Goal: Task Accomplishment & Management: Manage account settings

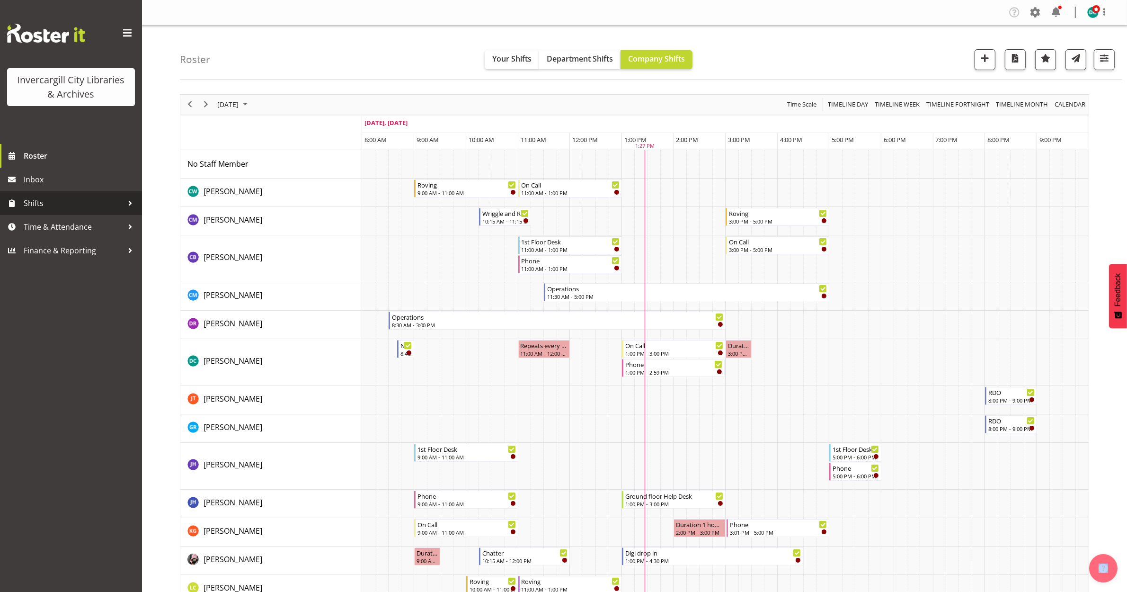
click at [53, 200] on span "Shifts" at bounding box center [73, 203] width 99 height 14
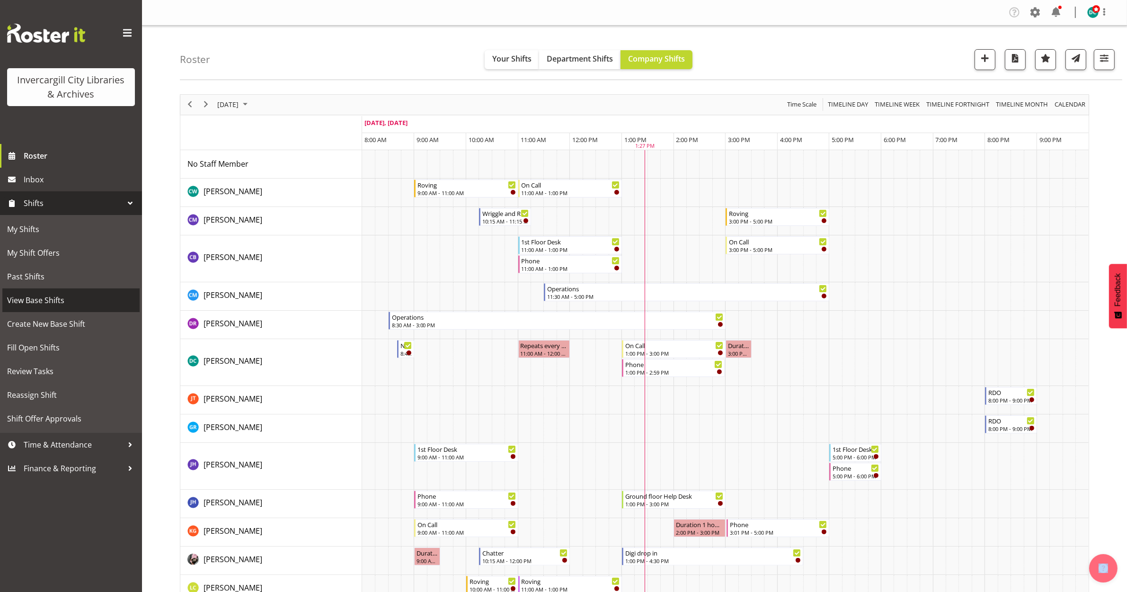
click at [51, 297] on span "View Base Shifts" at bounding box center [71, 300] width 128 height 14
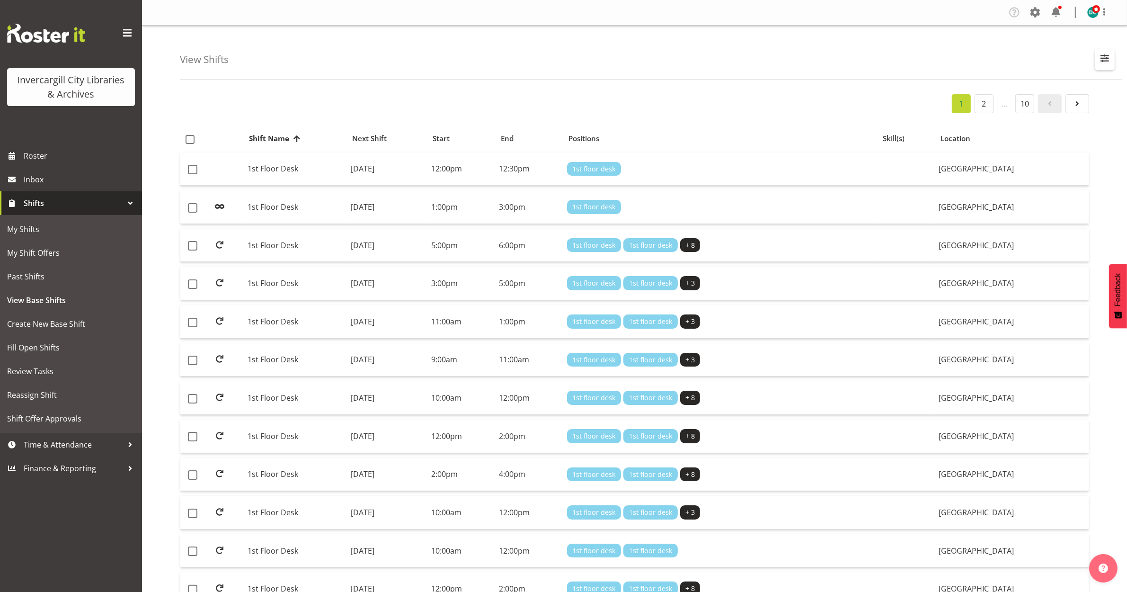
click at [1100, 56] on span "button" at bounding box center [1105, 58] width 12 height 12
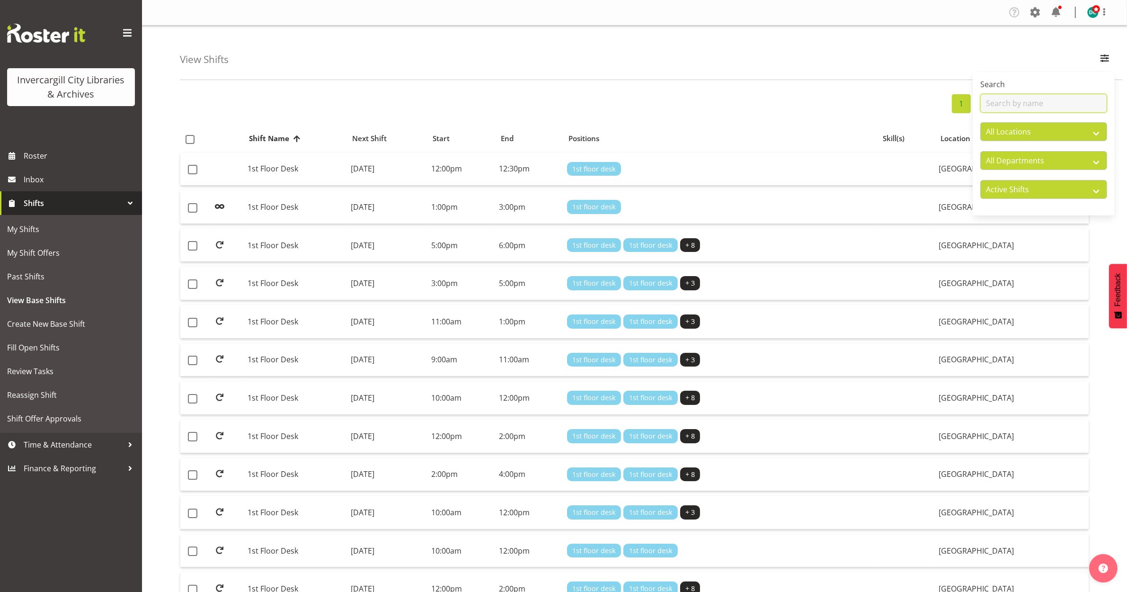
click at [1037, 105] on input "text" at bounding box center [1043, 103] width 127 height 19
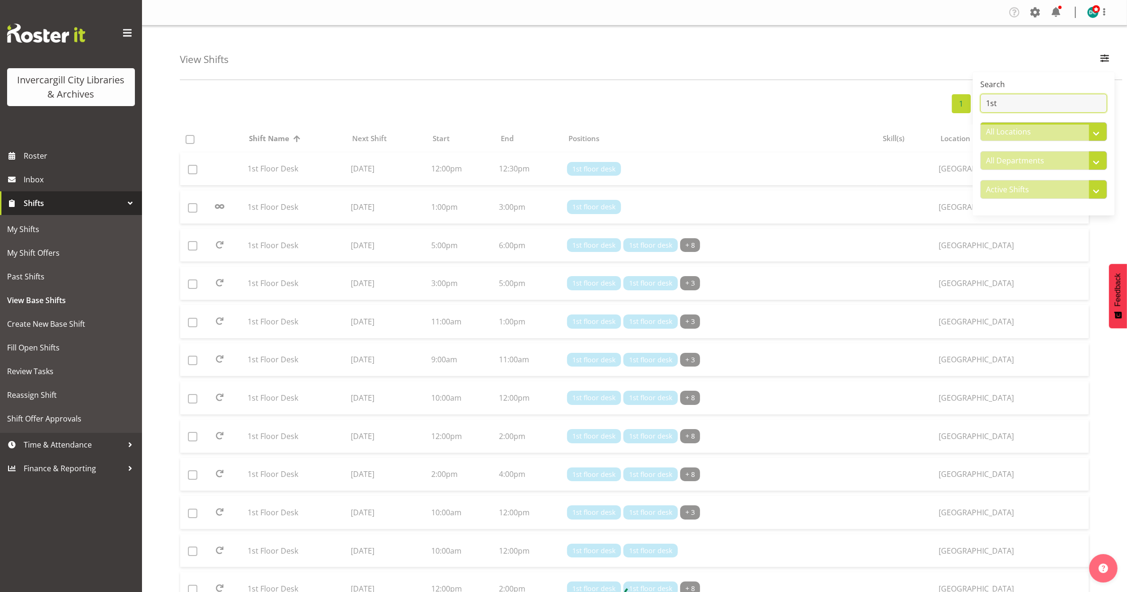
type input "1st"
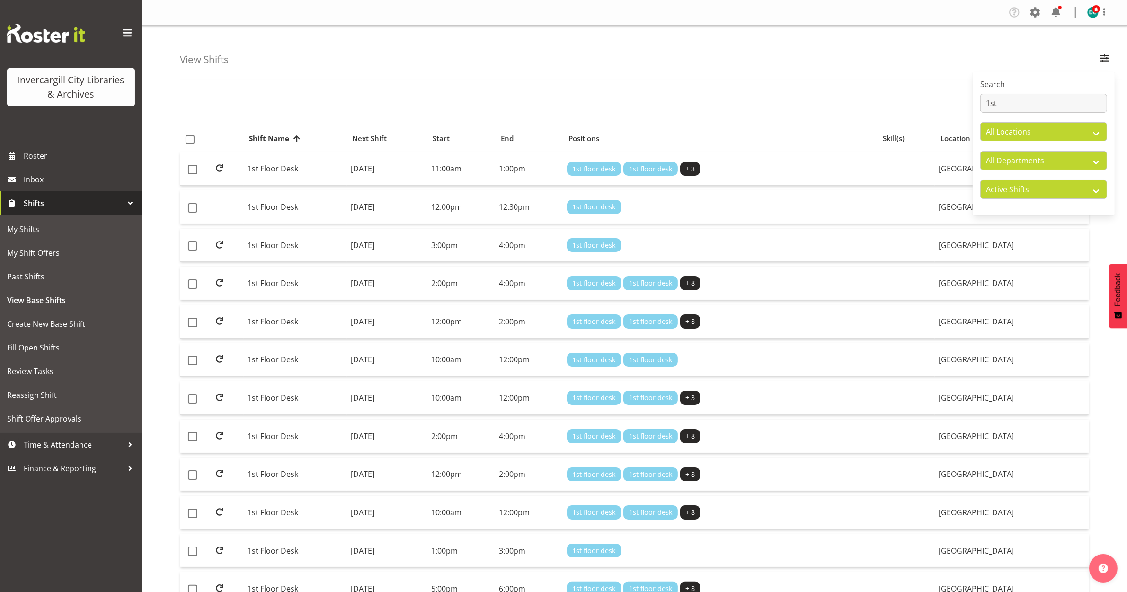
click at [903, 102] on div "1 2" at bounding box center [634, 103] width 909 height 19
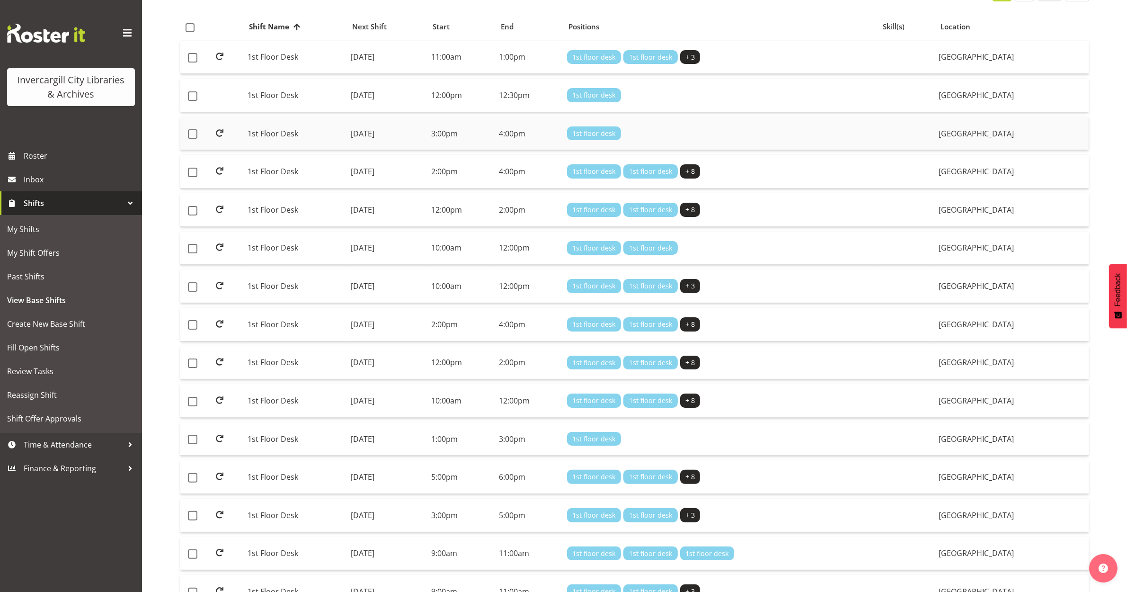
scroll to position [178, 0]
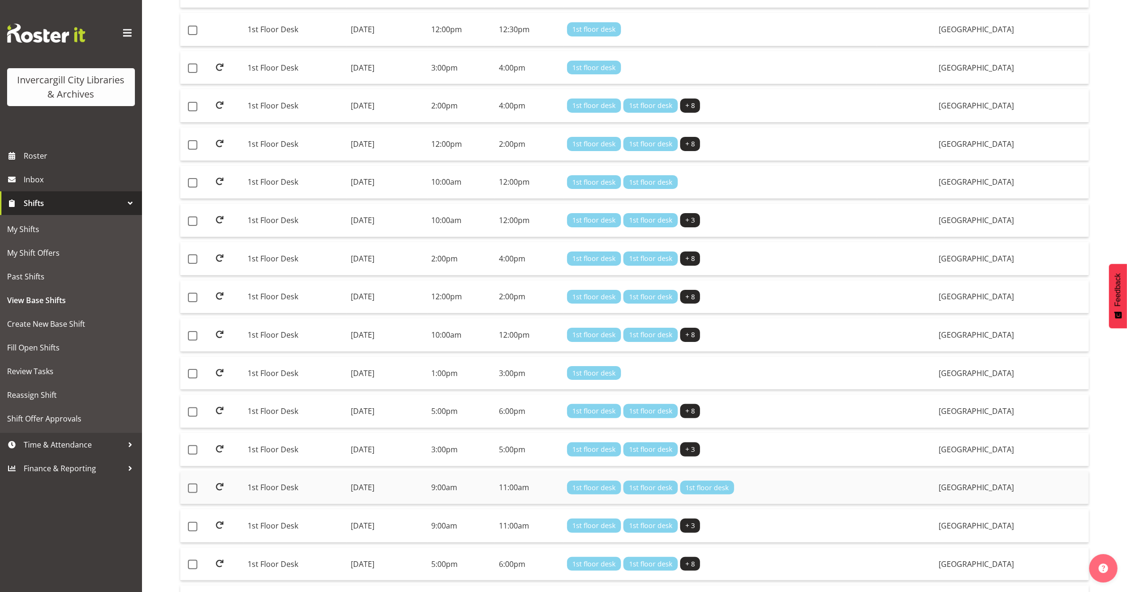
click at [264, 489] on td "1st Floor Desk" at bounding box center [295, 488] width 103 height 34
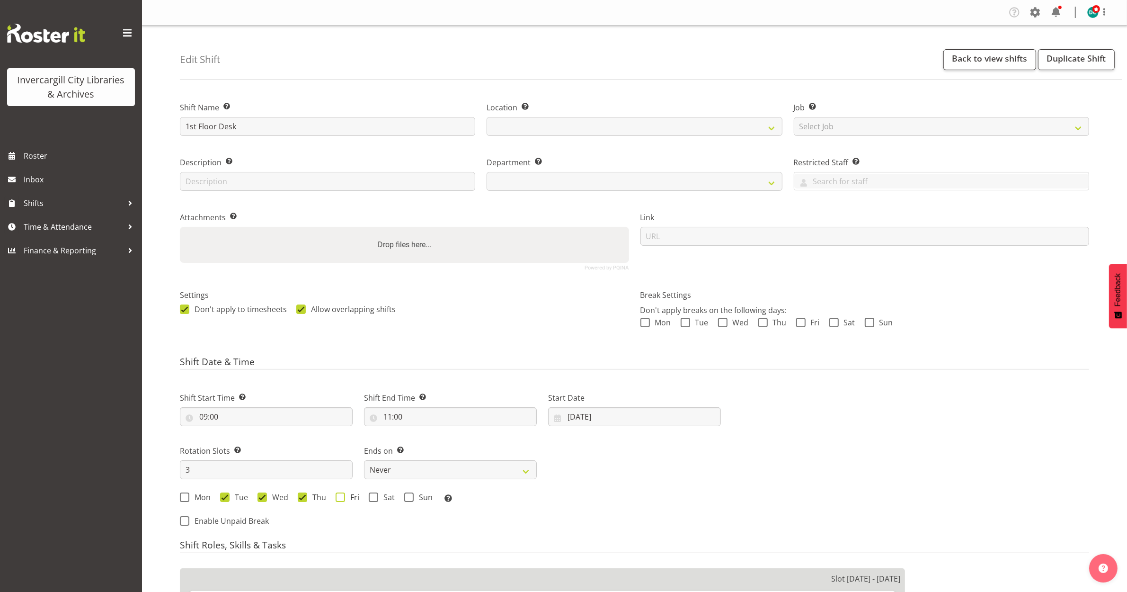
select select
select select "1276"
select select "921"
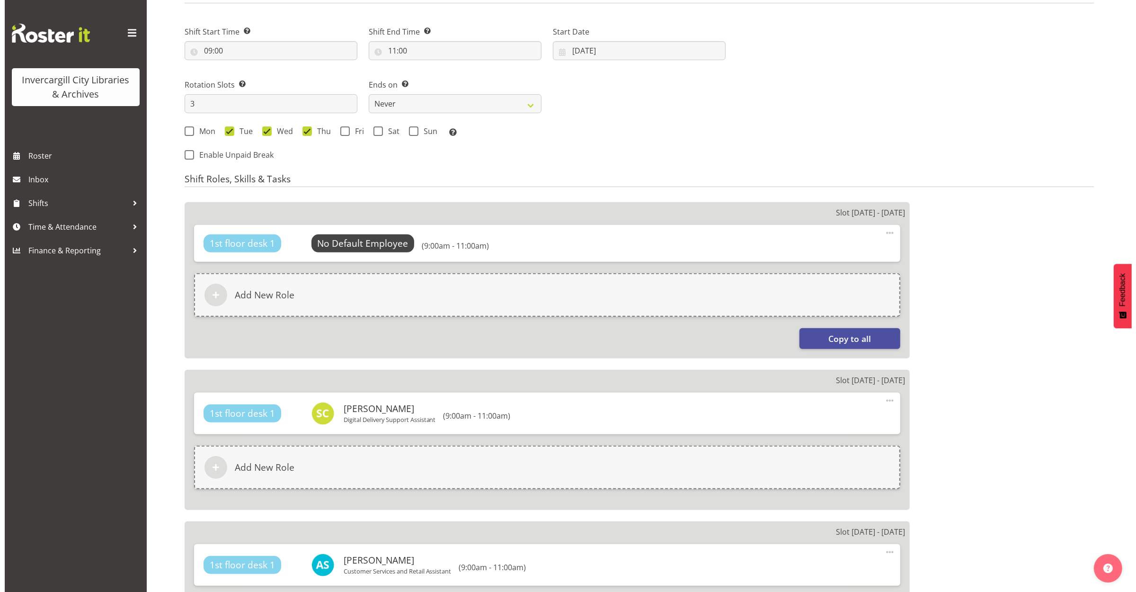
scroll to position [237, 0]
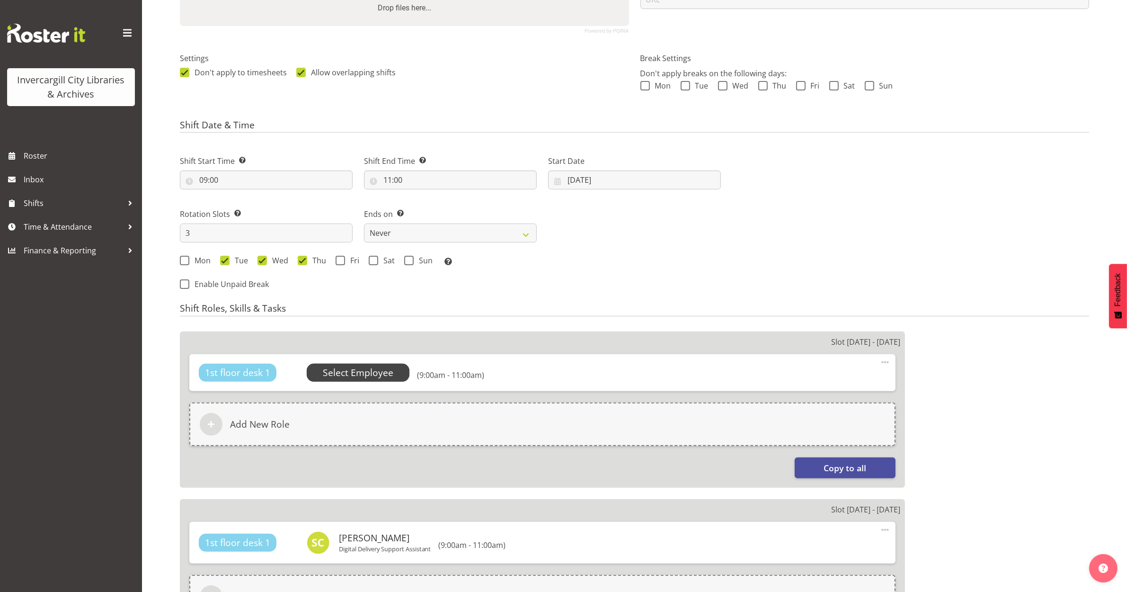
click at [354, 369] on span "Select Employee" at bounding box center [358, 373] width 71 height 14
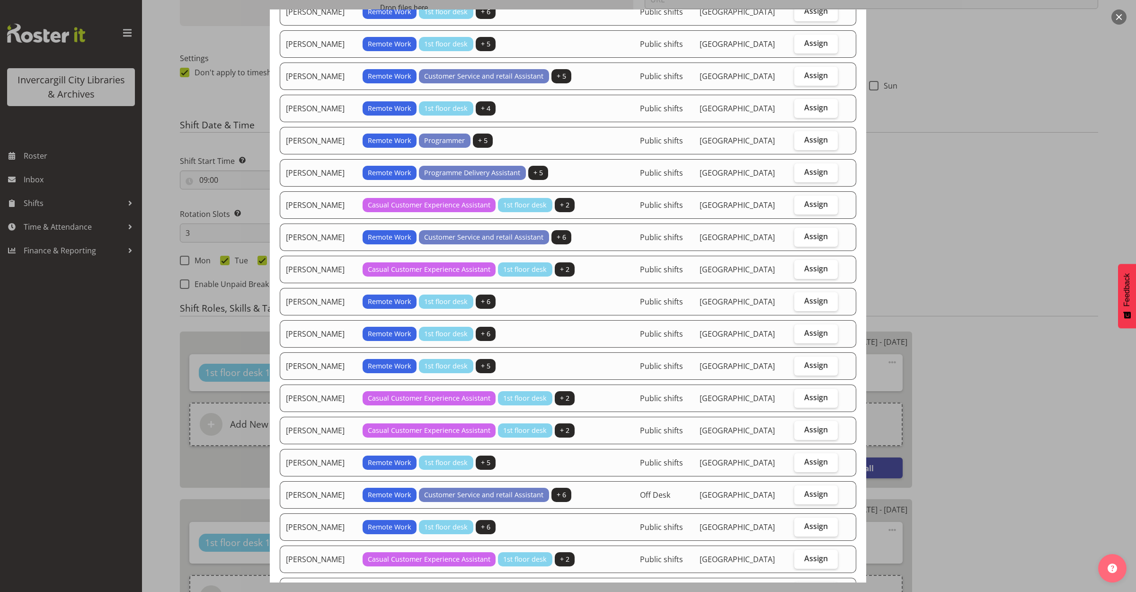
scroll to position [476, 0]
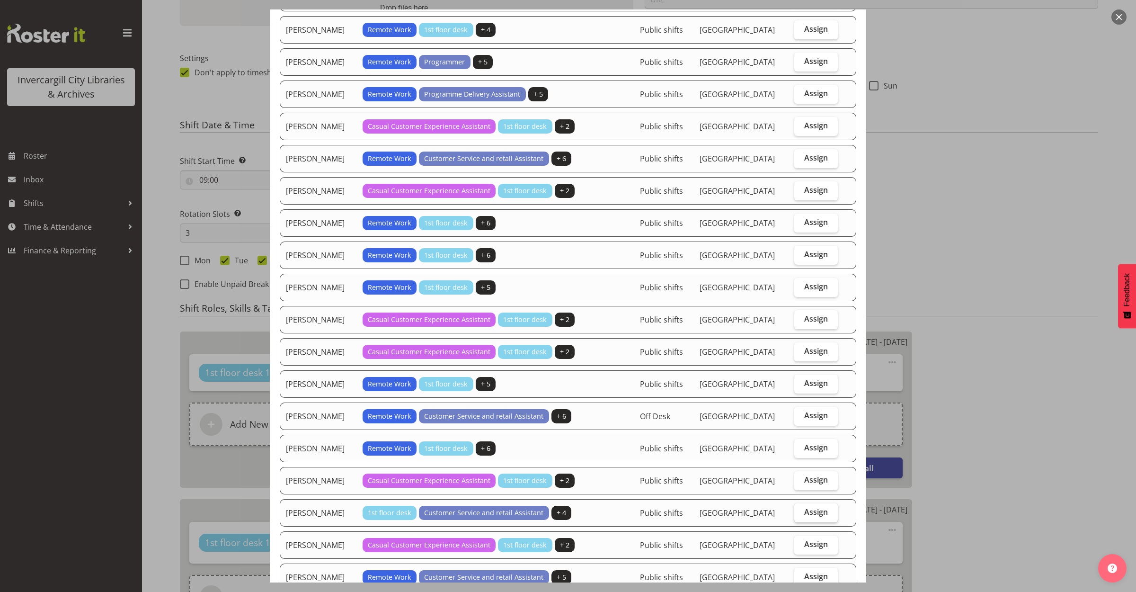
click at [806, 516] on span "Assign" at bounding box center [816, 511] width 24 height 9
click at [800, 515] on input "Assign" at bounding box center [797, 512] width 6 height 6
checkbox input "true"
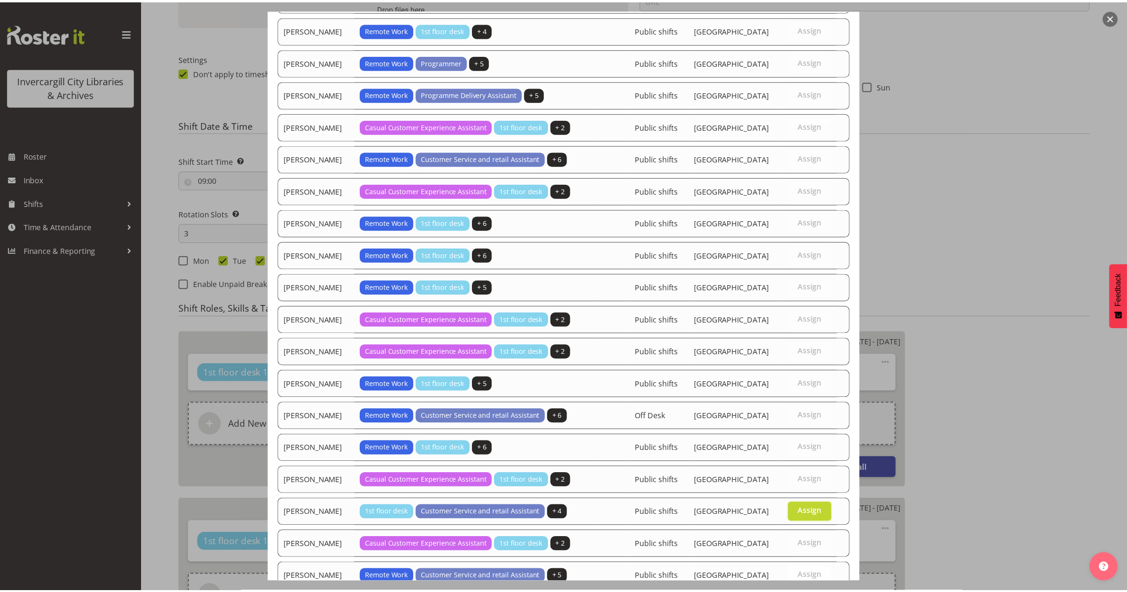
scroll to position [713, 0]
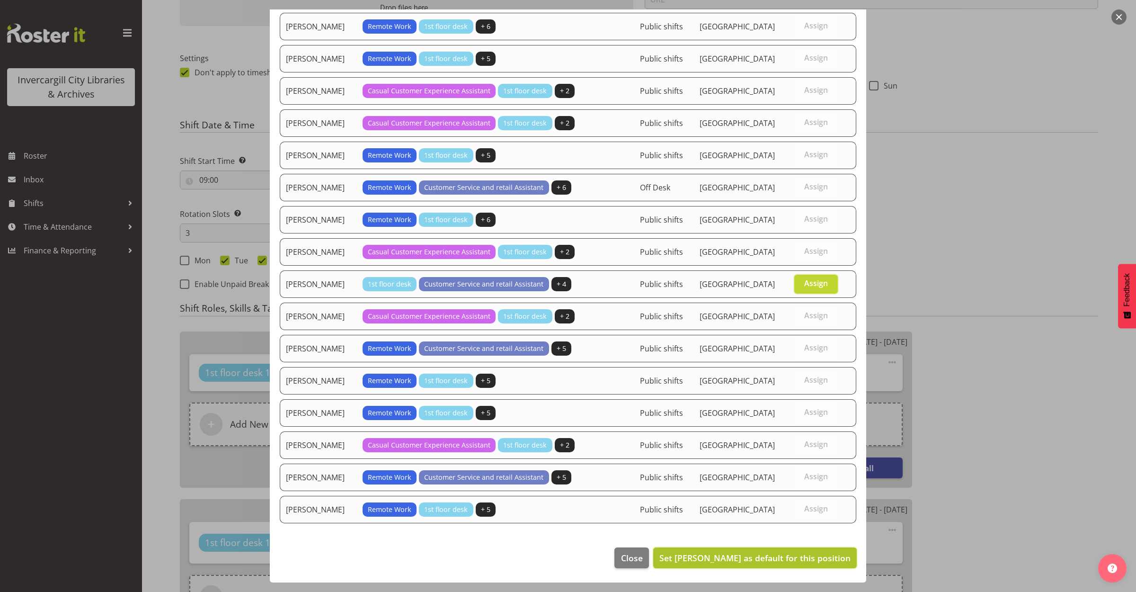
click at [737, 559] on span "Set [PERSON_NAME] as default for this position" at bounding box center [754, 557] width 191 height 11
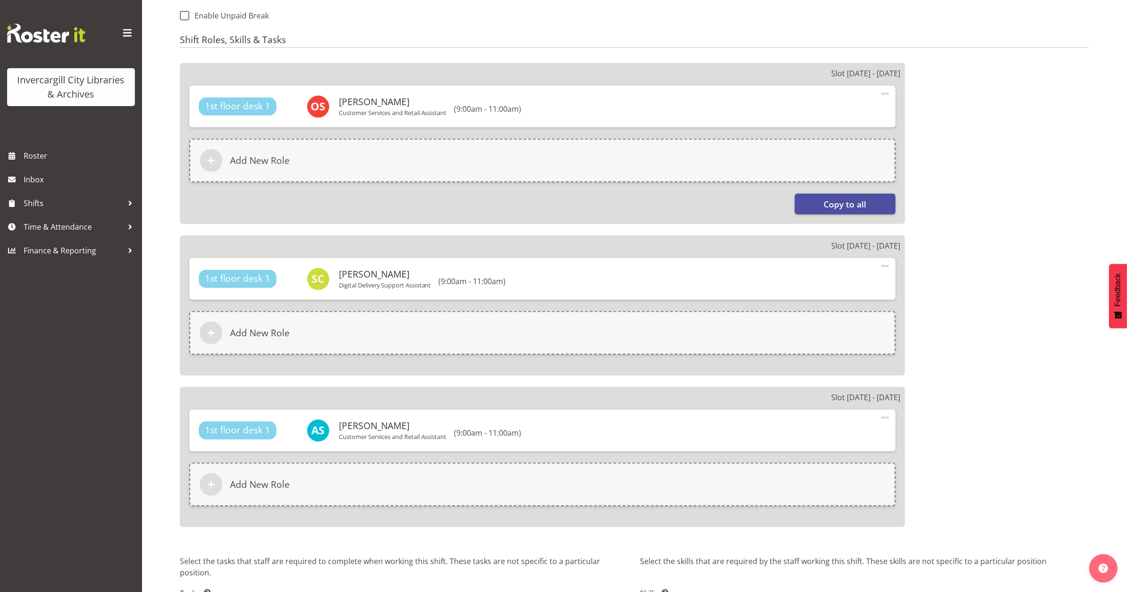
scroll to position [582, 0]
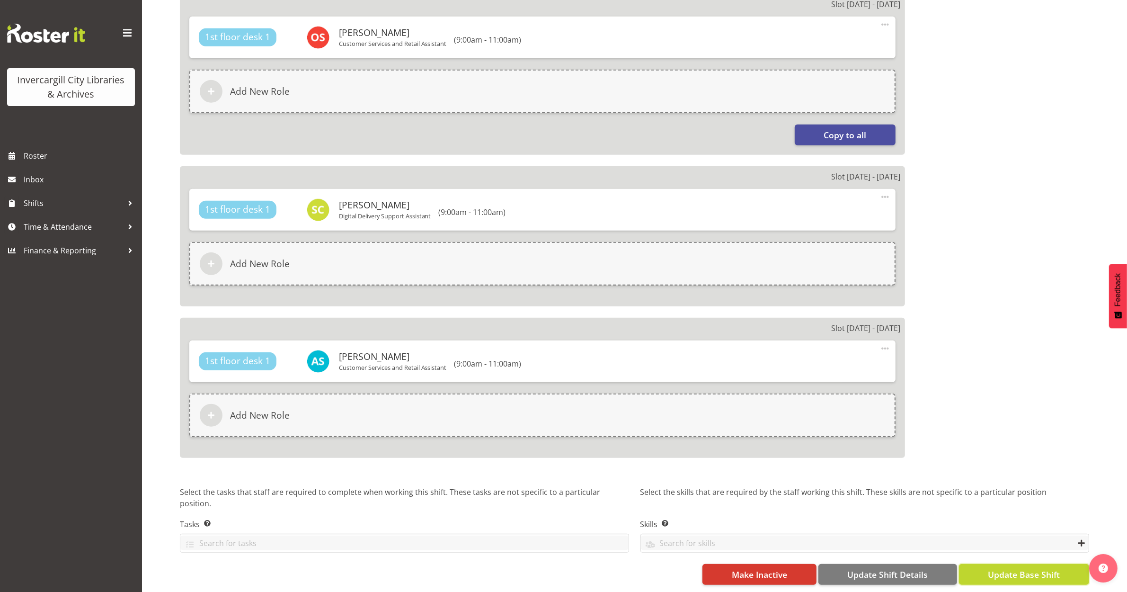
click at [1014, 568] on span "Update Base Shift" at bounding box center [1024, 574] width 72 height 12
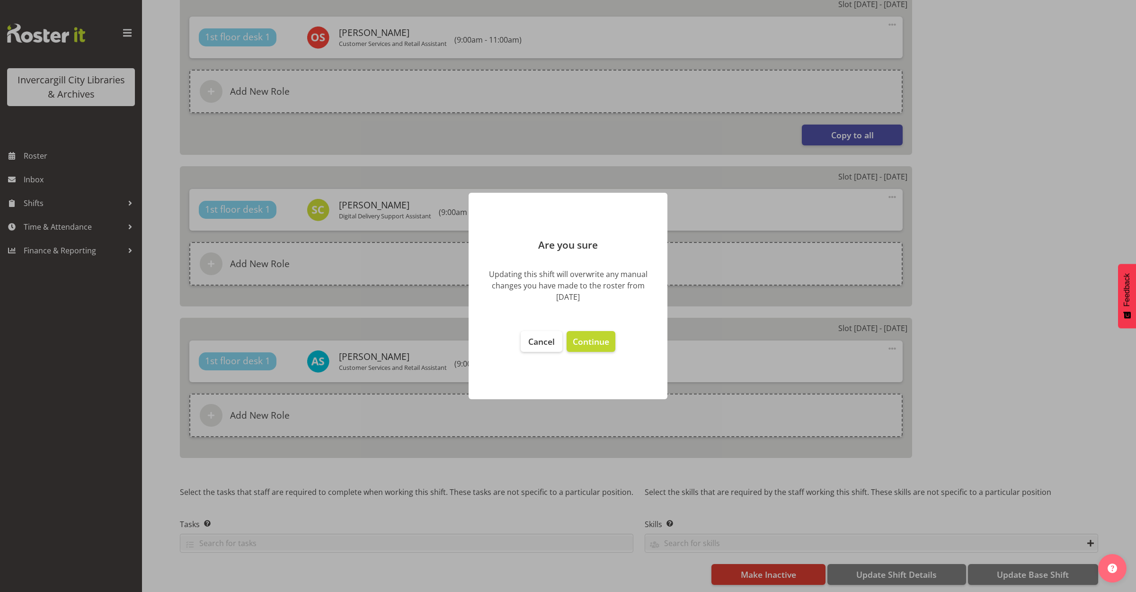
click at [519, 347] on footer "Cancel Continue" at bounding box center [568, 360] width 199 height 78
click at [526, 346] on button "Cancel" at bounding box center [542, 341] width 42 height 21
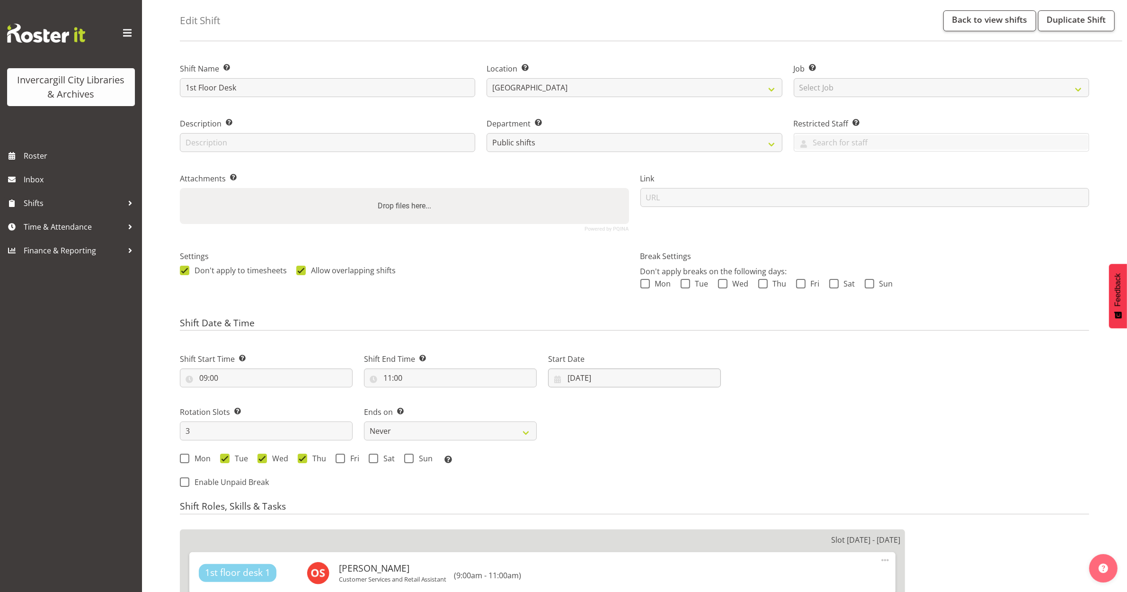
scroll to position [59, 0]
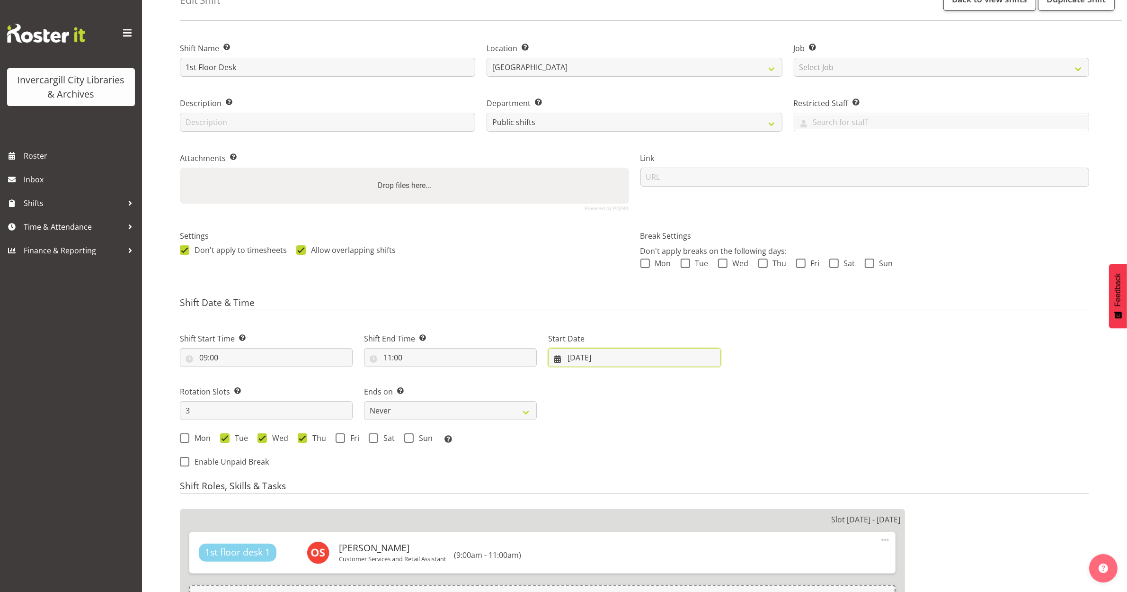
click at [591, 360] on input "22/07/2025" at bounding box center [634, 357] width 173 height 19
click at [699, 383] on span at bounding box center [701, 384] width 11 height 11
select select "9"
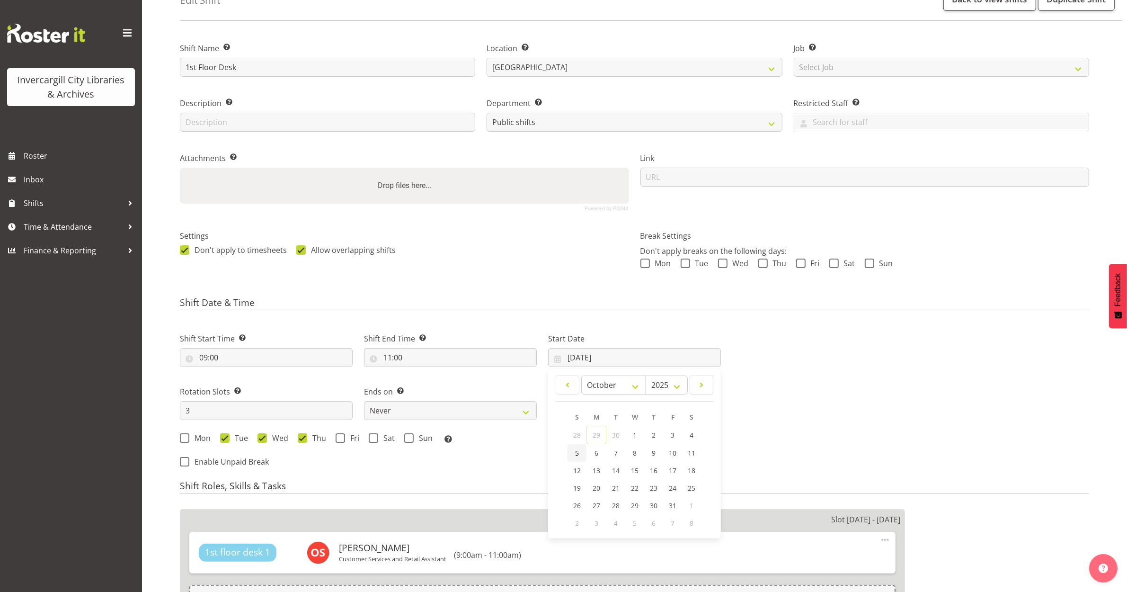
click at [578, 455] on span "5" at bounding box center [577, 452] width 4 height 9
type input "[DATE]"
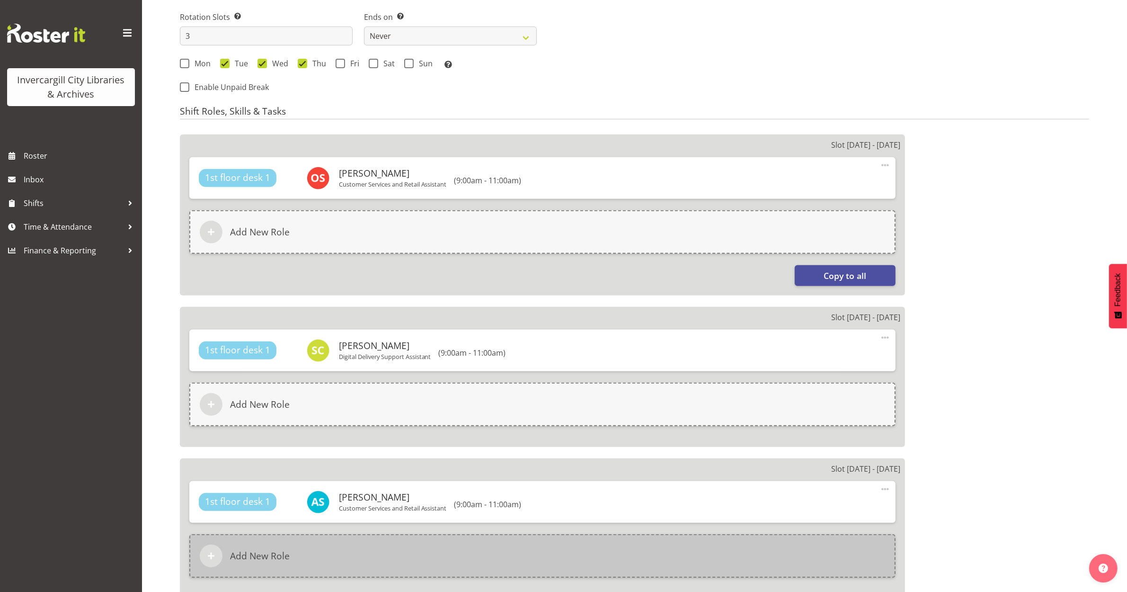
scroll to position [582, 0]
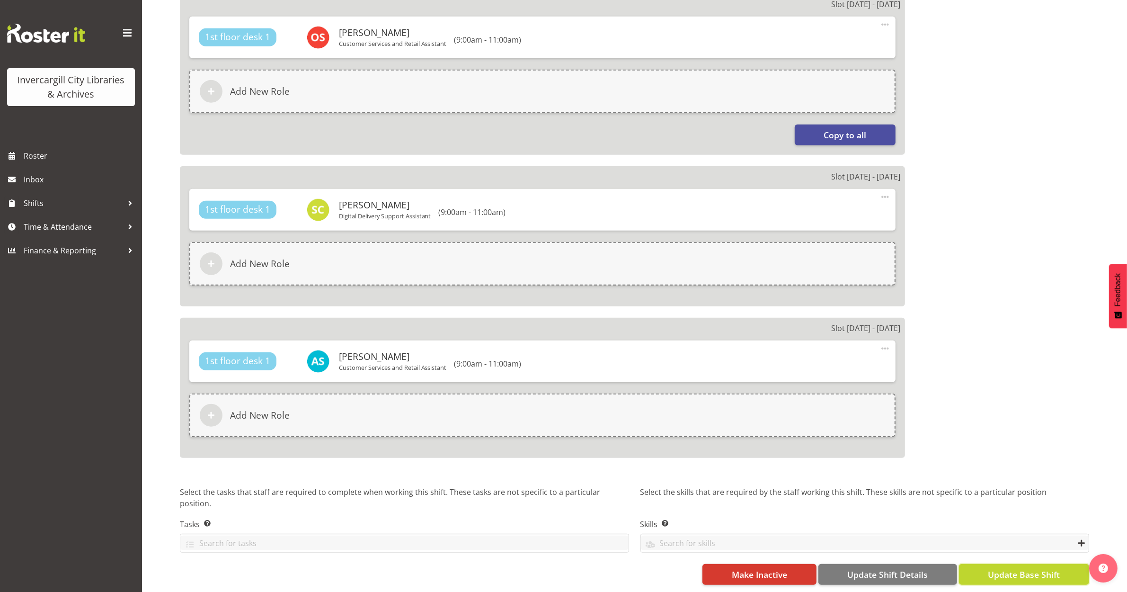
click at [1016, 568] on span "Update Base Shift" at bounding box center [1024, 574] width 72 height 12
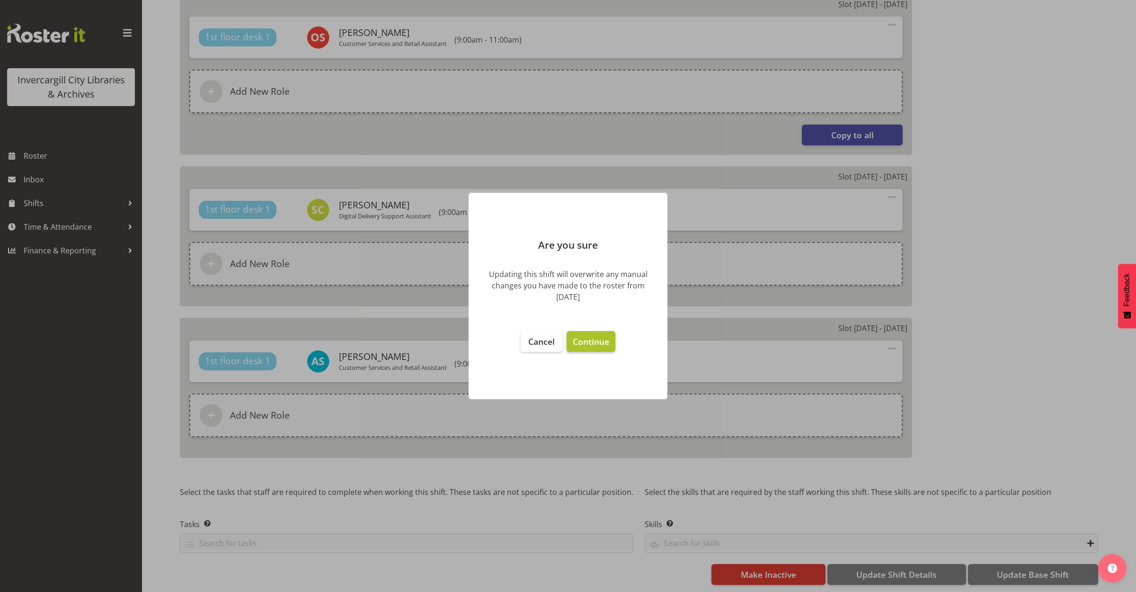
click at [599, 343] on span "Continue" at bounding box center [591, 341] width 36 height 11
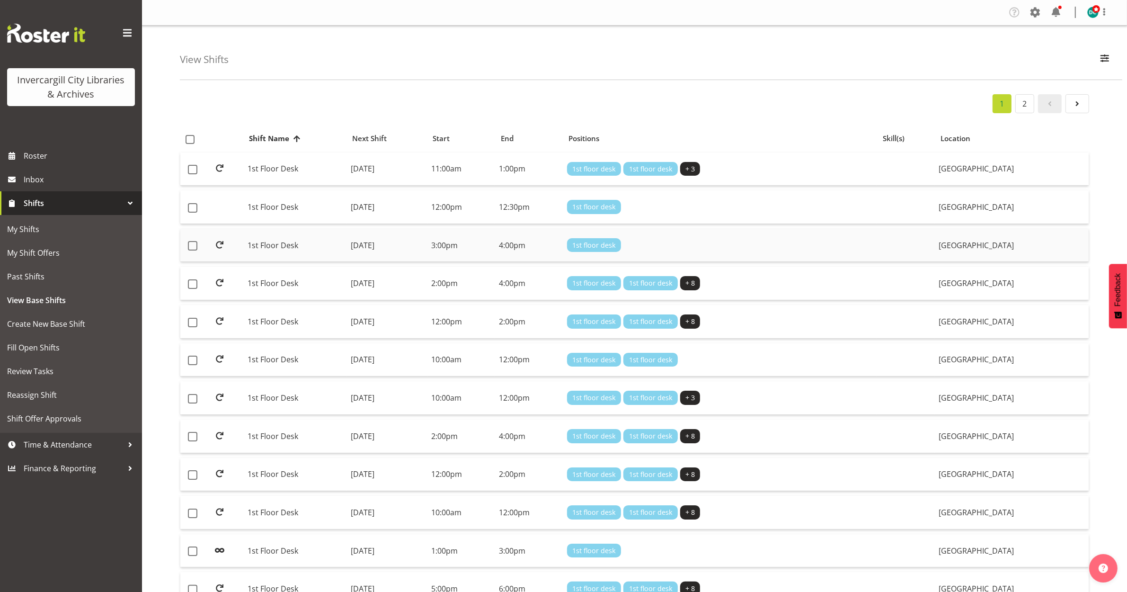
click at [260, 242] on td "1st Floor Desk" at bounding box center [295, 246] width 103 height 34
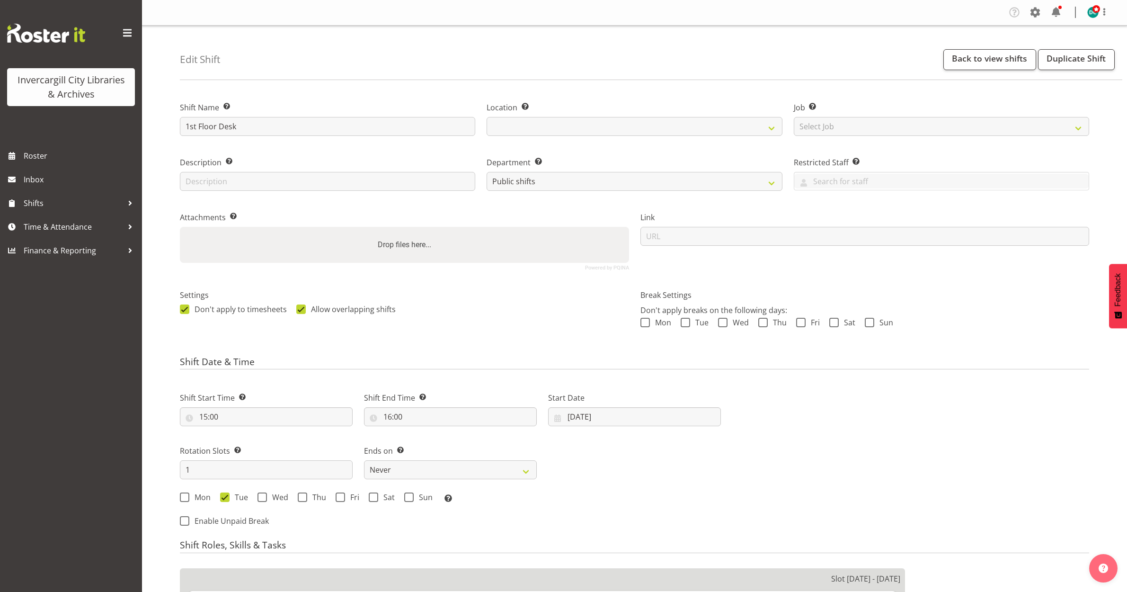
select select "921"
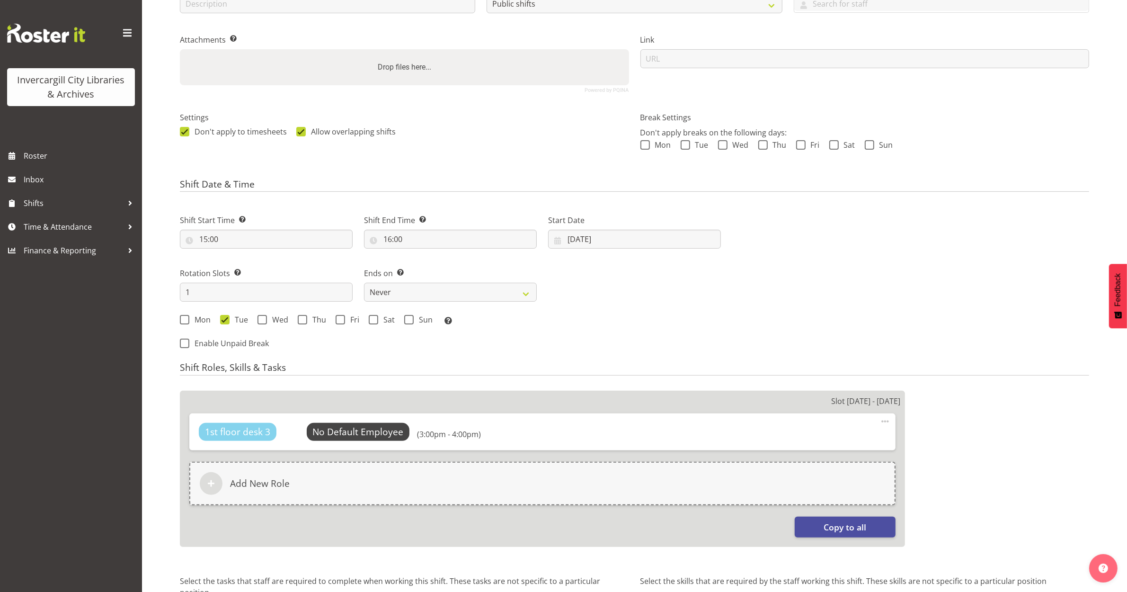
select select "1276"
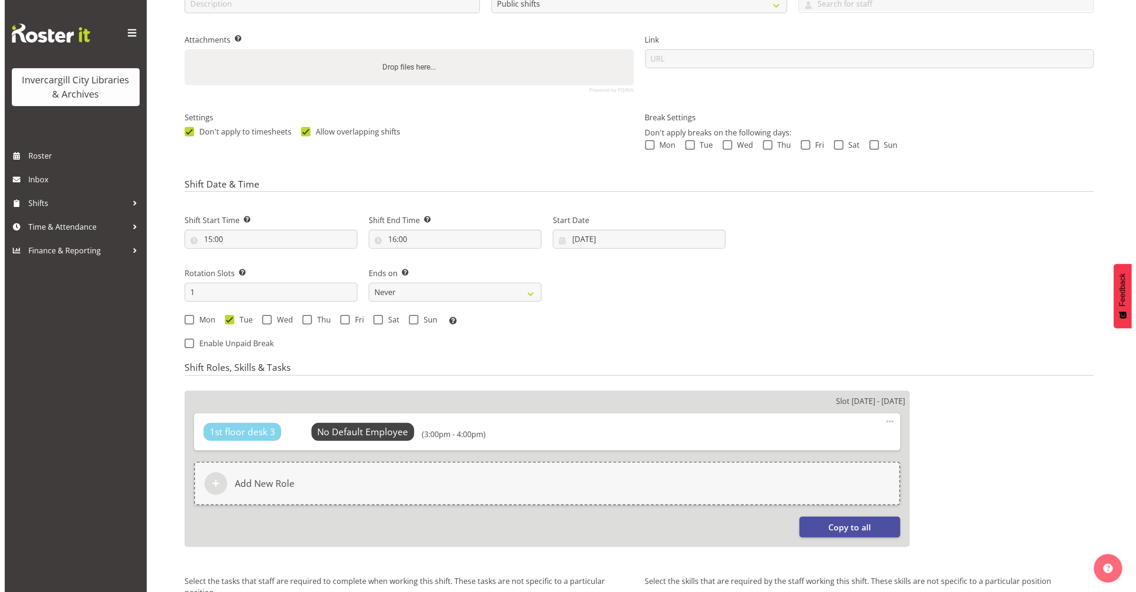
scroll to position [237, 0]
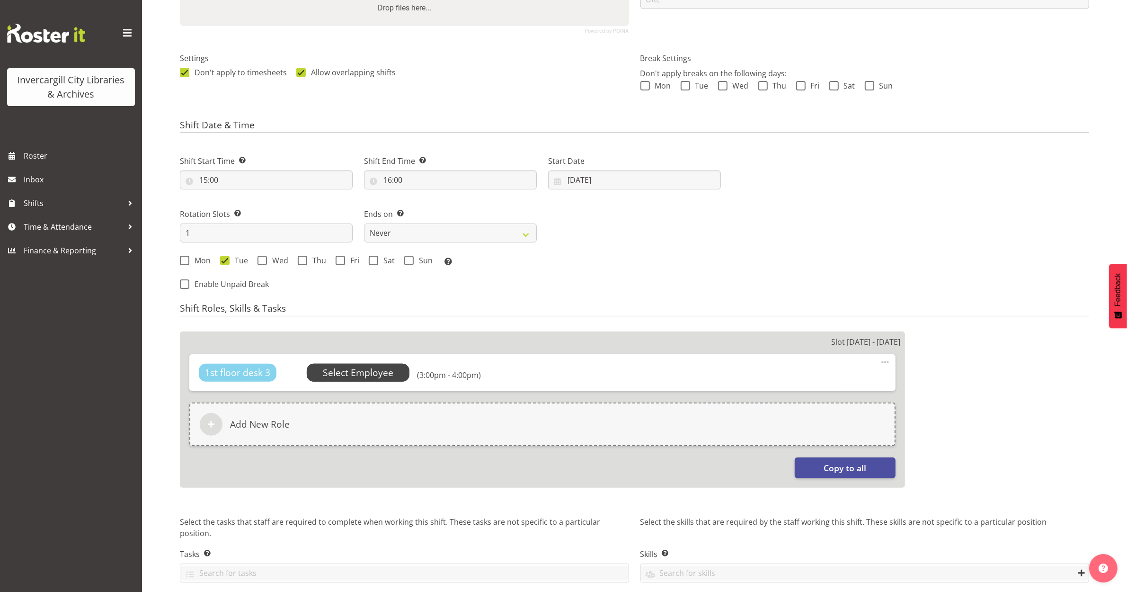
click at [367, 375] on span "Select Employee" at bounding box center [358, 373] width 71 height 14
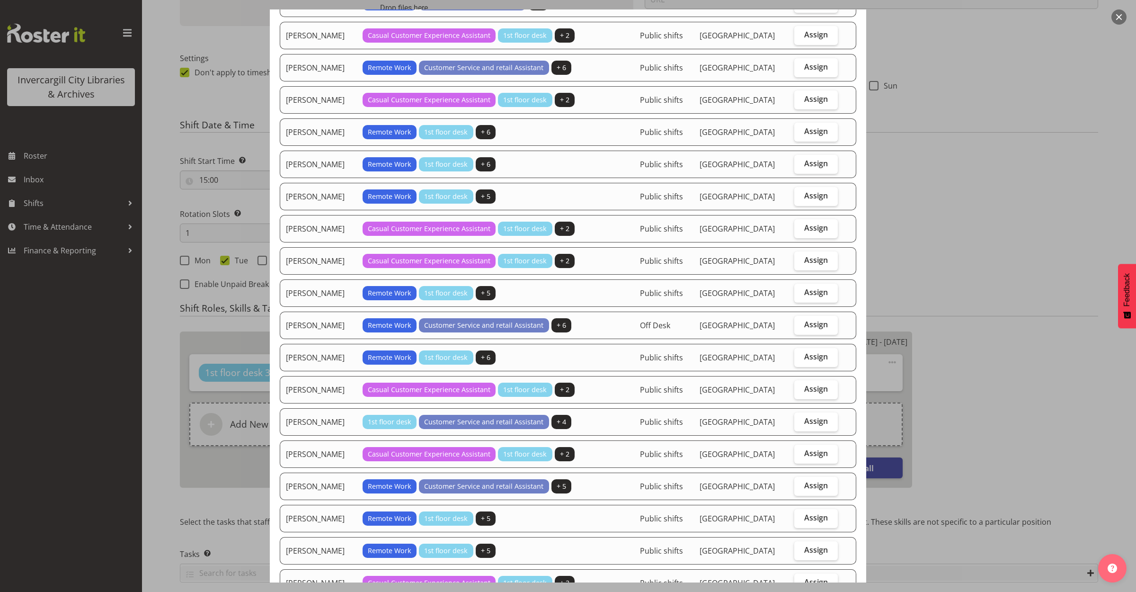
scroll to position [592, 0]
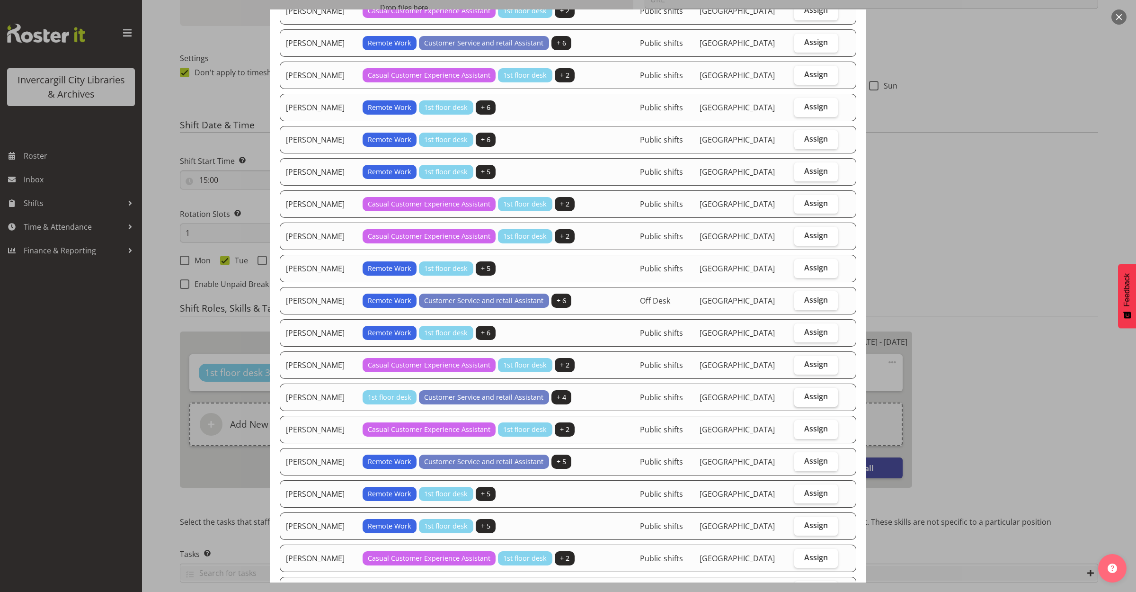
click at [817, 401] on span "Assign" at bounding box center [816, 395] width 24 height 9
click at [800, 400] on input "Assign" at bounding box center [797, 396] width 6 height 6
checkbox input "true"
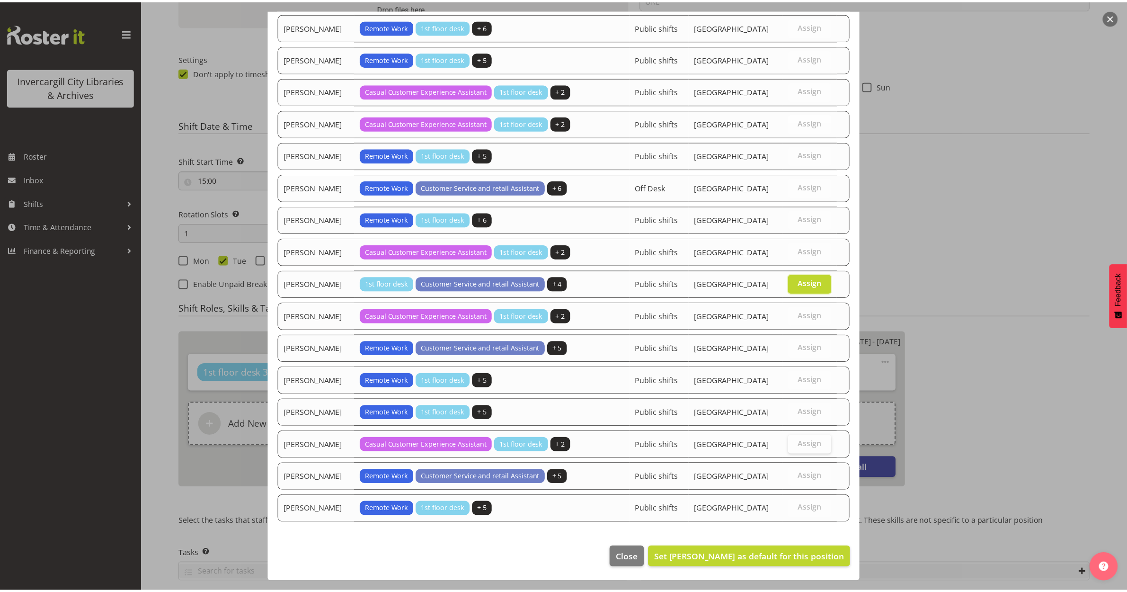
scroll to position [713, 0]
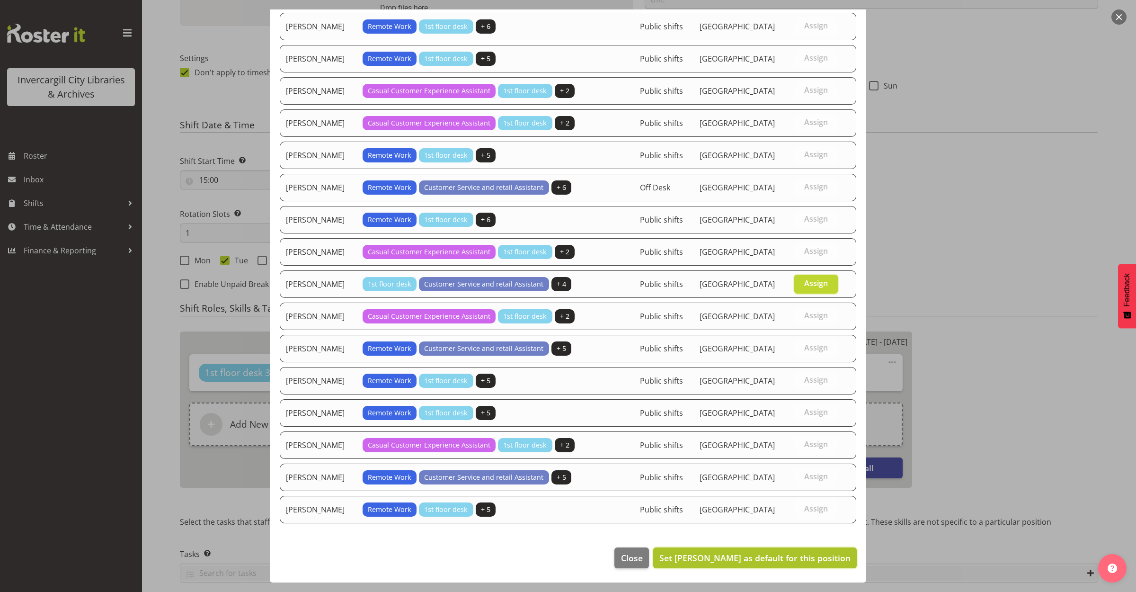
click at [742, 554] on span "Set [PERSON_NAME] as default for this position" at bounding box center [754, 557] width 191 height 11
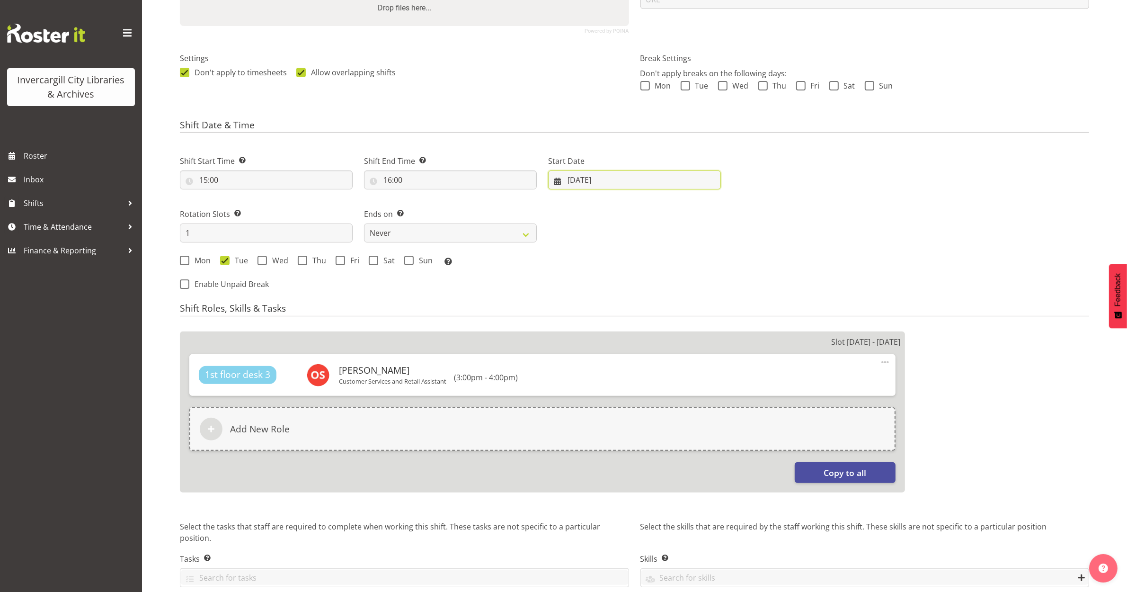
click at [588, 180] on input "22/07/2025" at bounding box center [634, 179] width 173 height 19
click at [704, 210] on span at bounding box center [701, 207] width 11 height 11
click at [704, 209] on span at bounding box center [701, 207] width 11 height 11
click at [697, 207] on span at bounding box center [701, 207] width 11 height 11
select select "9"
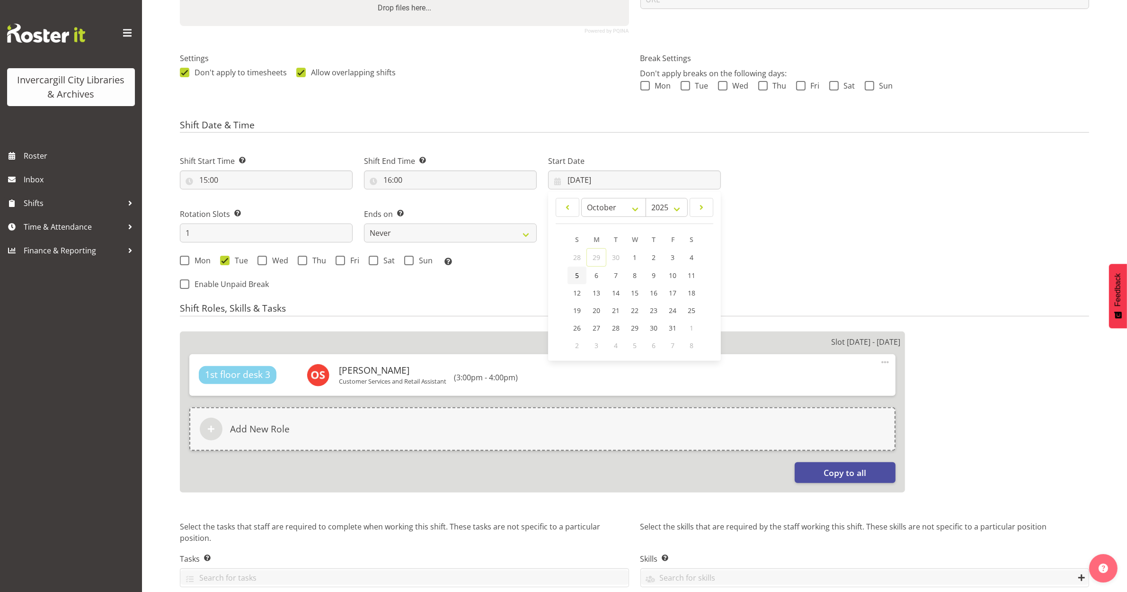
click at [571, 274] on link "5" at bounding box center [577, 275] width 19 height 18
type input "[DATE]"
click at [789, 250] on div "Next Shifts" at bounding box center [911, 219] width 368 height 155
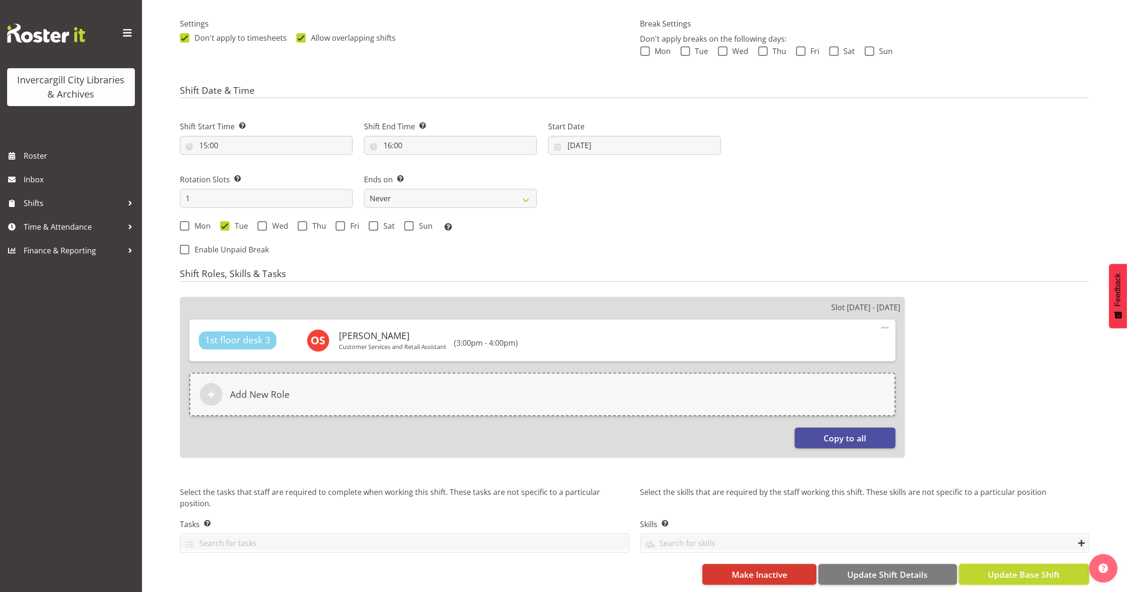
click at [999, 569] on span "Update Base Shift" at bounding box center [1024, 574] width 72 height 12
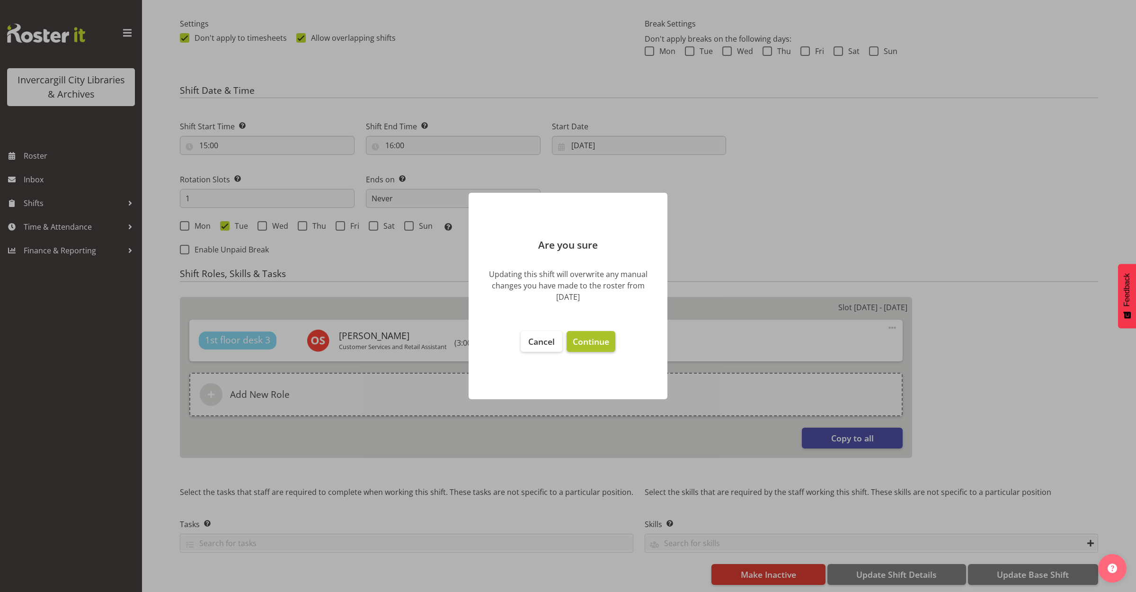
click at [595, 339] on span "Continue" at bounding box center [591, 341] width 36 height 11
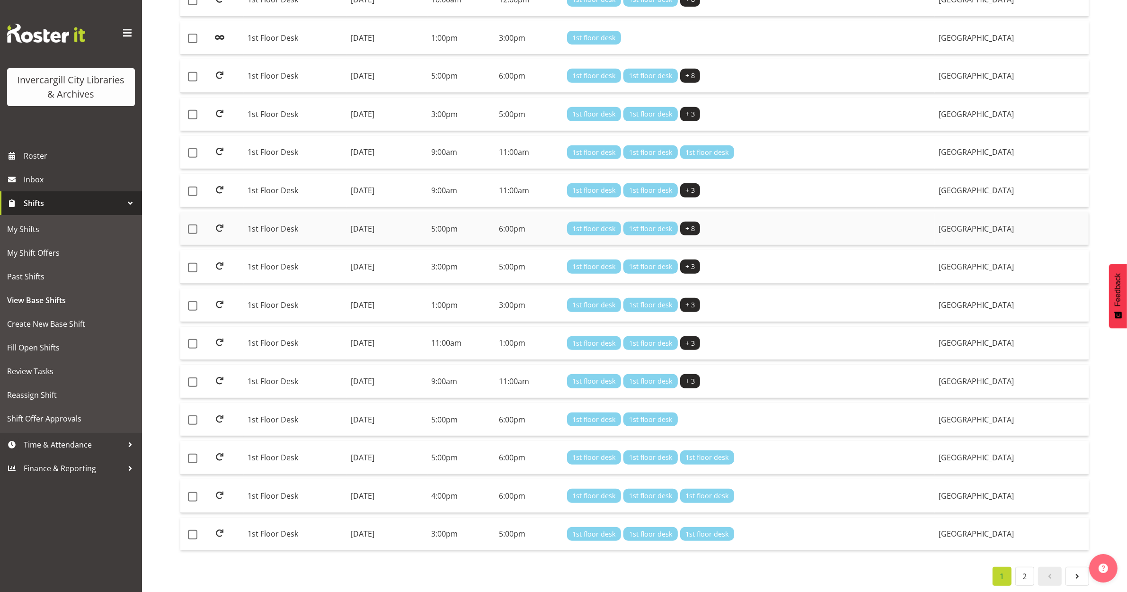
scroll to position [527, 0]
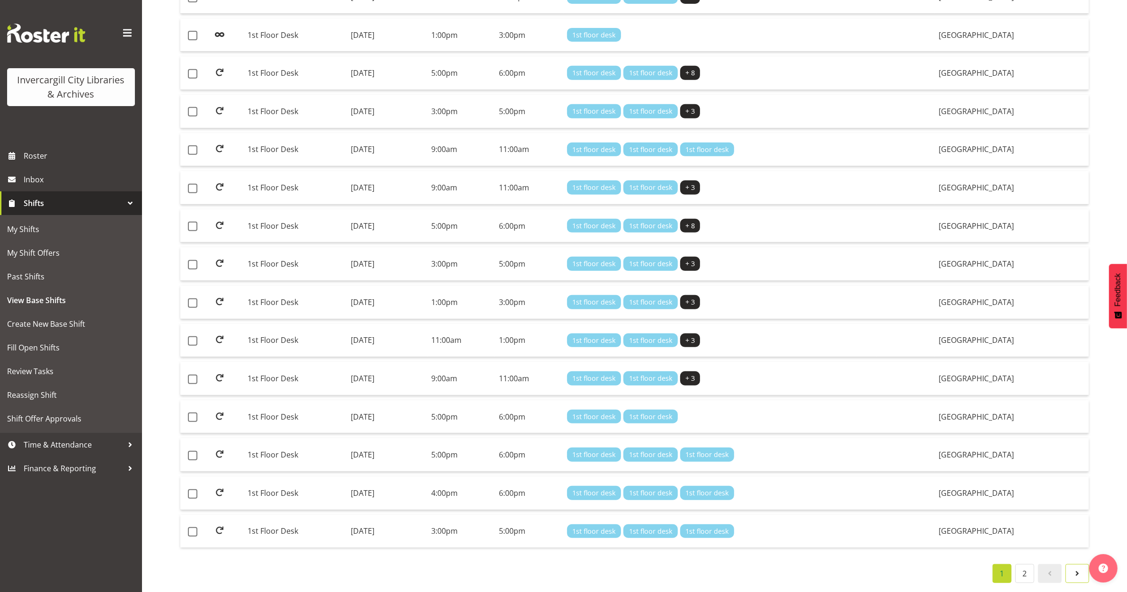
click at [1077, 568] on span at bounding box center [1077, 573] width 11 height 11
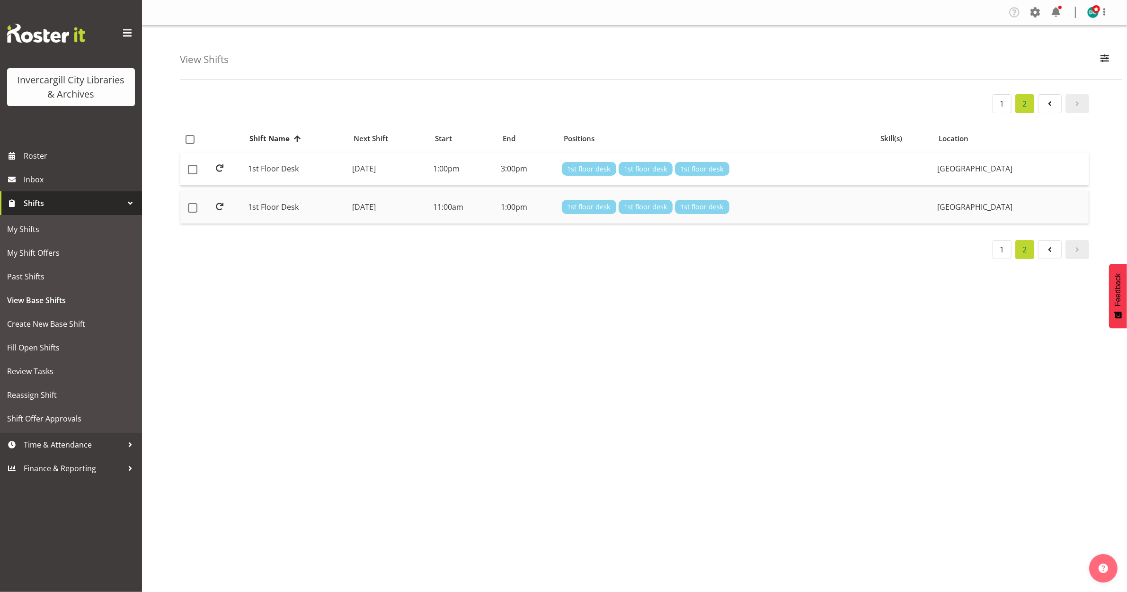
click at [266, 207] on td "1st Floor Desk" at bounding box center [296, 206] width 104 height 33
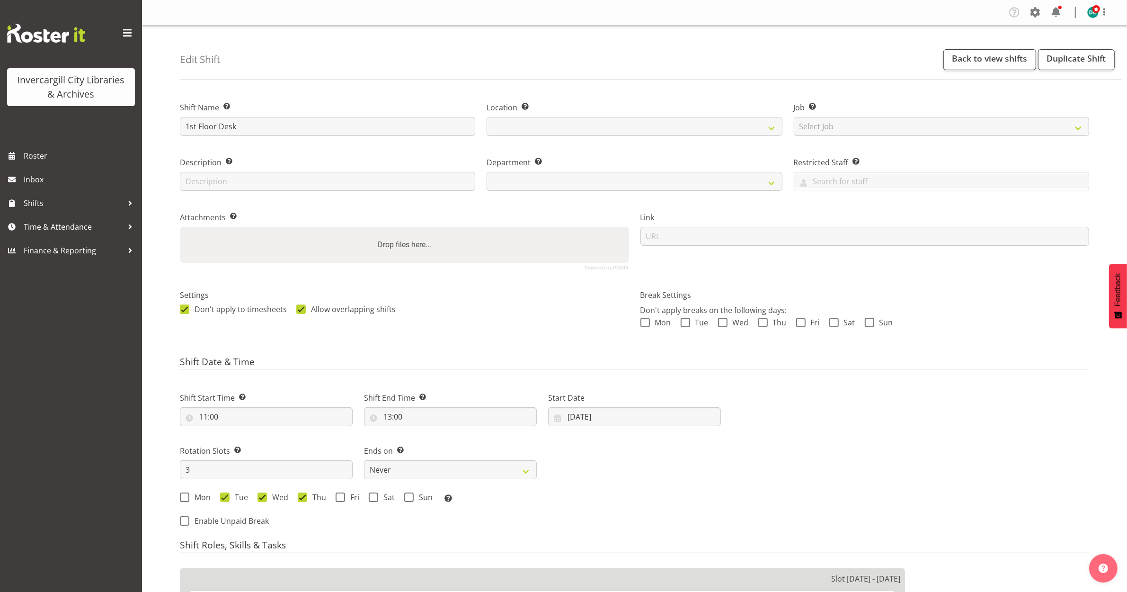
select select
select select "1276"
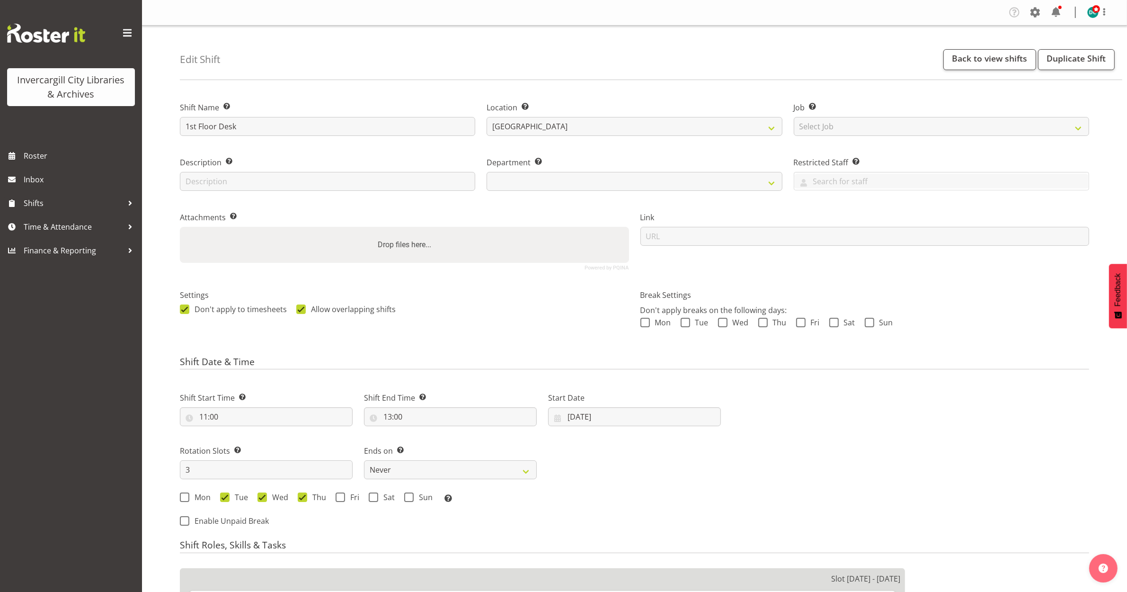
select select "921"
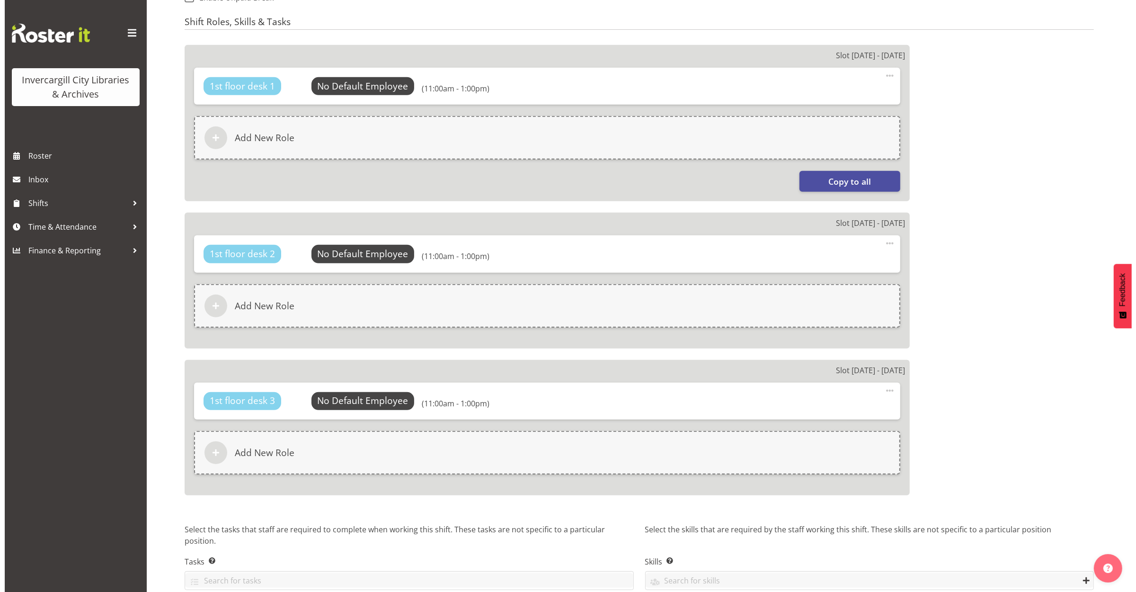
scroll to position [533, 0]
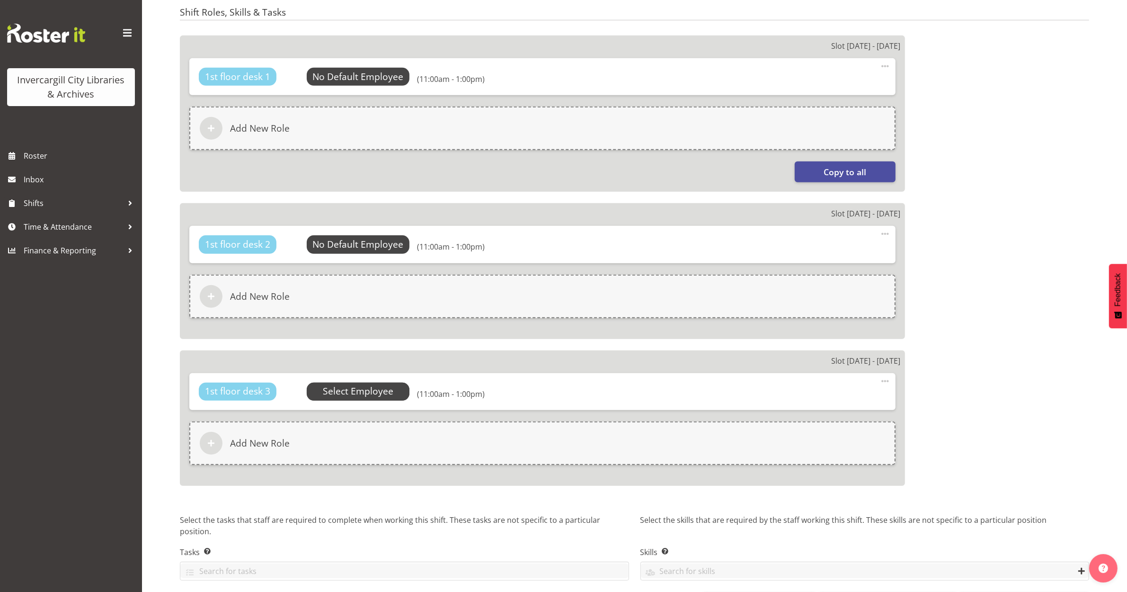
click at [352, 391] on span "Select Employee" at bounding box center [358, 391] width 71 height 14
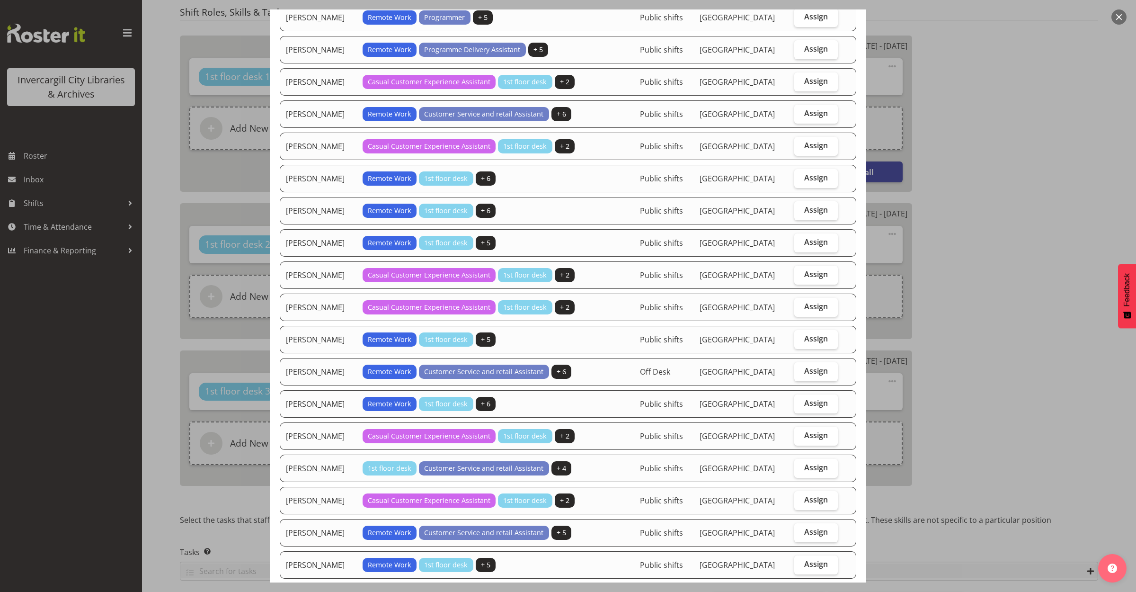
scroll to position [592, 0]
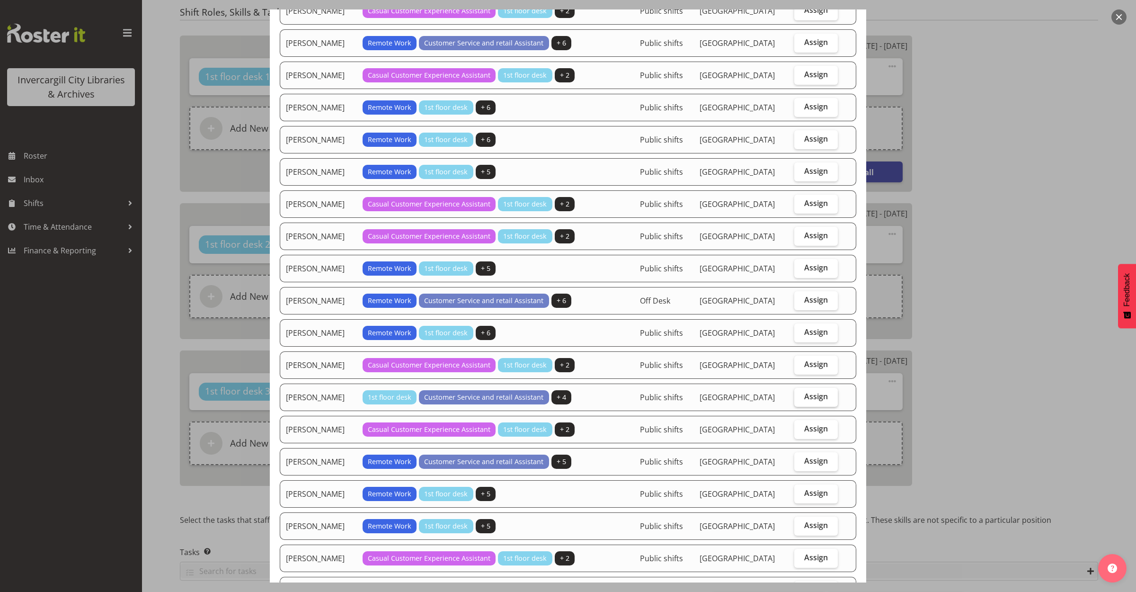
click at [804, 399] on span "Assign" at bounding box center [816, 395] width 24 height 9
click at [798, 399] on input "Assign" at bounding box center [797, 396] width 6 height 6
checkbox input "true"
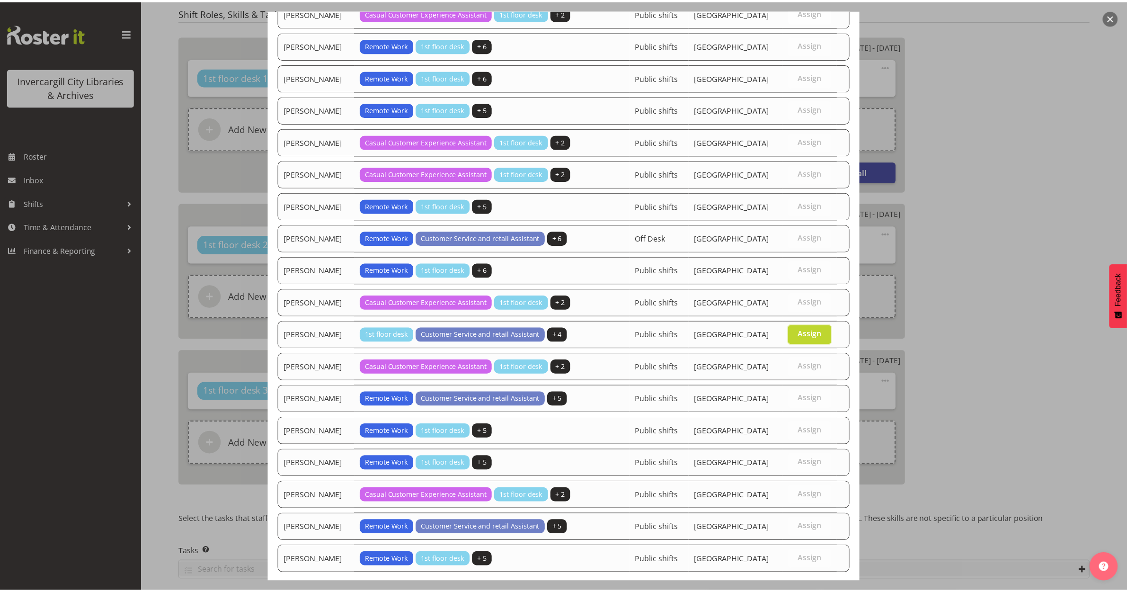
scroll to position [713, 0]
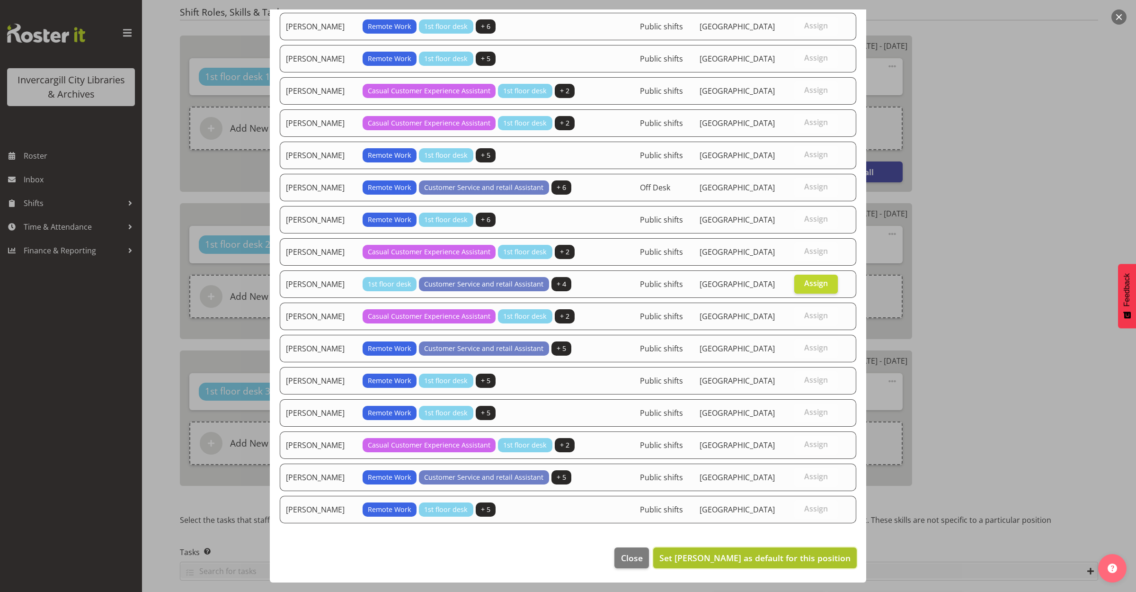
click at [727, 561] on span "Set Olivia Stanley as default for this position" at bounding box center [754, 557] width 191 height 11
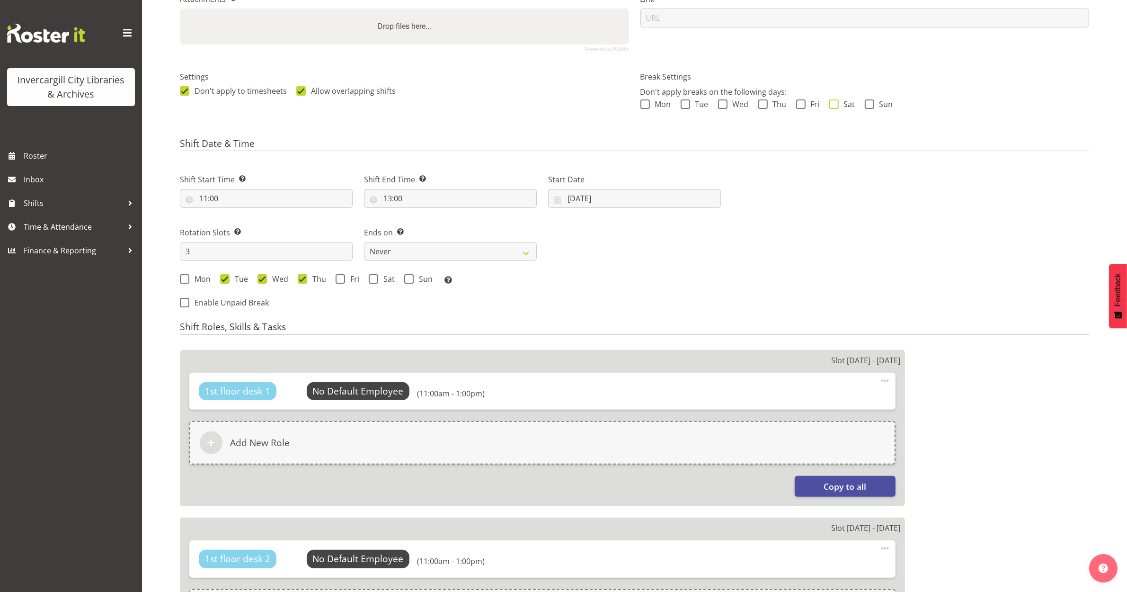
scroll to position [0, 0]
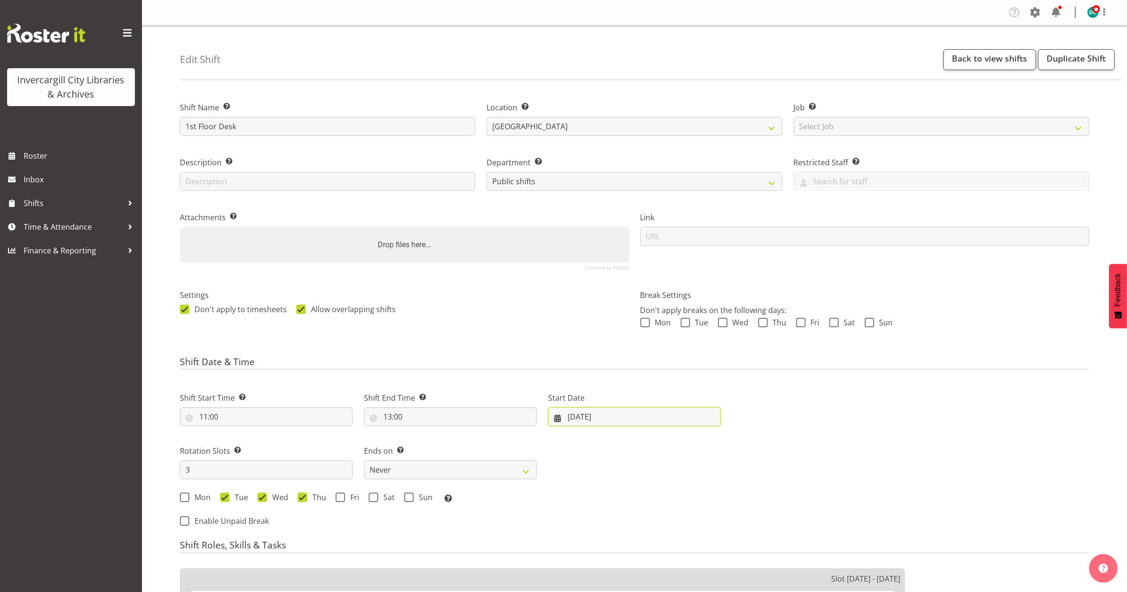
click at [610, 417] on input "22/07/2025" at bounding box center [634, 416] width 173 height 19
click at [701, 438] on link at bounding box center [702, 444] width 24 height 19
drag, startPoint x: 701, startPoint y: 439, endPoint x: 666, endPoint y: 455, distance: 37.7
click at [700, 440] on span at bounding box center [701, 443] width 11 height 11
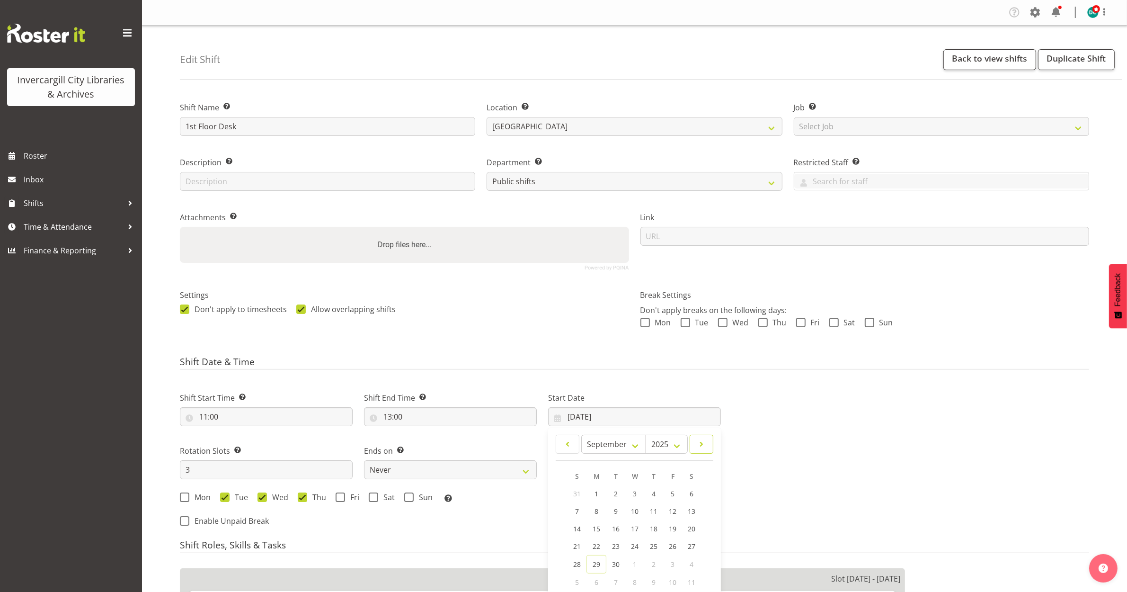
select select "9"
click at [578, 514] on span "5" at bounding box center [577, 511] width 4 height 9
type input "[DATE]"
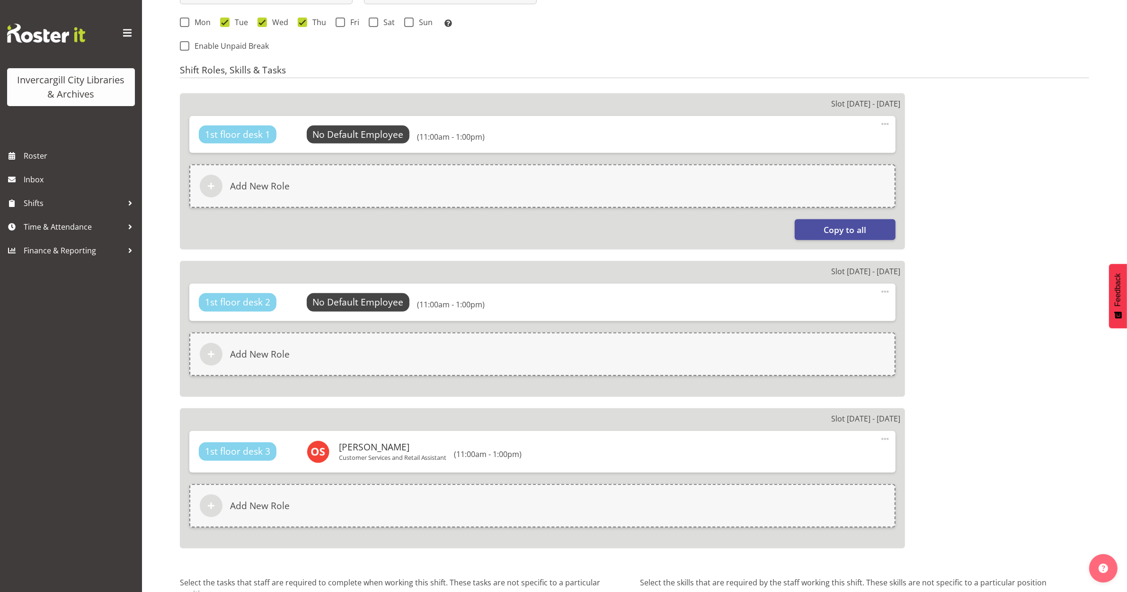
scroll to position [573, 0]
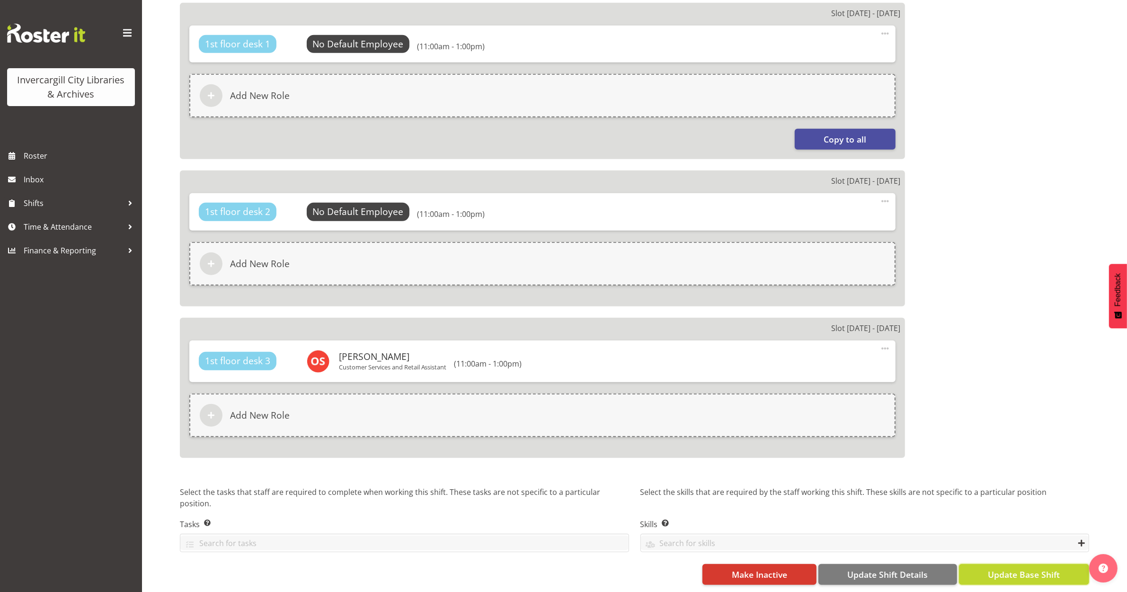
click at [992, 568] on span "Update Base Shift" at bounding box center [1024, 574] width 72 height 12
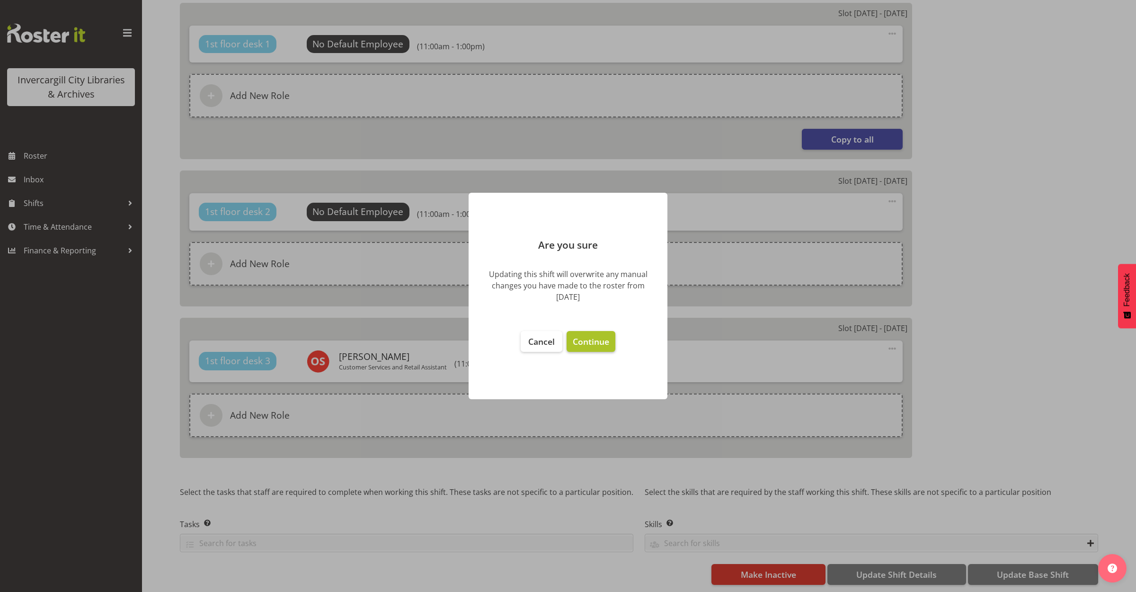
click at [596, 342] on span "Continue" at bounding box center [591, 341] width 36 height 11
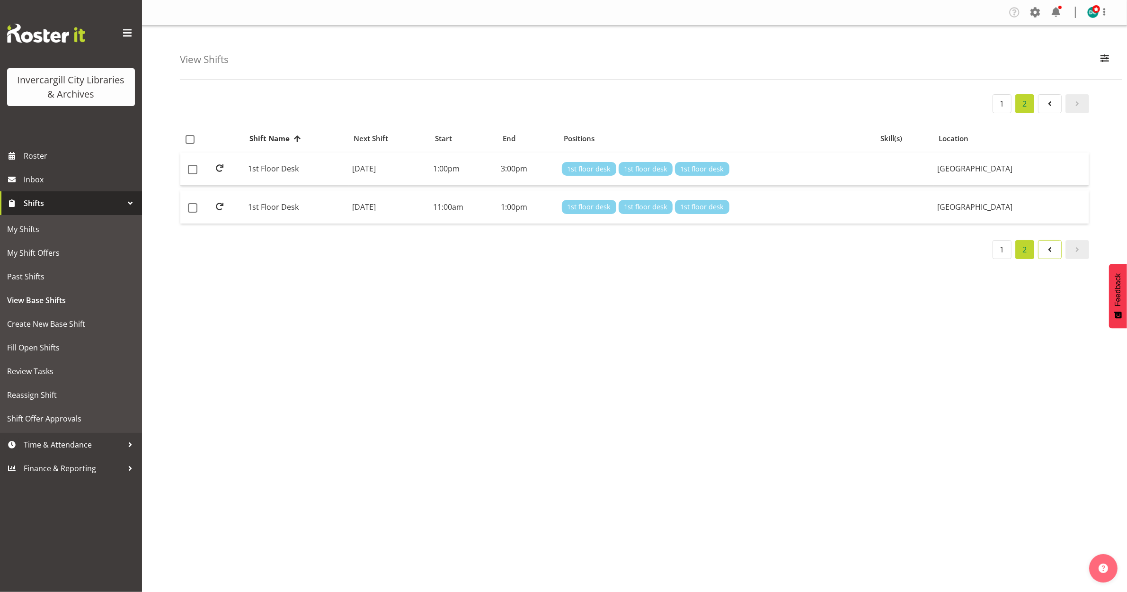
click at [1045, 252] on span at bounding box center [1049, 249] width 11 height 11
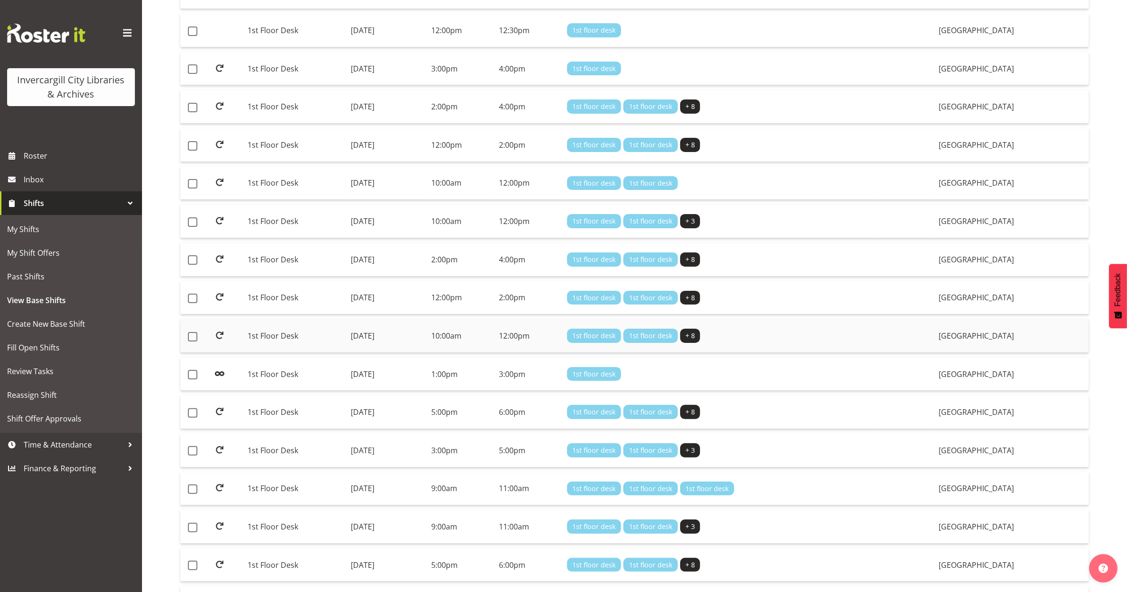
scroll to position [178, 0]
click at [268, 409] on td "1st Floor Desk" at bounding box center [295, 411] width 103 height 34
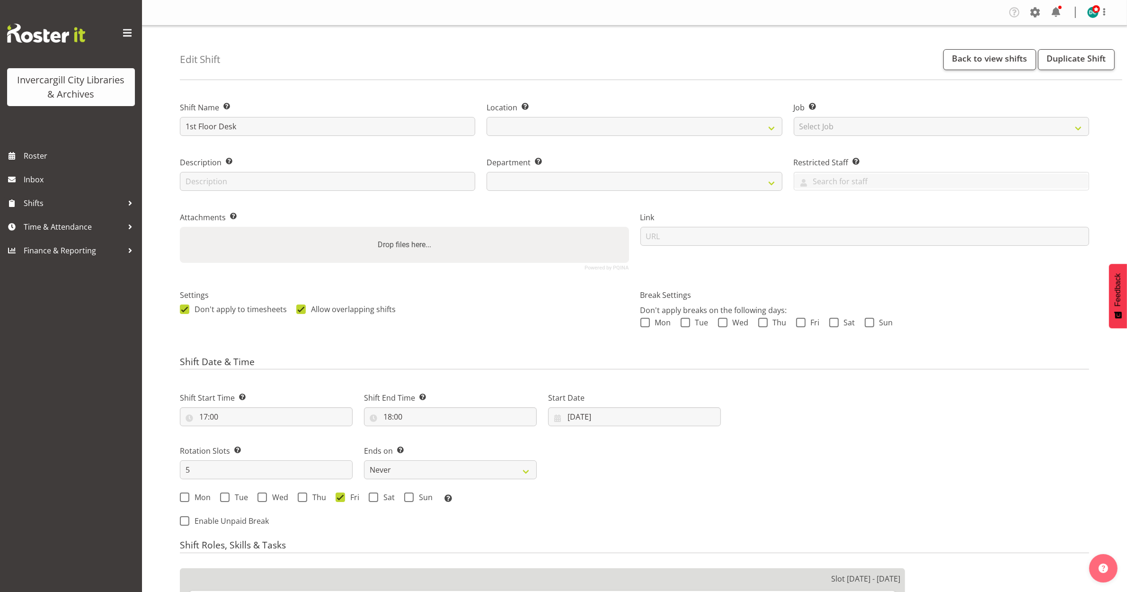
select select
select select "1276"
select select "921"
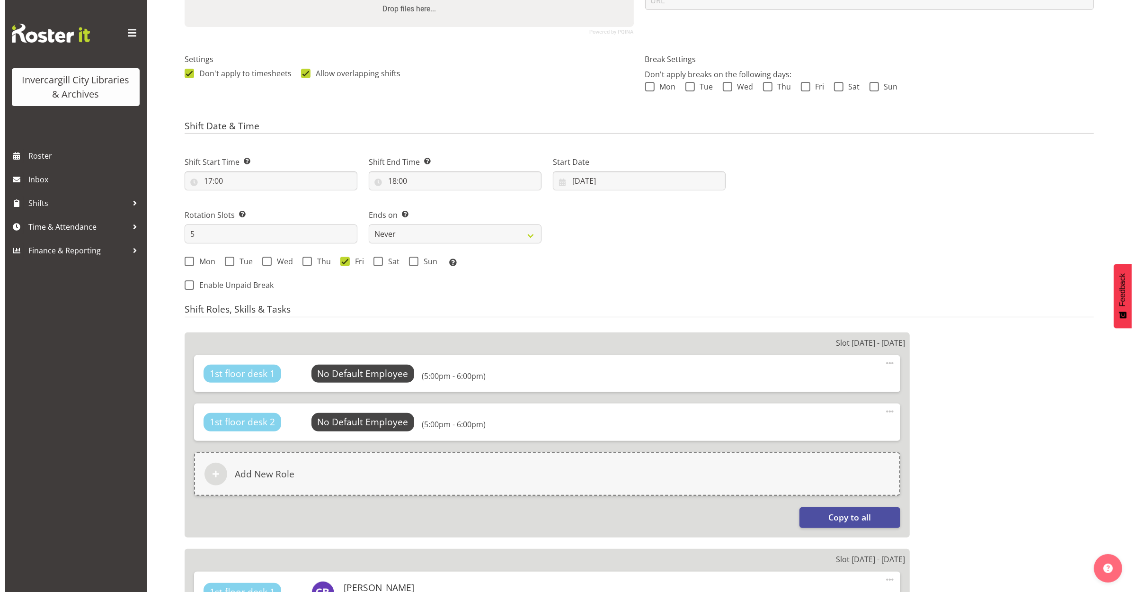
scroll to position [414, 0]
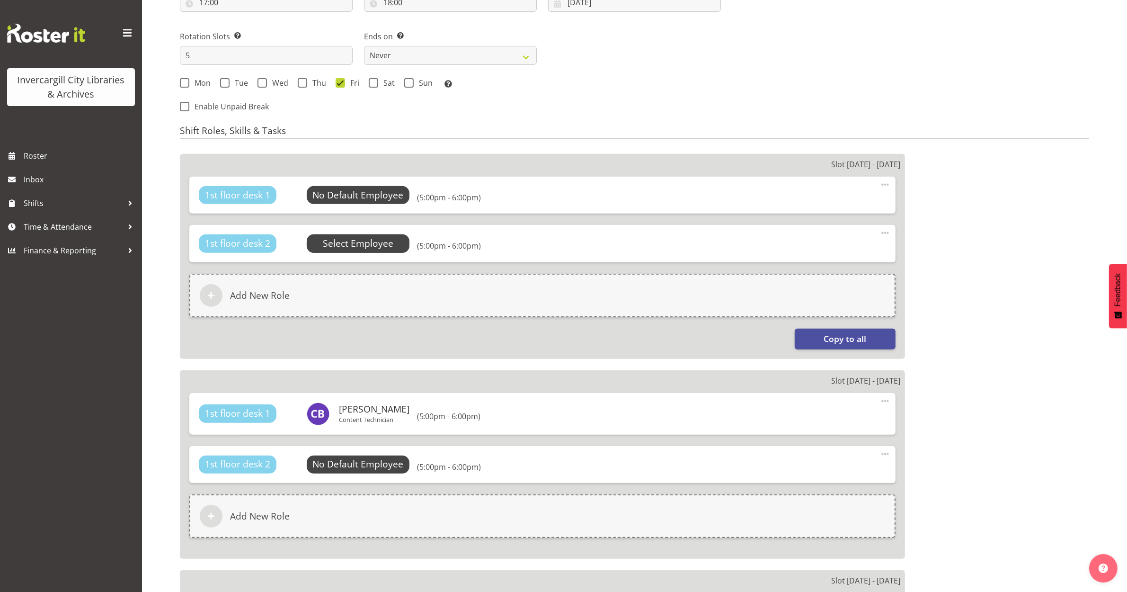
click at [332, 249] on span "Select Employee" at bounding box center [358, 244] width 71 height 14
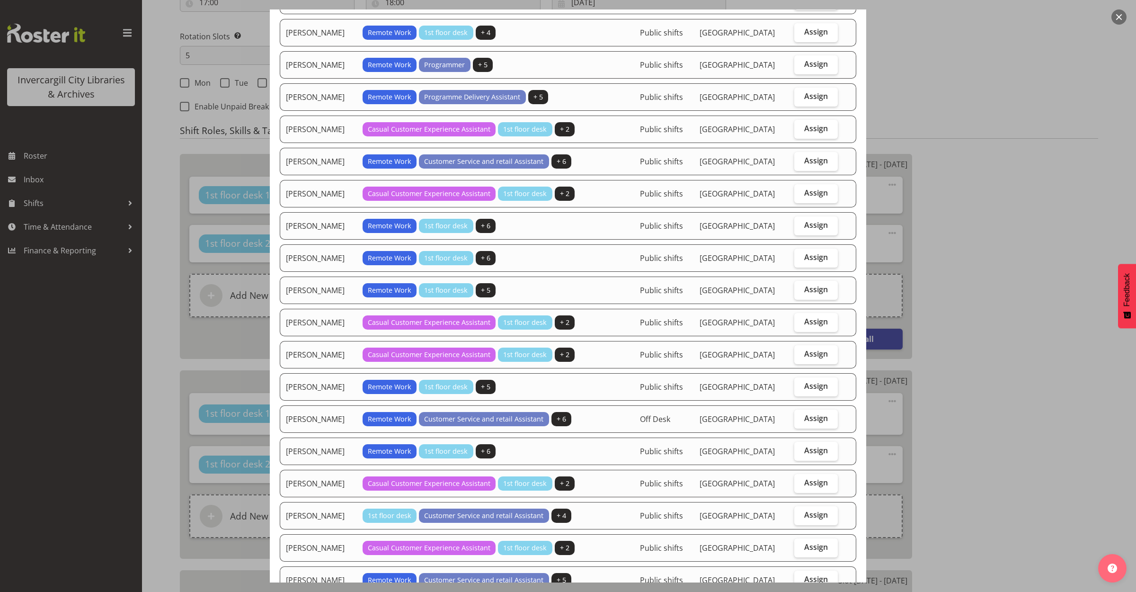
scroll to position [651, 0]
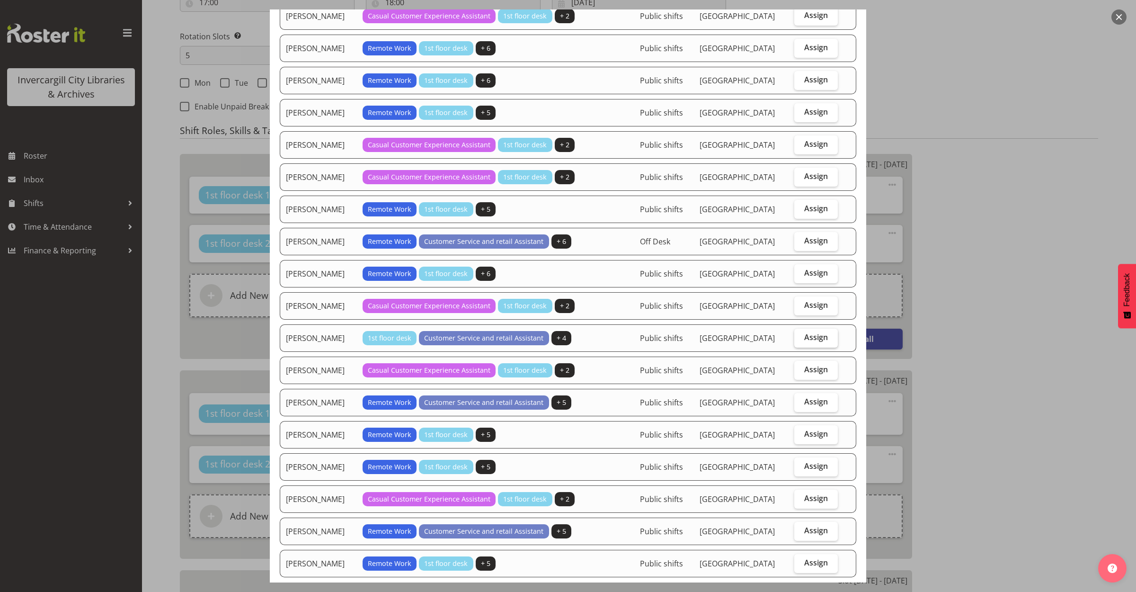
click at [812, 338] on span "Assign" at bounding box center [816, 336] width 24 height 9
click at [800, 338] on input "Assign" at bounding box center [797, 337] width 6 height 6
checkbox input "true"
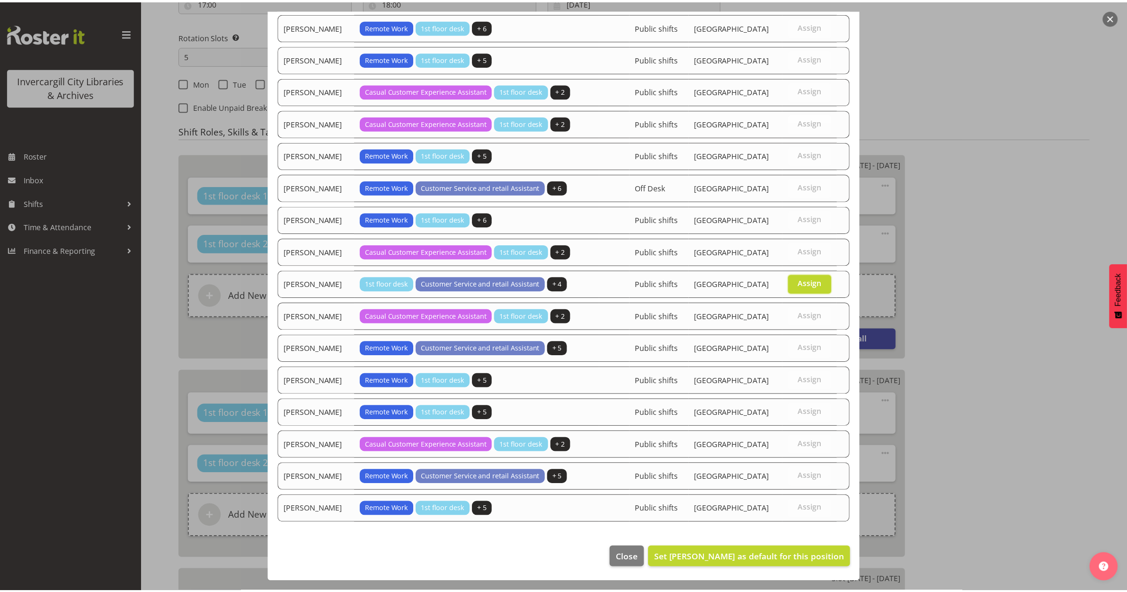
scroll to position [713, 0]
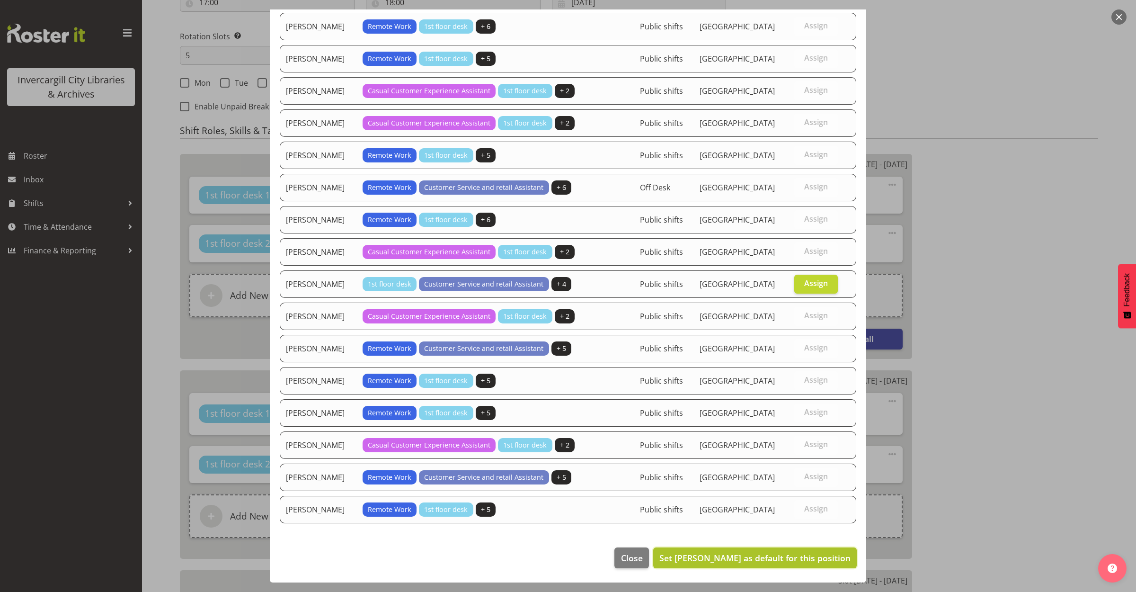
click at [758, 552] on span "Set Olivia Stanley as default for this position" at bounding box center [754, 557] width 191 height 11
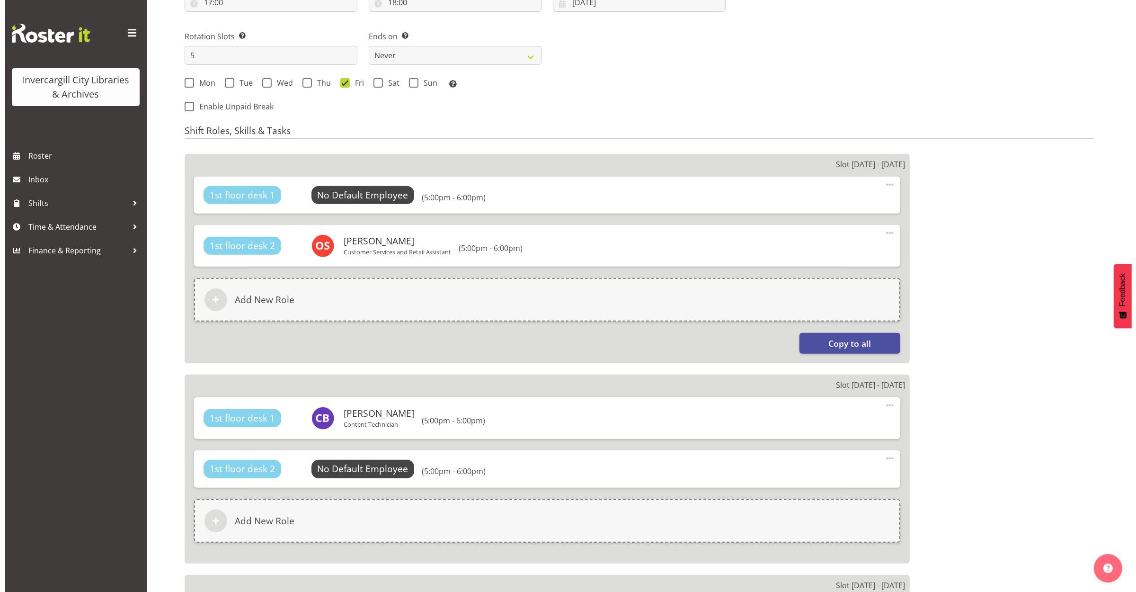
scroll to position [473, 0]
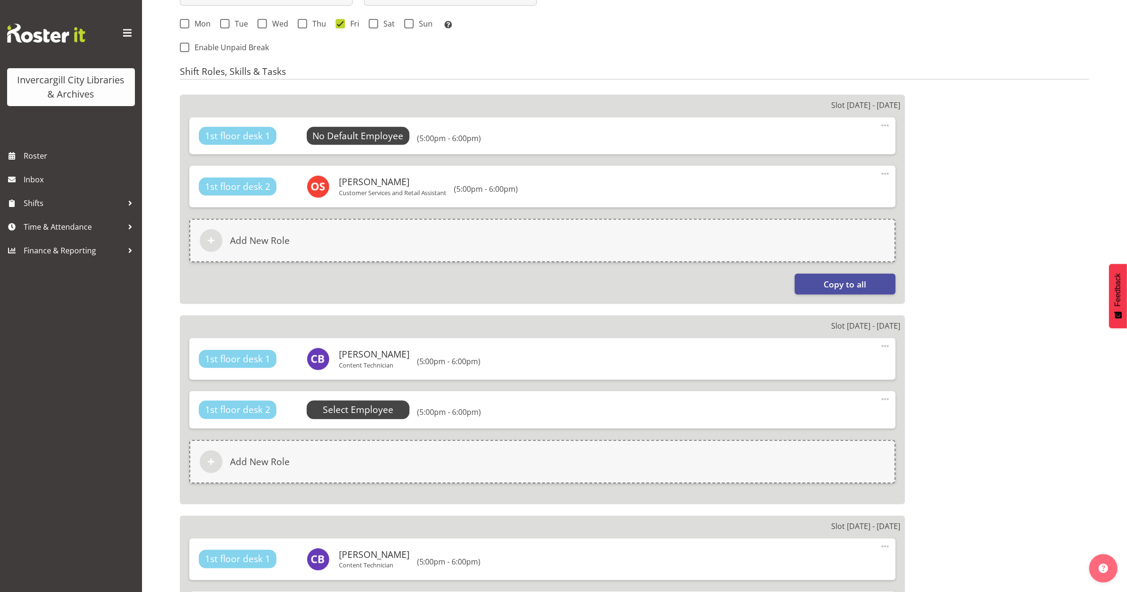
click at [341, 412] on span "Select Employee" at bounding box center [358, 410] width 71 height 14
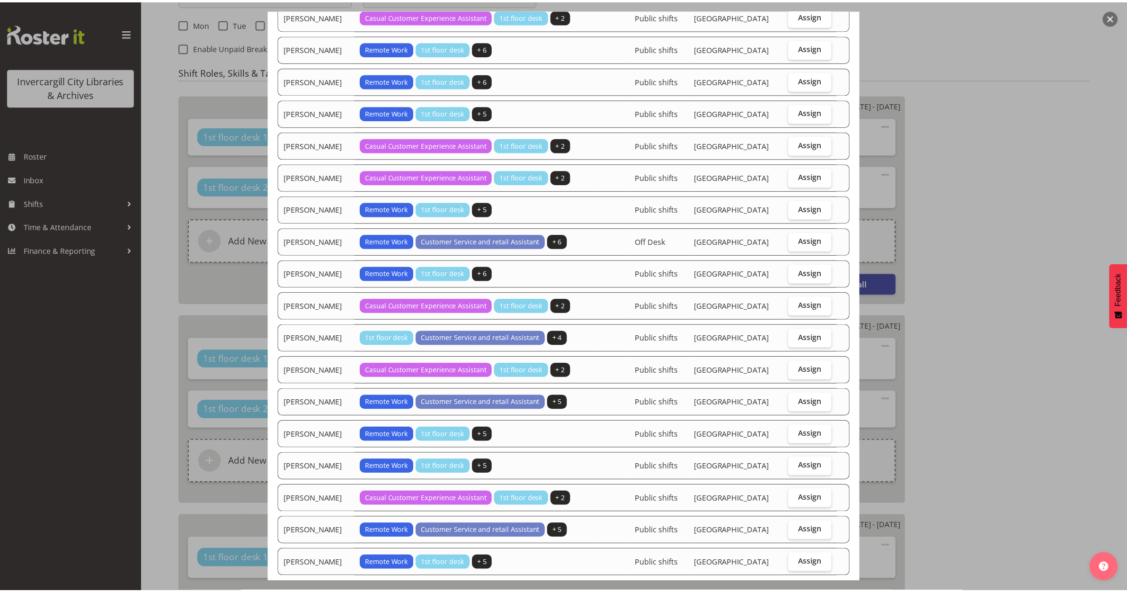
scroll to position [713, 0]
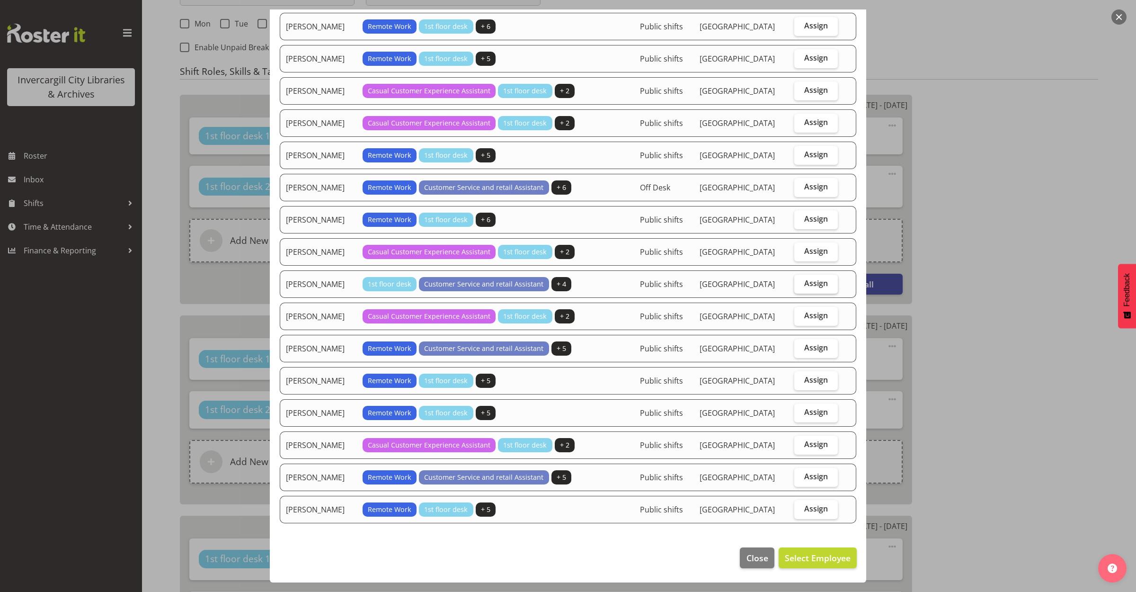
click at [804, 278] on span "Assign" at bounding box center [816, 282] width 24 height 9
click at [799, 280] on input "Assign" at bounding box center [797, 283] width 6 height 6
checkbox input "true"
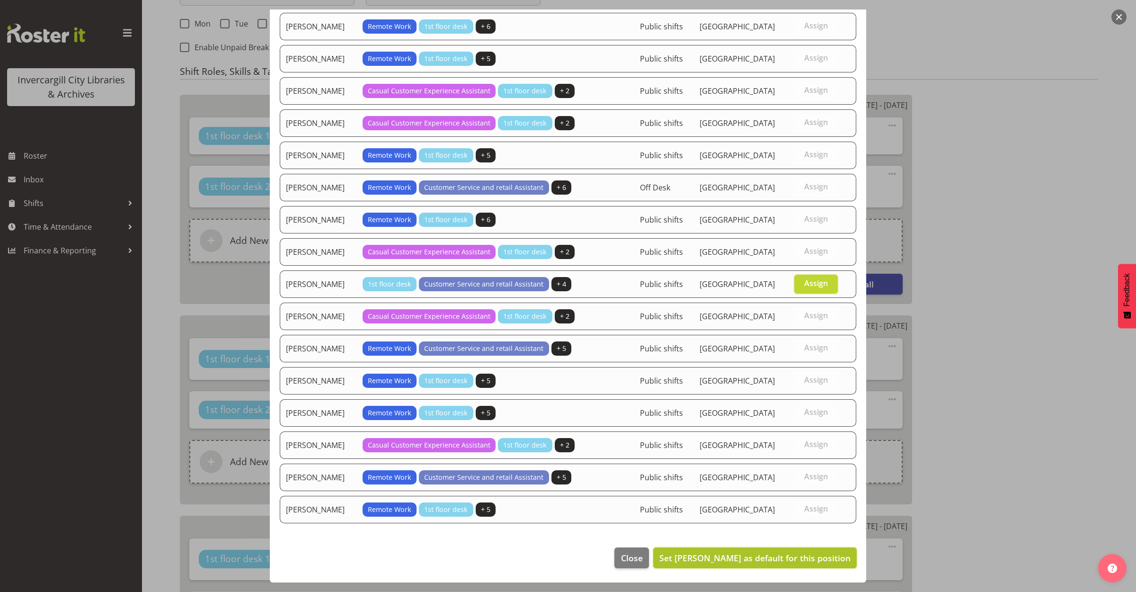
click at [758, 556] on span "Set Olivia Stanley as default for this position" at bounding box center [754, 557] width 191 height 11
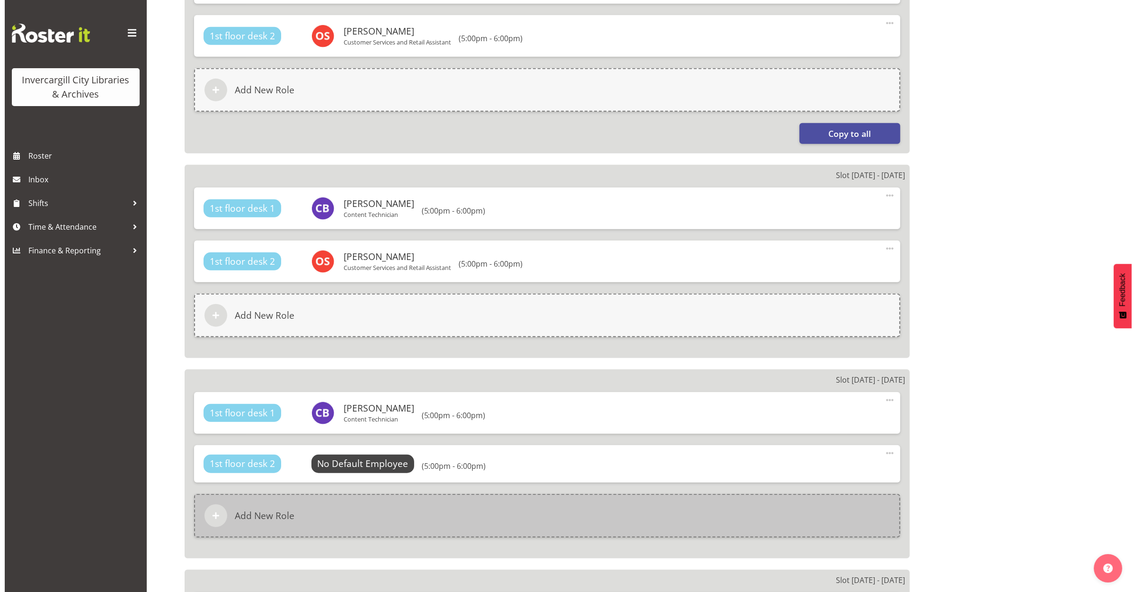
scroll to position [651, 0]
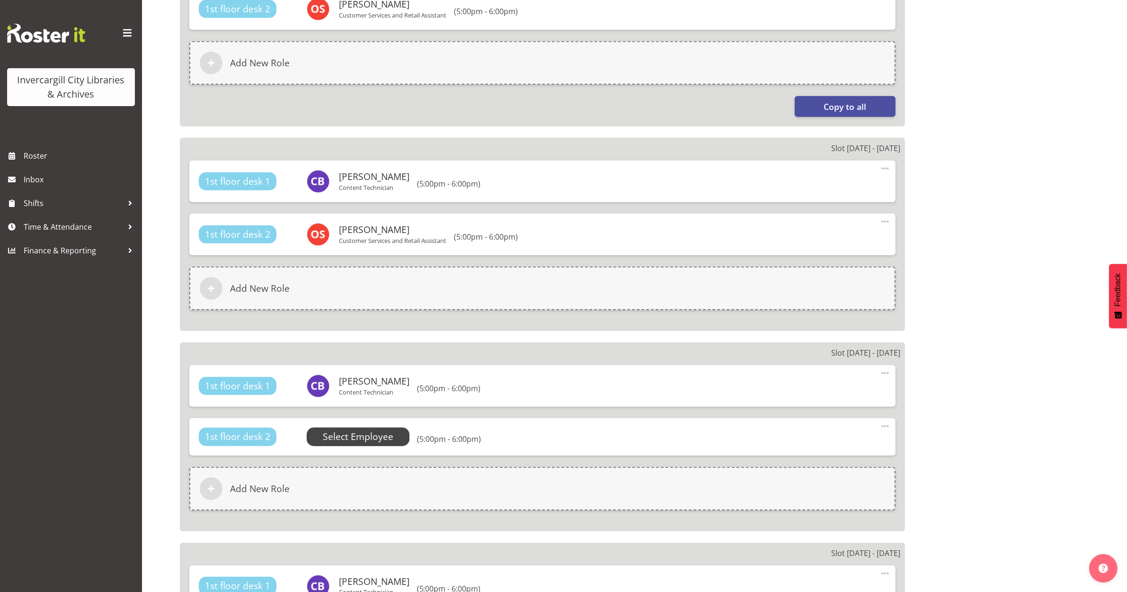
click at [337, 430] on span "Select Employee" at bounding box center [358, 437] width 71 height 14
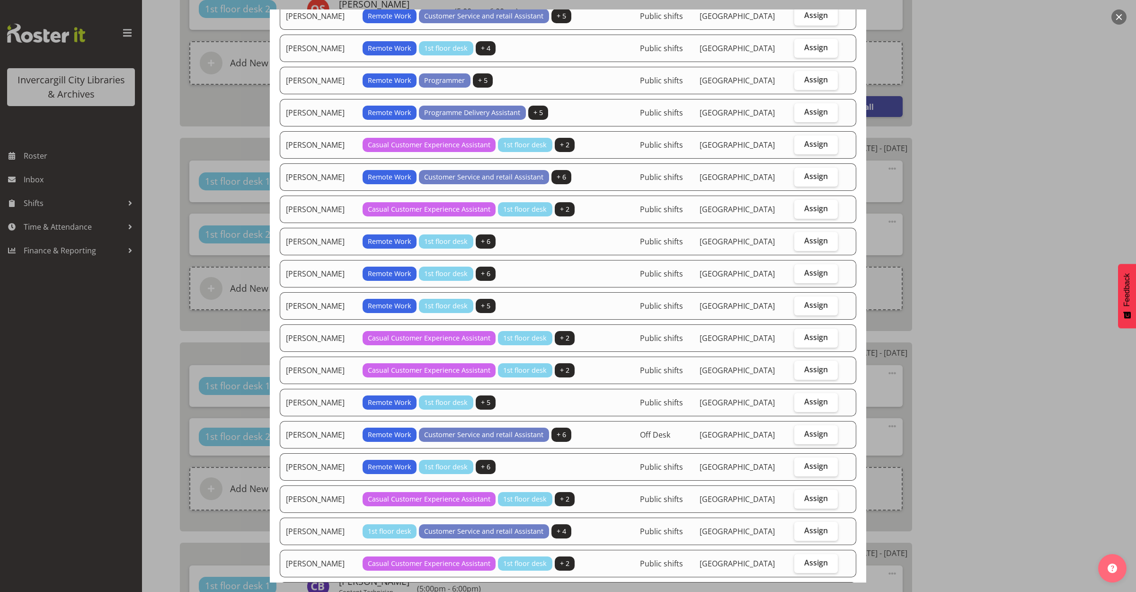
scroll to position [476, 0]
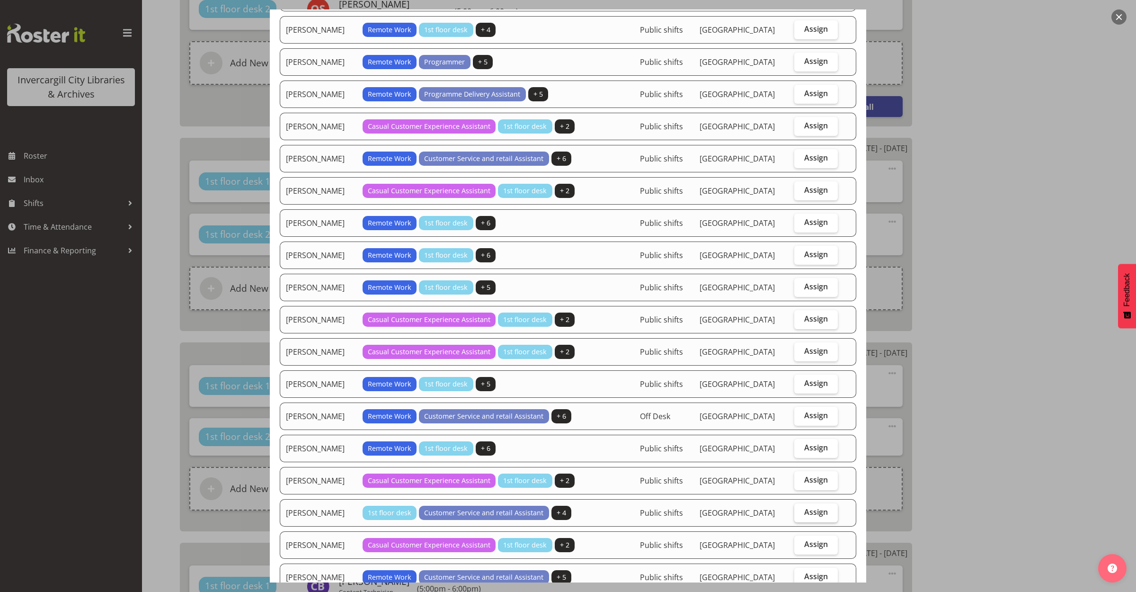
click at [807, 509] on label "Assign" at bounding box center [816, 512] width 44 height 19
click at [800, 509] on input "Assign" at bounding box center [797, 512] width 6 height 6
checkbox input "true"
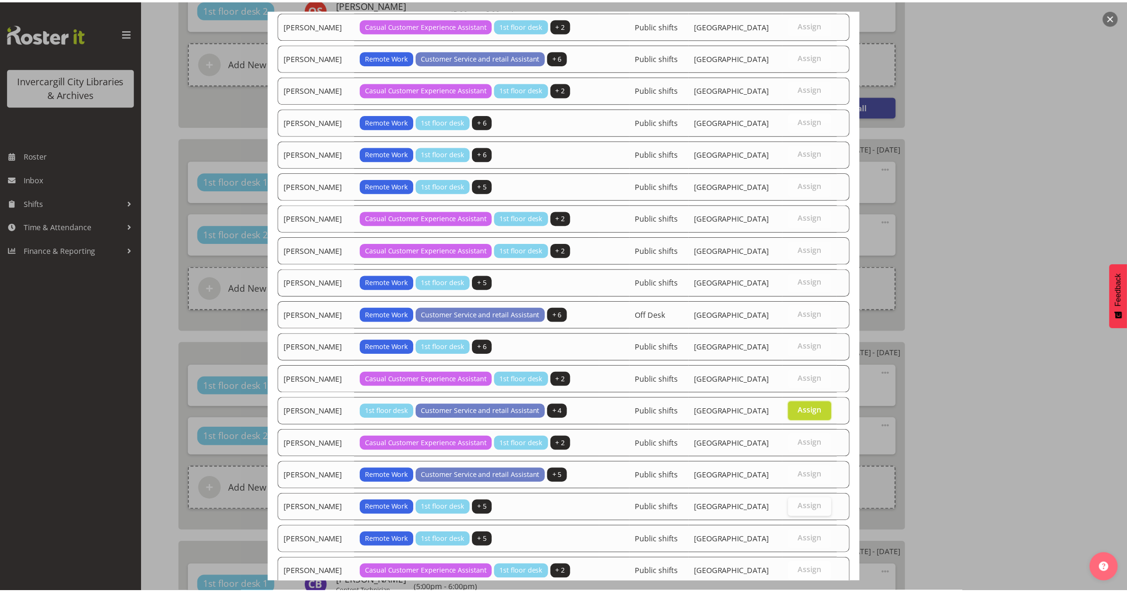
scroll to position [713, 0]
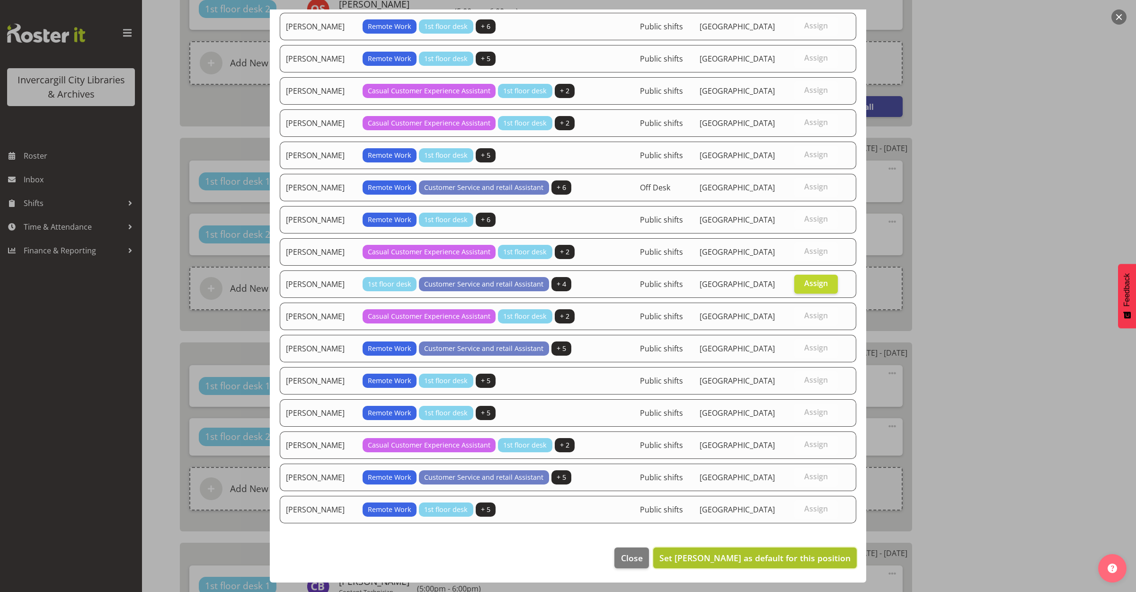
click at [803, 561] on span "Set Olivia Stanley as default for this position" at bounding box center [754, 557] width 191 height 11
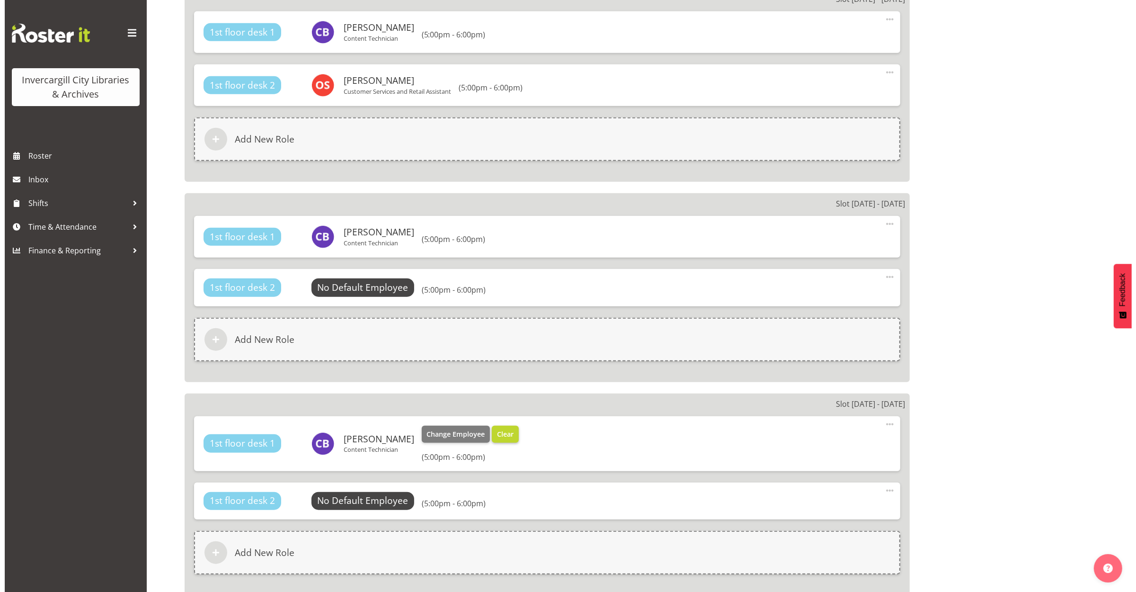
scroll to position [1006, 0]
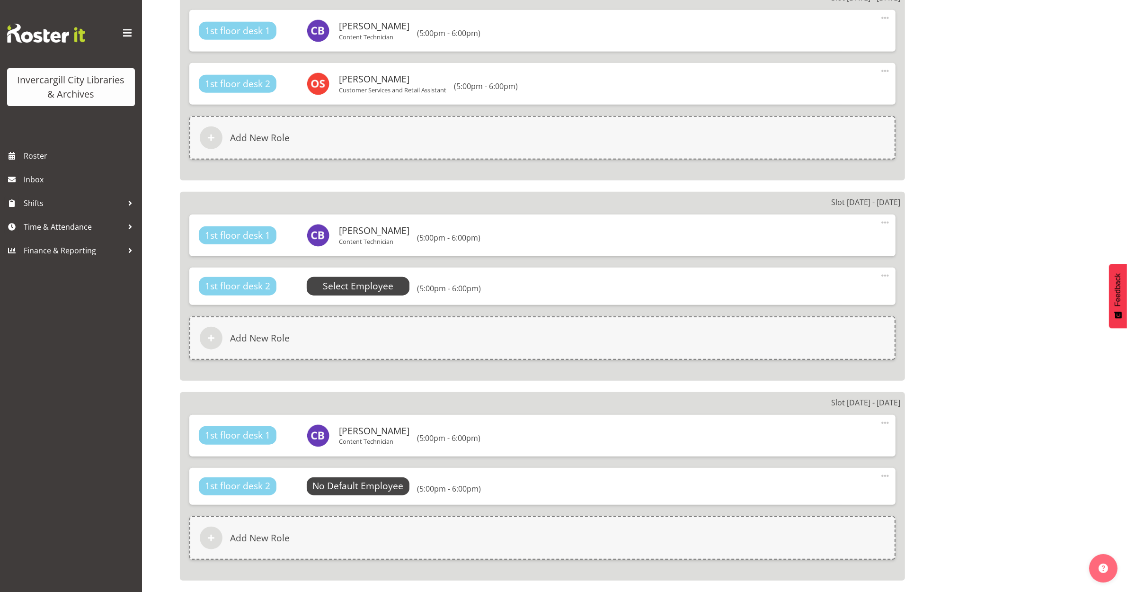
click at [336, 280] on span "Select Employee" at bounding box center [358, 286] width 71 height 14
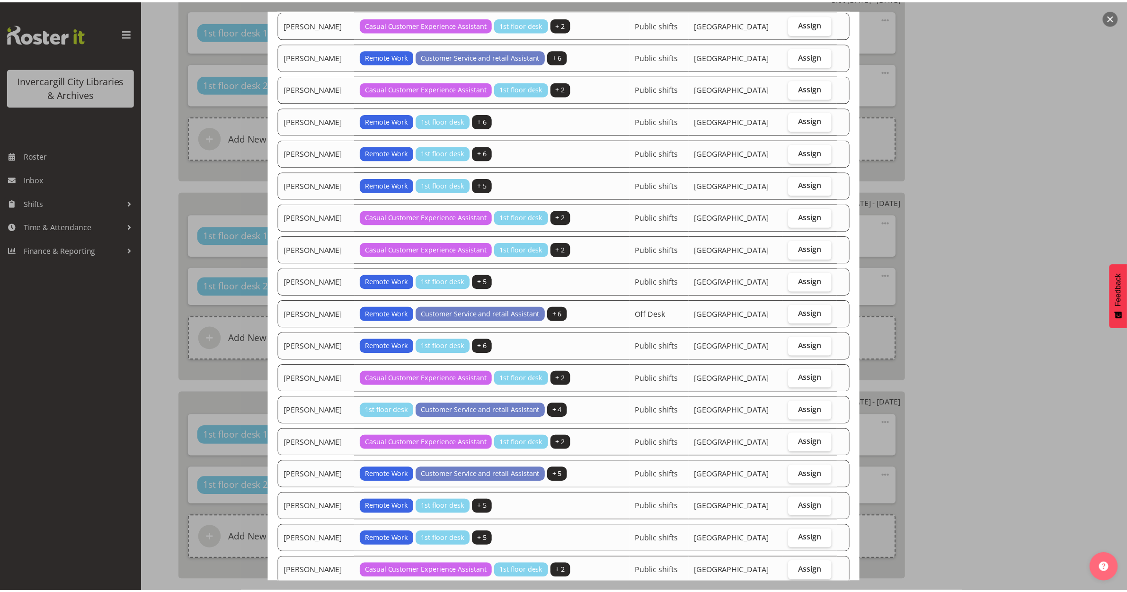
scroll to position [713, 0]
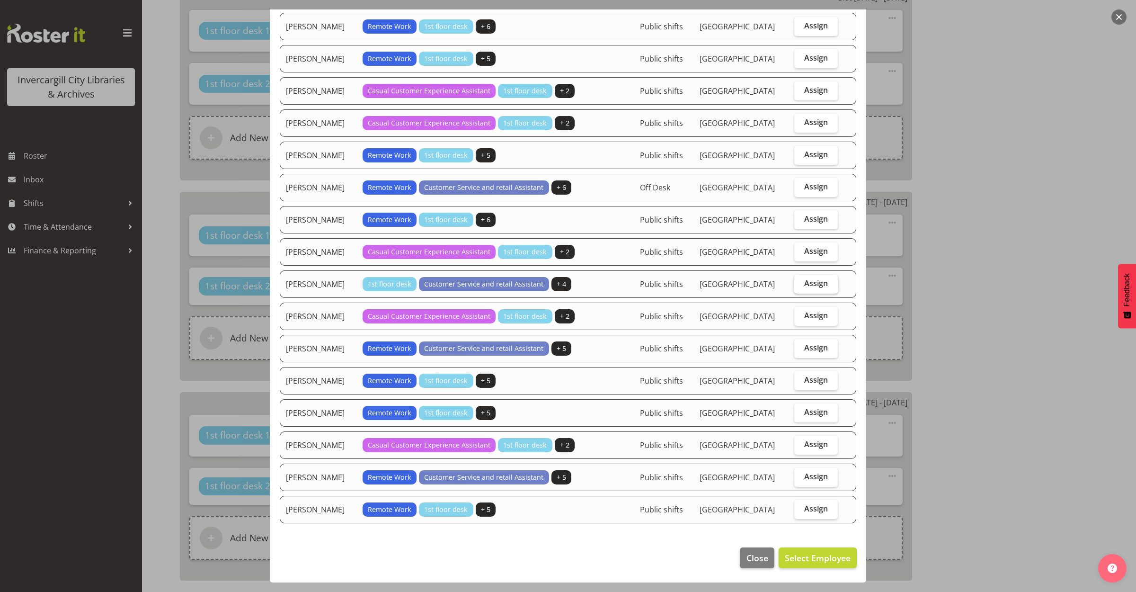
click at [816, 280] on span "Assign" at bounding box center [816, 282] width 24 height 9
click at [800, 280] on input "Assign" at bounding box center [797, 283] width 6 height 6
checkbox input "true"
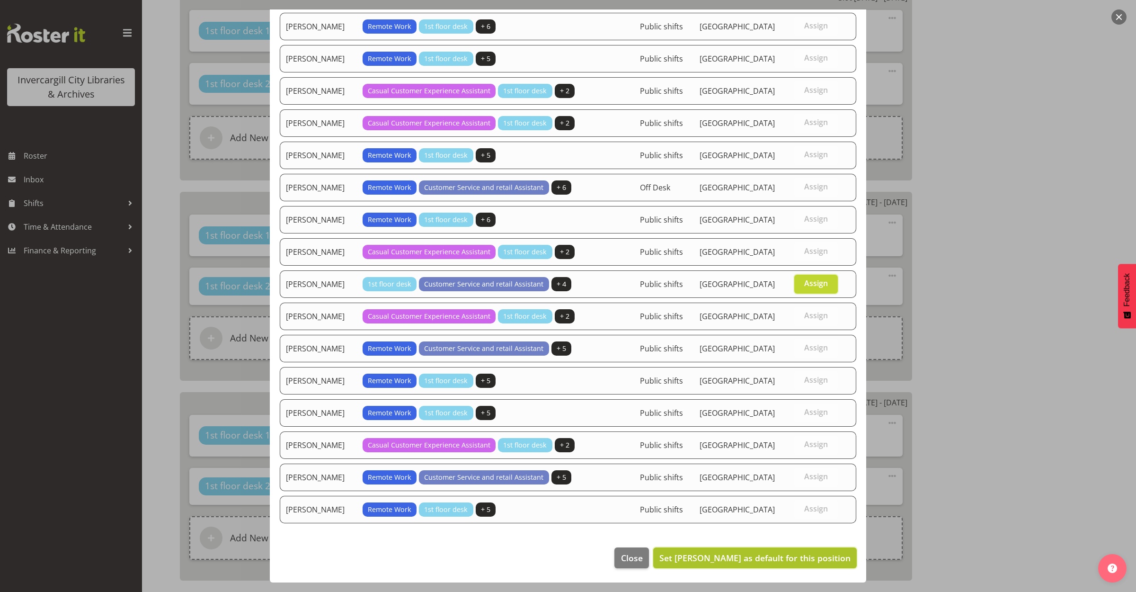
click at [824, 555] on span "Set Olivia Stanley as default for this position" at bounding box center [754, 557] width 191 height 11
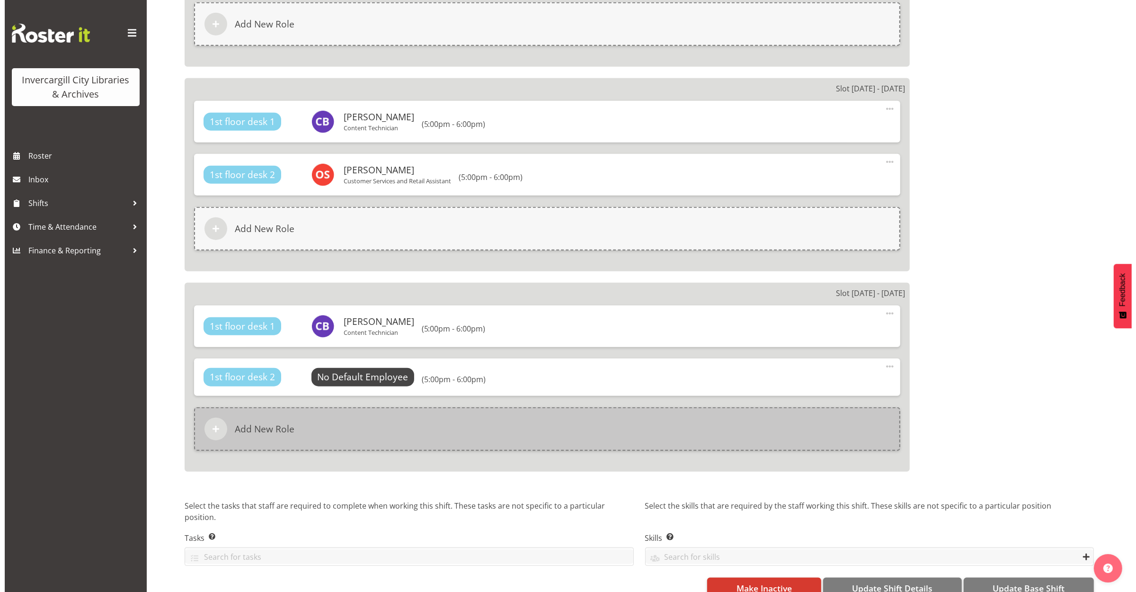
scroll to position [1139, 0]
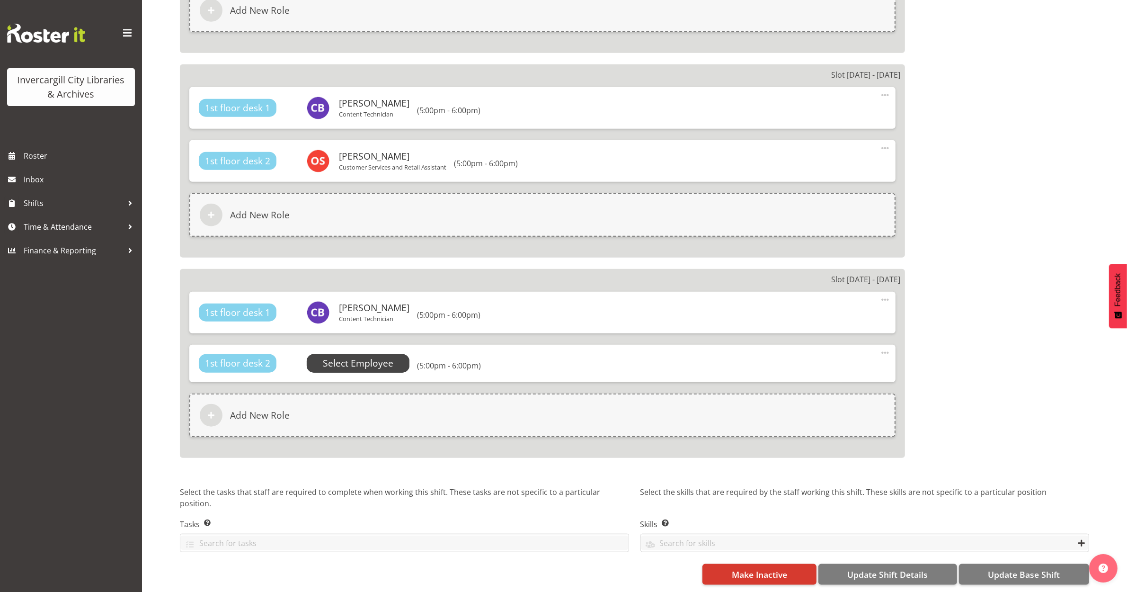
click at [358, 356] on span "Select Employee" at bounding box center [358, 363] width 71 height 14
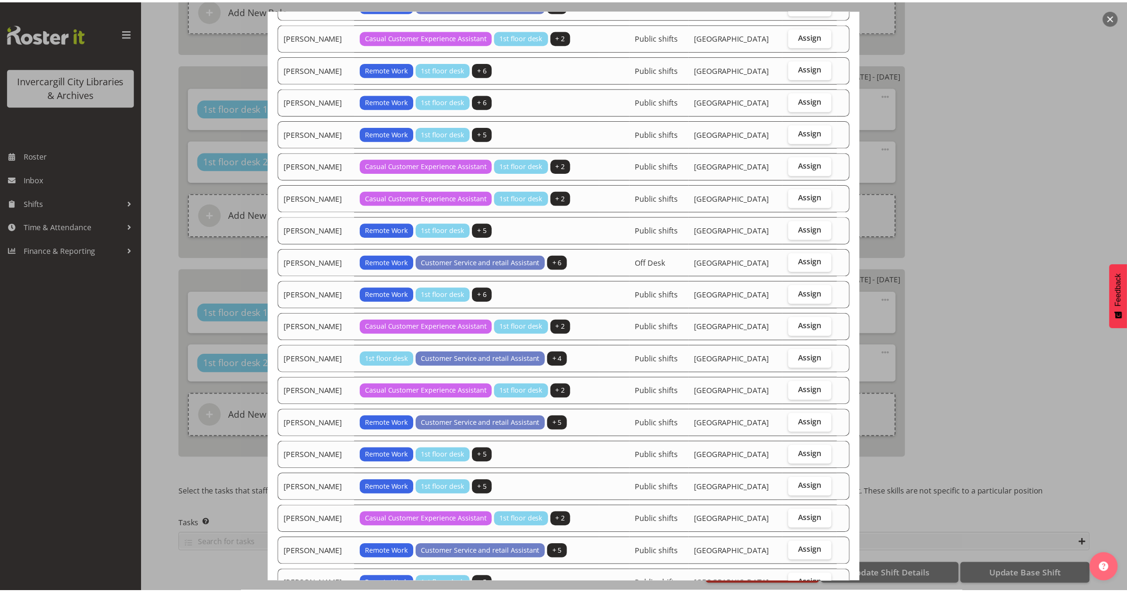
scroll to position [713, 0]
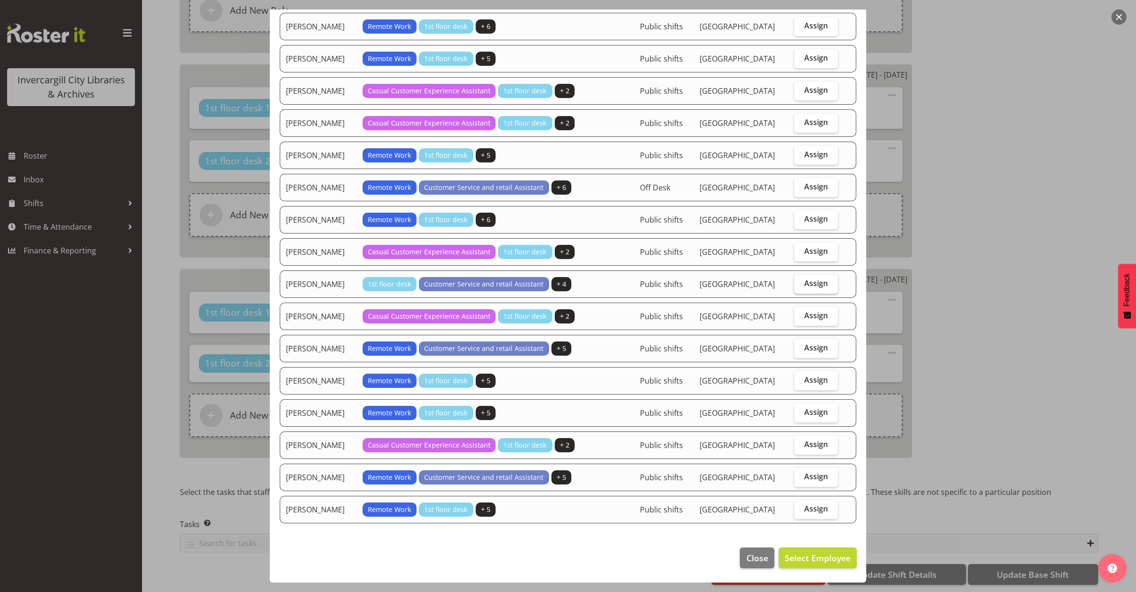
click at [804, 278] on span "Assign" at bounding box center [816, 282] width 24 height 9
click at [800, 280] on input "Assign" at bounding box center [797, 283] width 6 height 6
checkbox input "true"
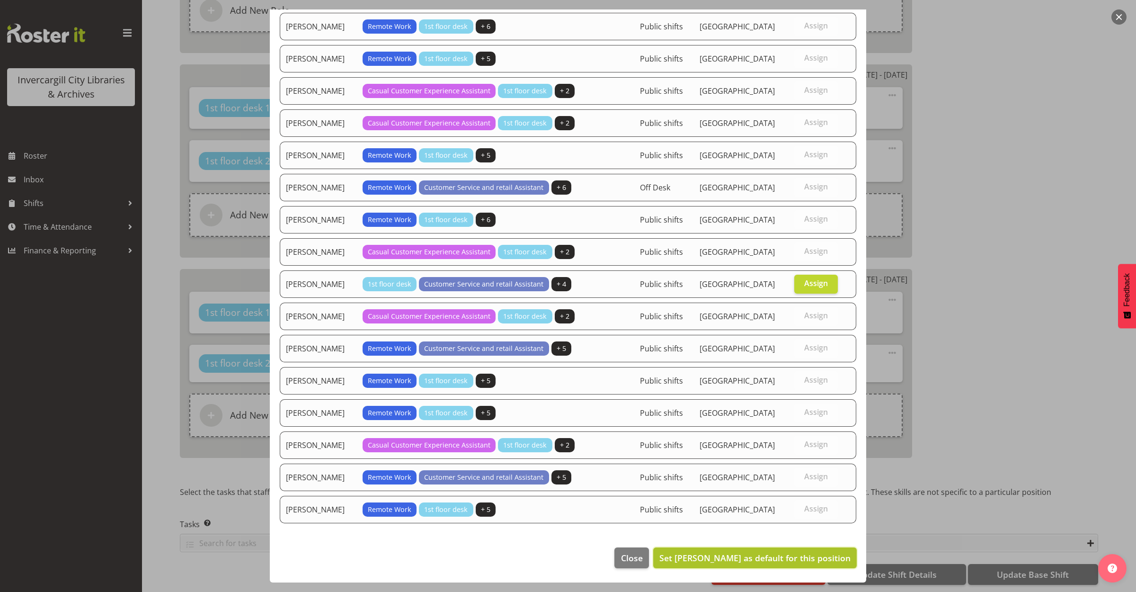
click at [782, 562] on span "Set Olivia Stanley as default for this position" at bounding box center [754, 557] width 191 height 12
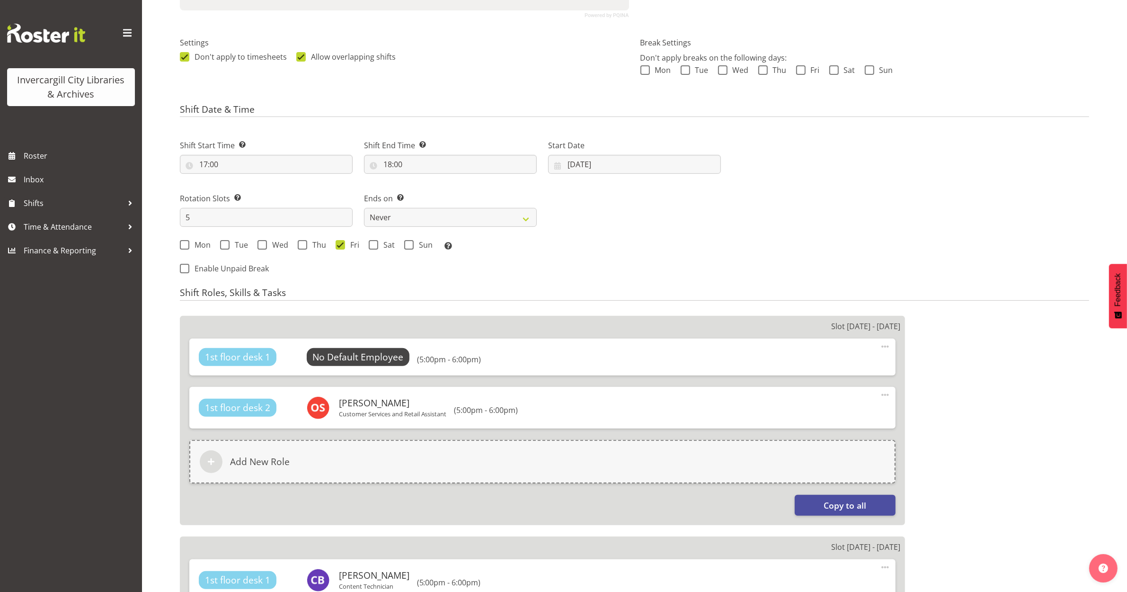
scroll to position [138, 0]
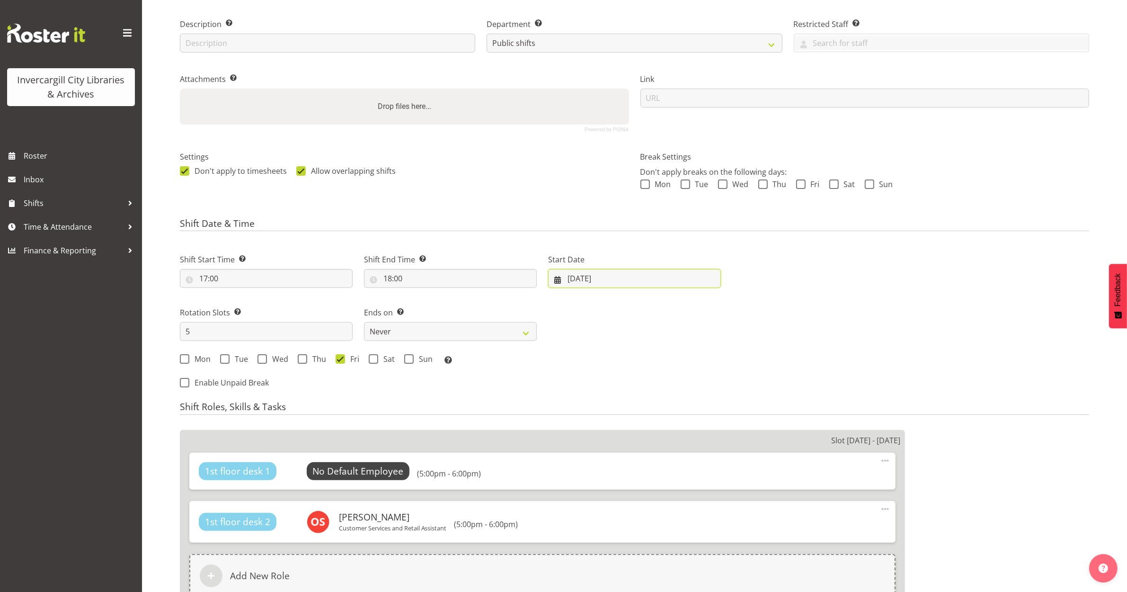
click at [594, 278] on input "01/08/2025" at bounding box center [634, 278] width 173 height 19
click at [699, 303] on span at bounding box center [701, 305] width 11 height 11
select select "9"
click at [579, 371] on link "5" at bounding box center [577, 374] width 19 height 18
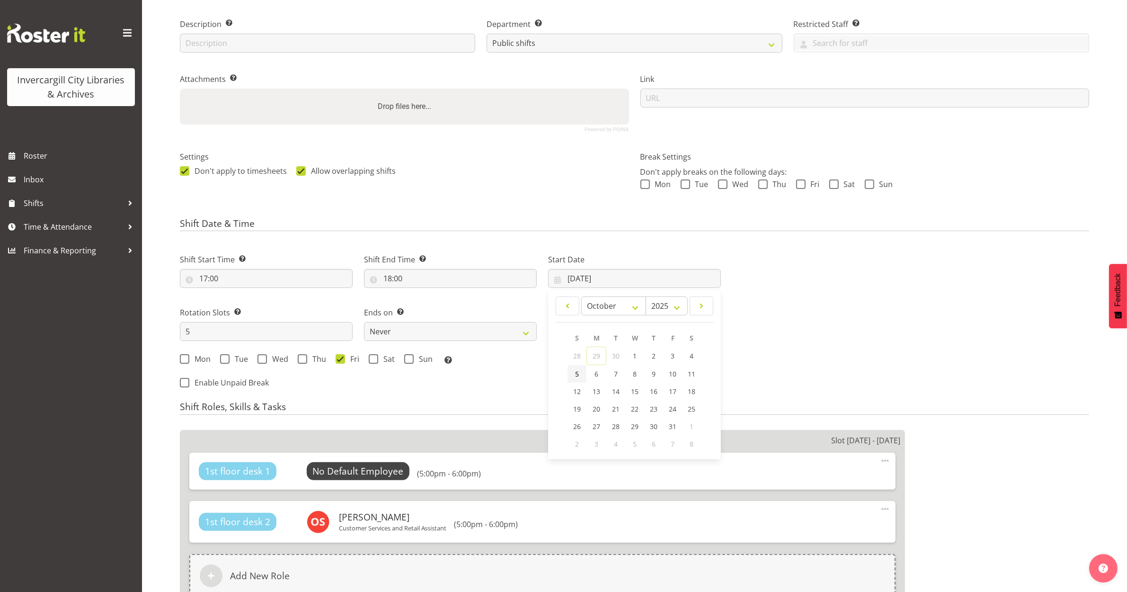
type input "05/10/2025"
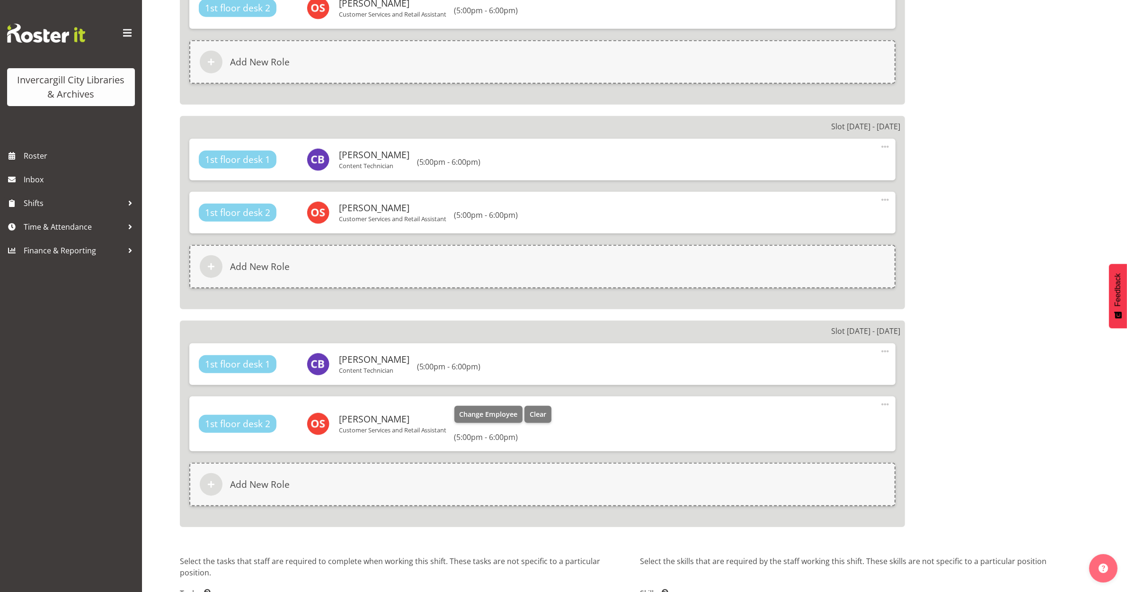
scroll to position [1144, 0]
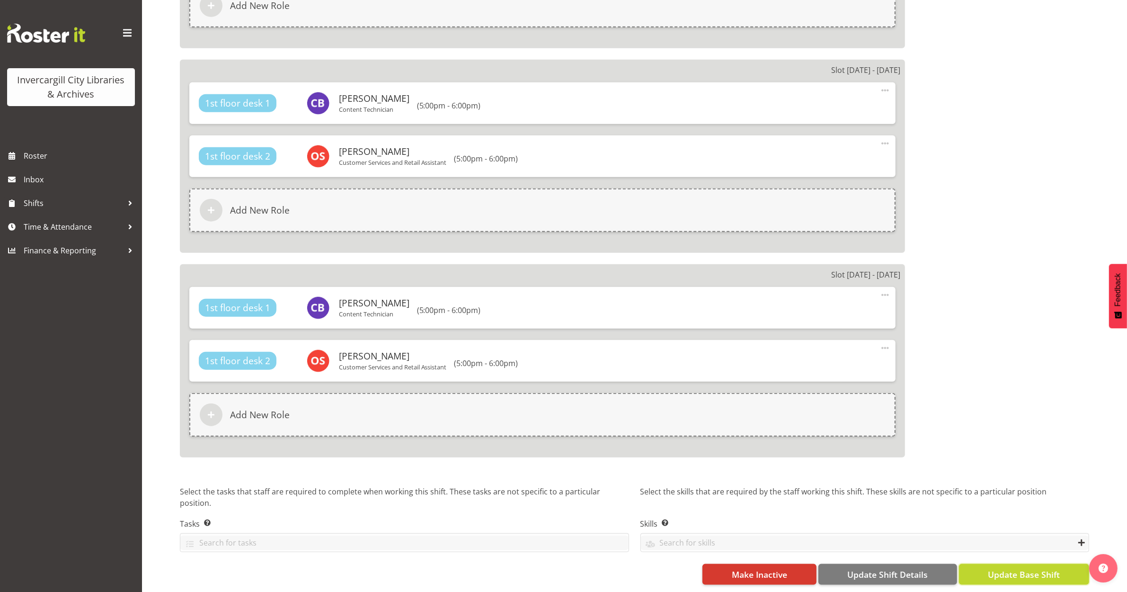
click at [998, 571] on button "Update Base Shift" at bounding box center [1024, 574] width 130 height 21
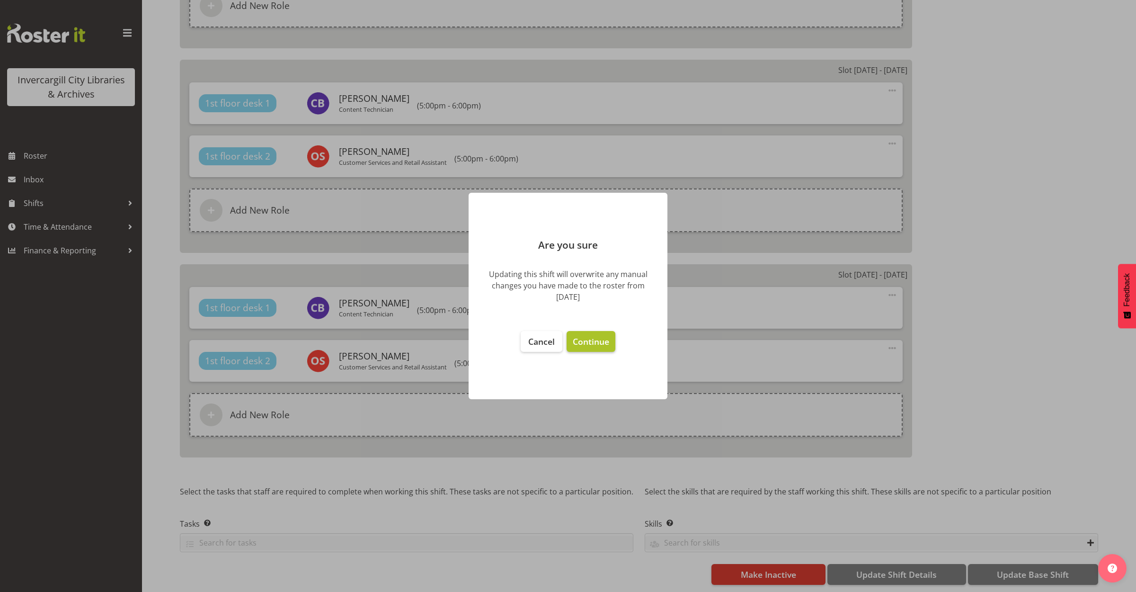
click at [580, 338] on span "Continue" at bounding box center [591, 341] width 36 height 11
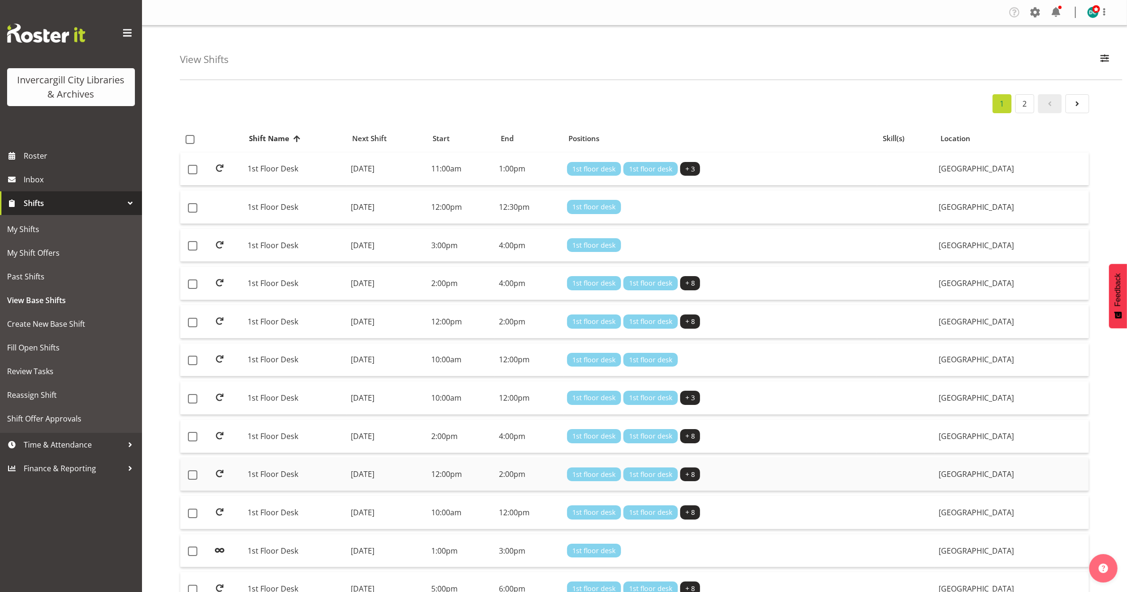
click at [261, 476] on td "1st Floor Desk" at bounding box center [295, 475] width 103 height 34
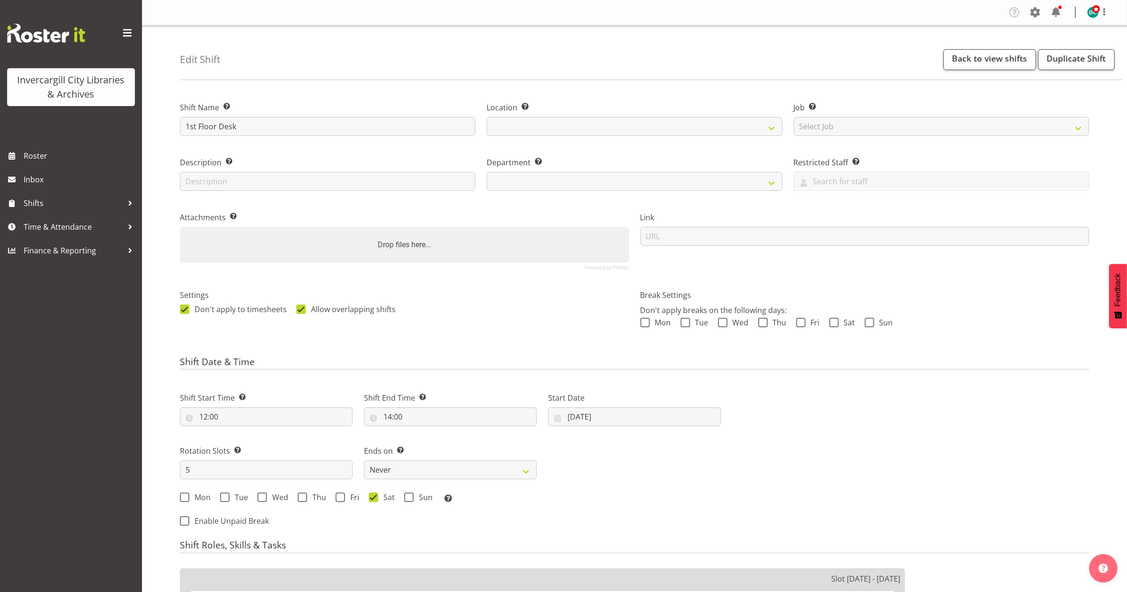
select select
select select "921"
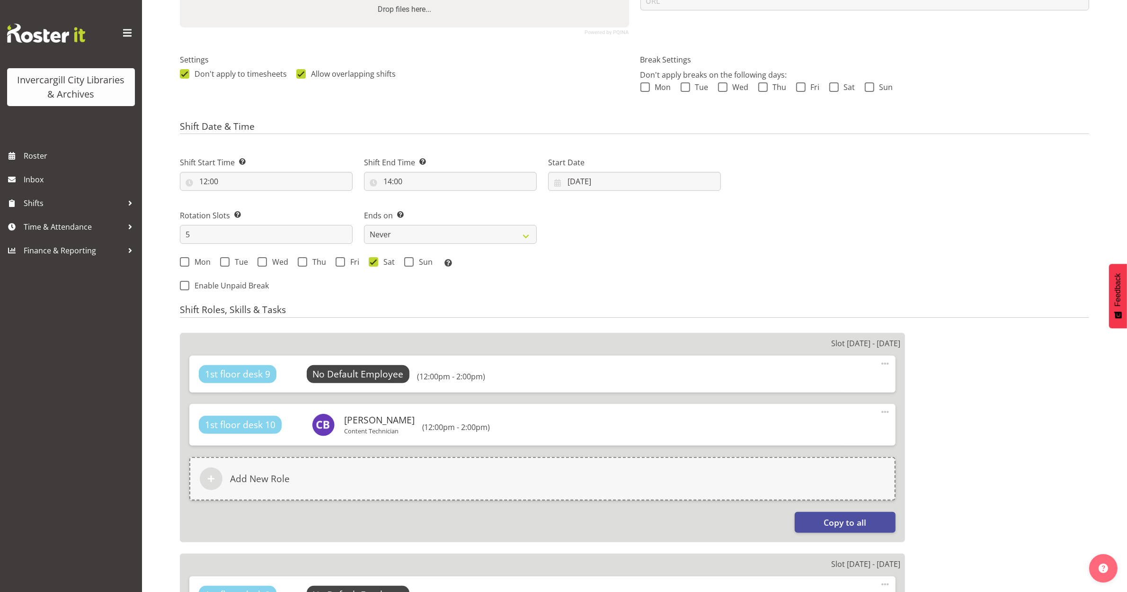
select select "1276"
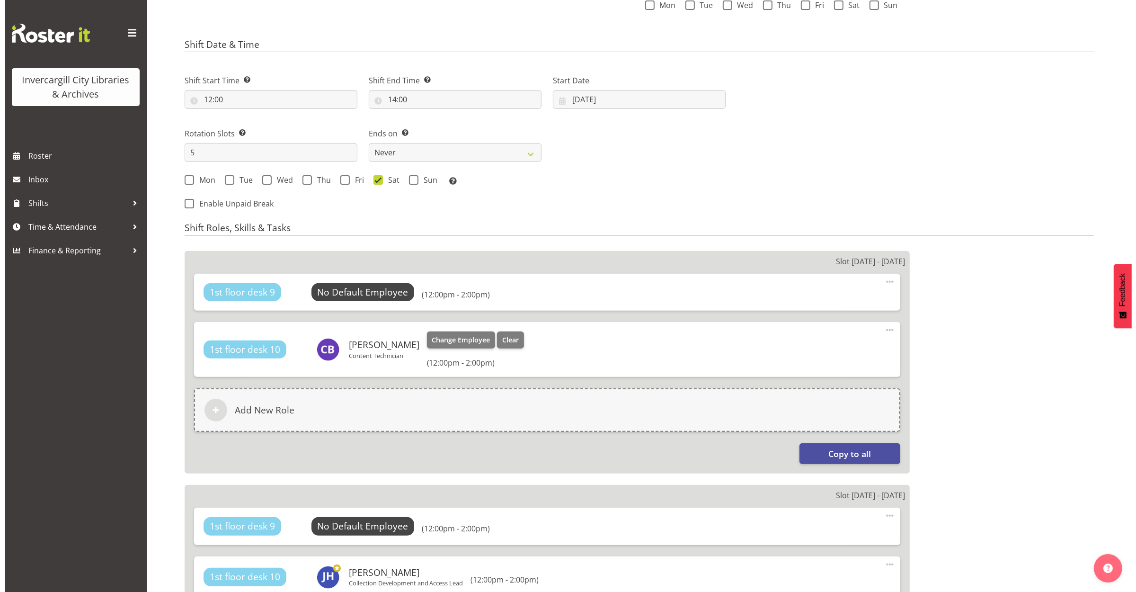
scroll to position [238, 0]
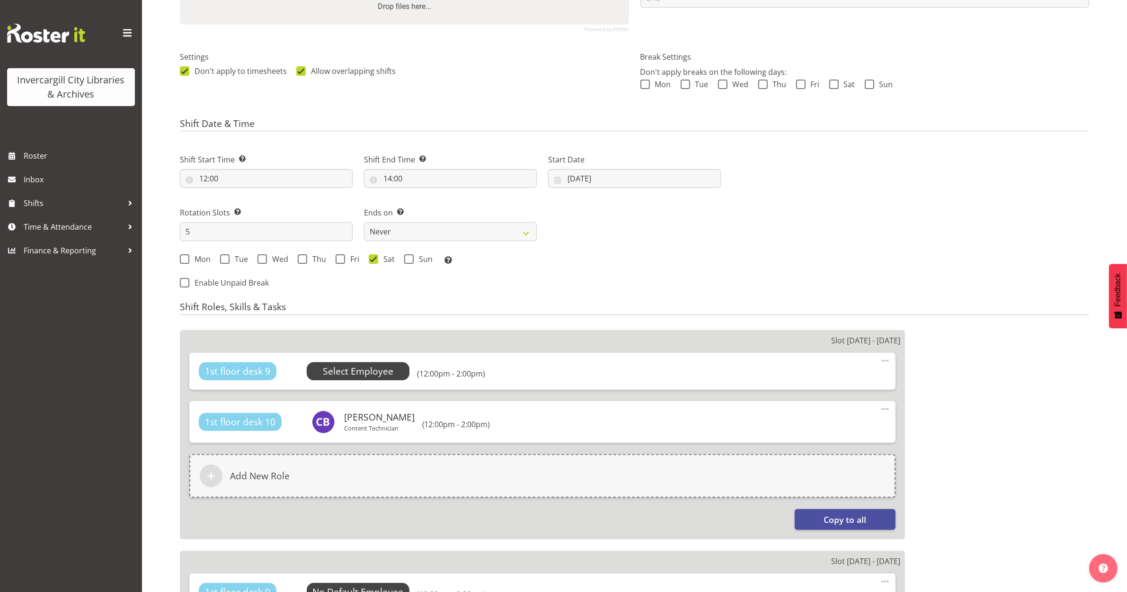
click at [375, 377] on span "Select Employee" at bounding box center [358, 371] width 71 height 14
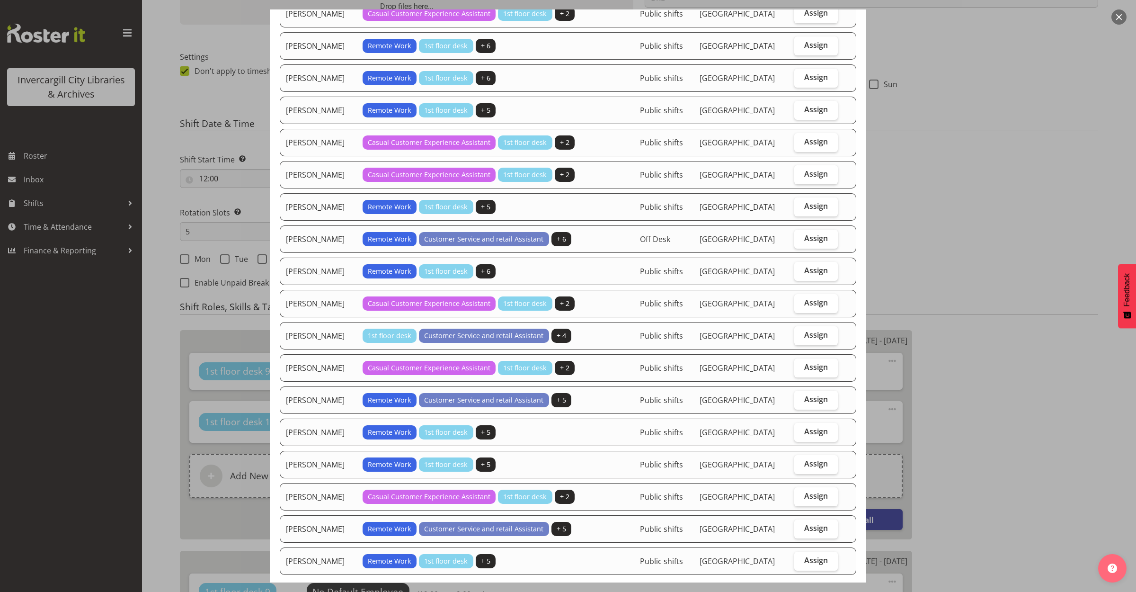
scroll to position [654, 0]
click at [795, 342] on label "Assign" at bounding box center [816, 335] width 44 height 19
click at [795, 338] on input "Assign" at bounding box center [797, 334] width 6 height 6
checkbox input "true"
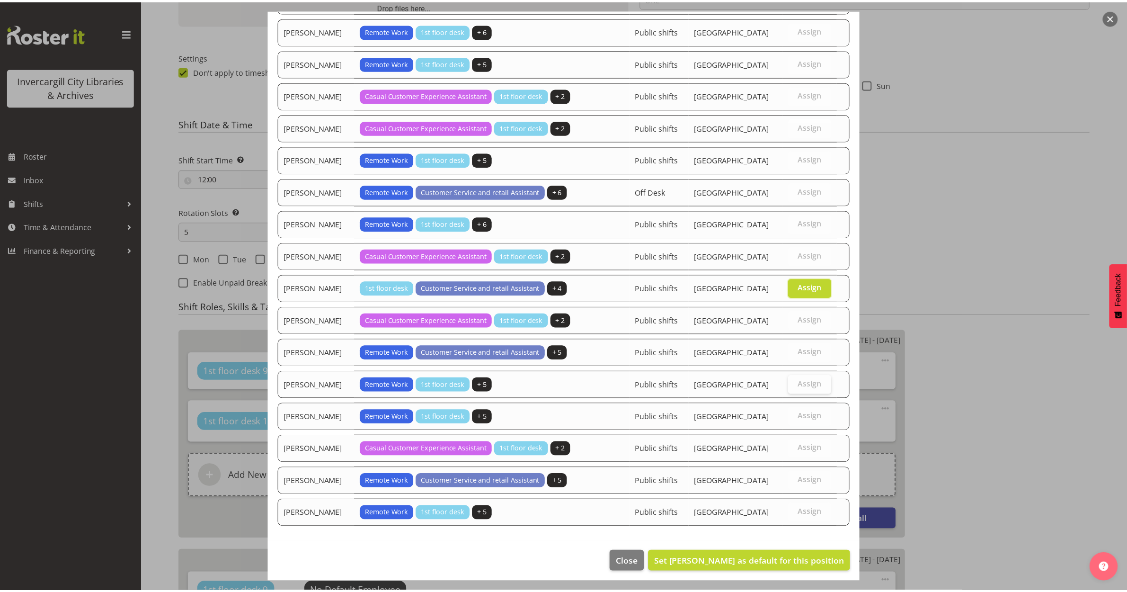
scroll to position [713, 0]
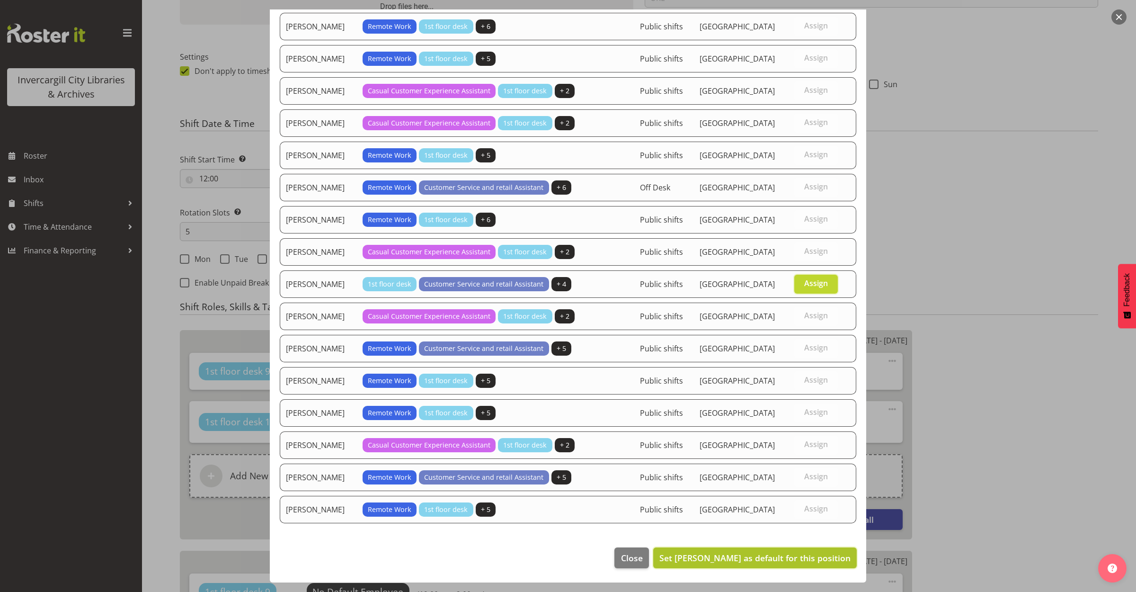
click at [756, 557] on span "Set Olivia Stanley as default for this position" at bounding box center [754, 557] width 191 height 11
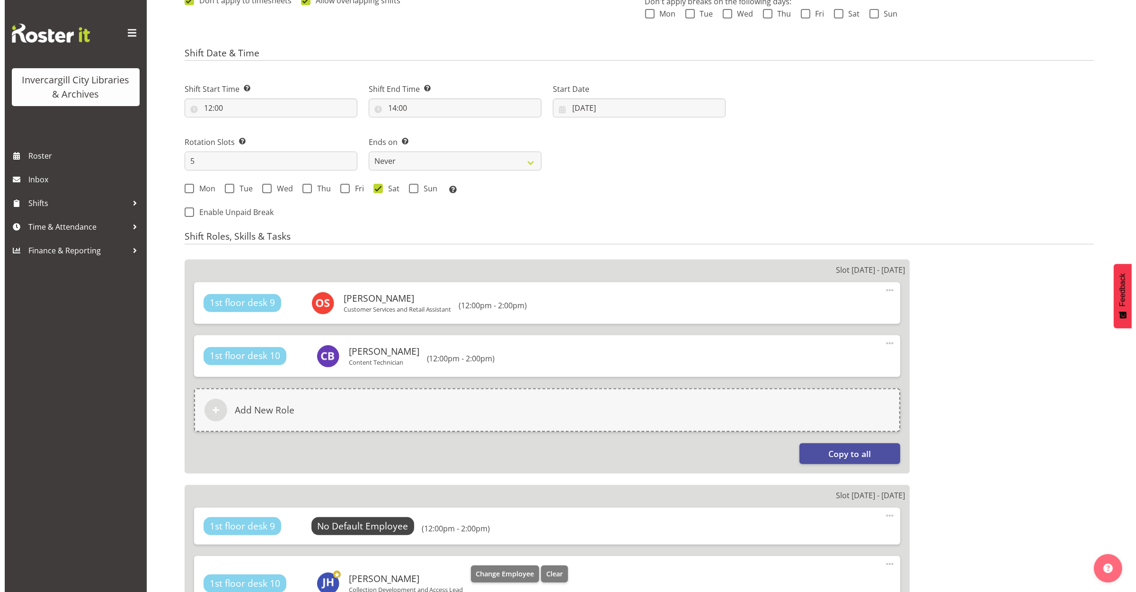
scroll to position [416, 0]
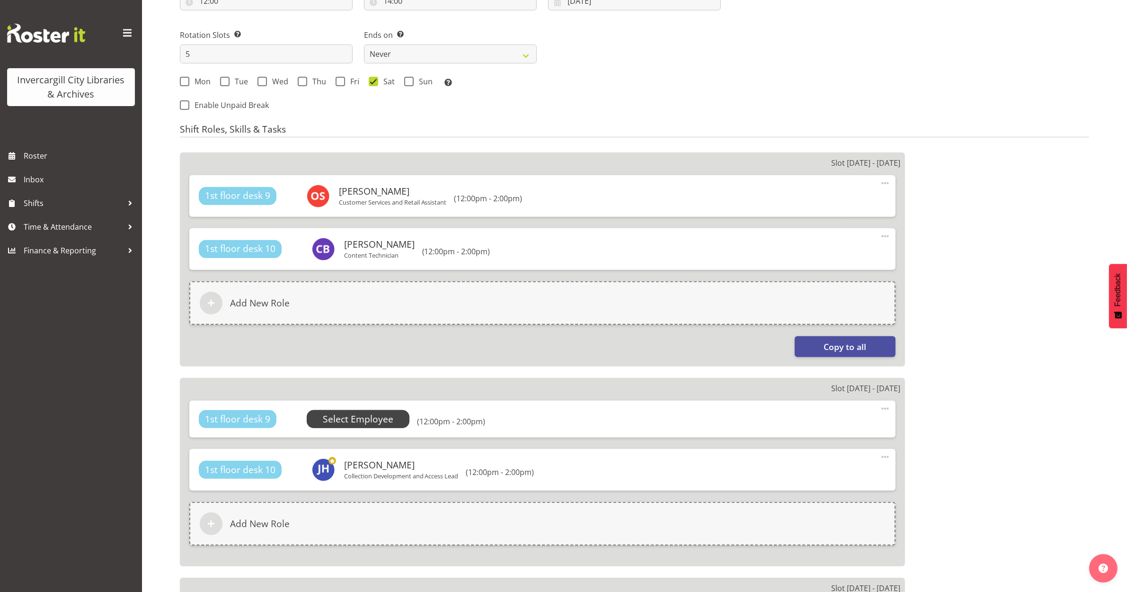
click at [364, 414] on span "Select Employee" at bounding box center [358, 419] width 71 height 14
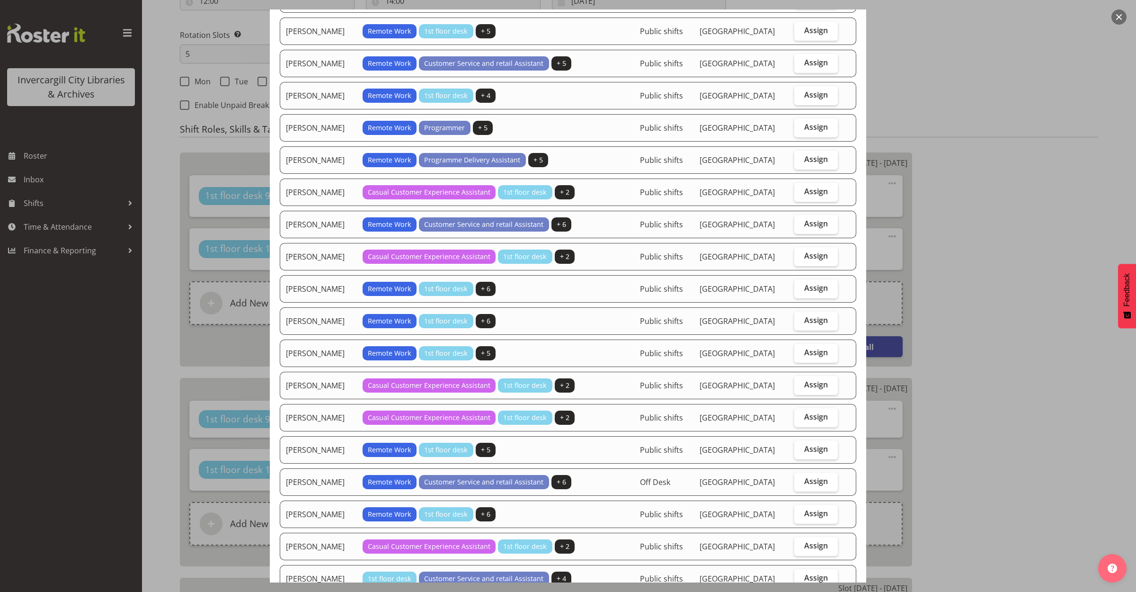
scroll to position [533, 0]
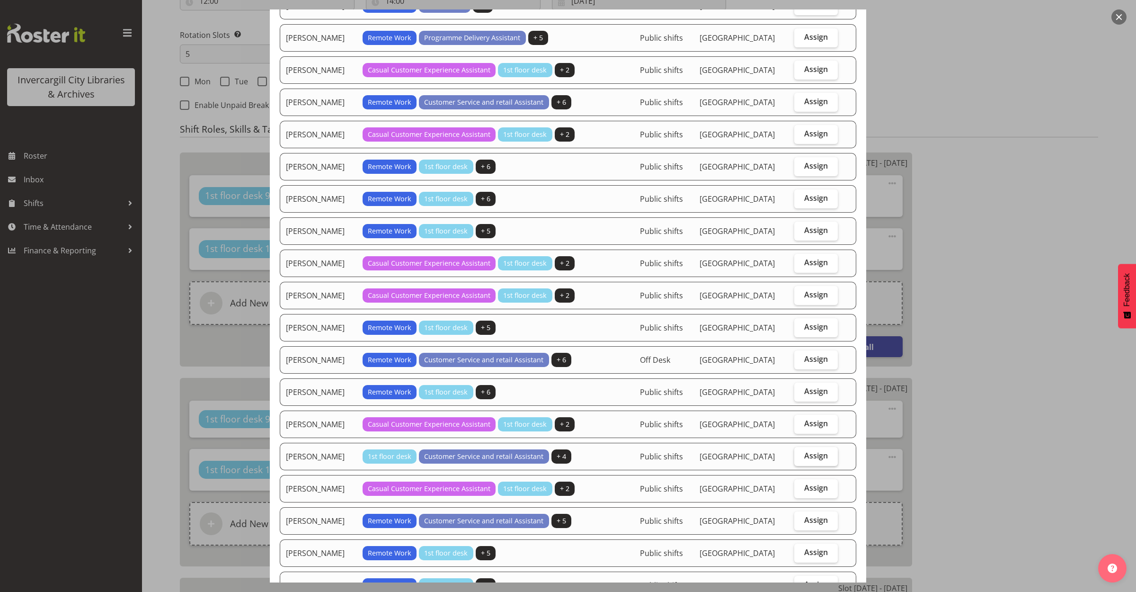
click at [794, 462] on label "Assign" at bounding box center [816, 456] width 44 height 19
click at [794, 459] on input "Assign" at bounding box center [797, 456] width 6 height 6
checkbox input "true"
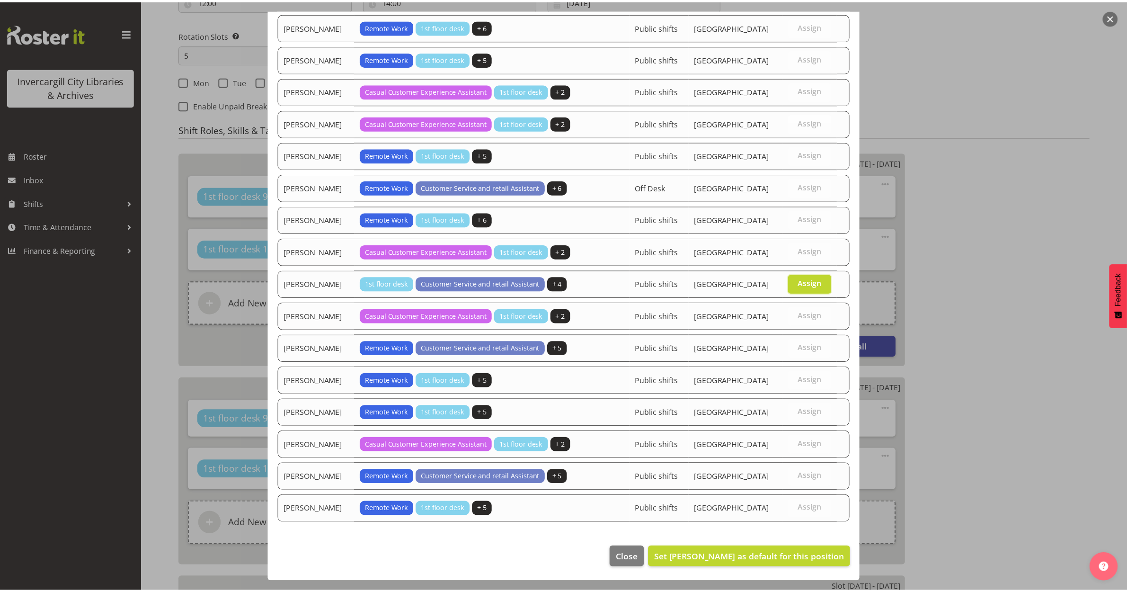
scroll to position [713, 0]
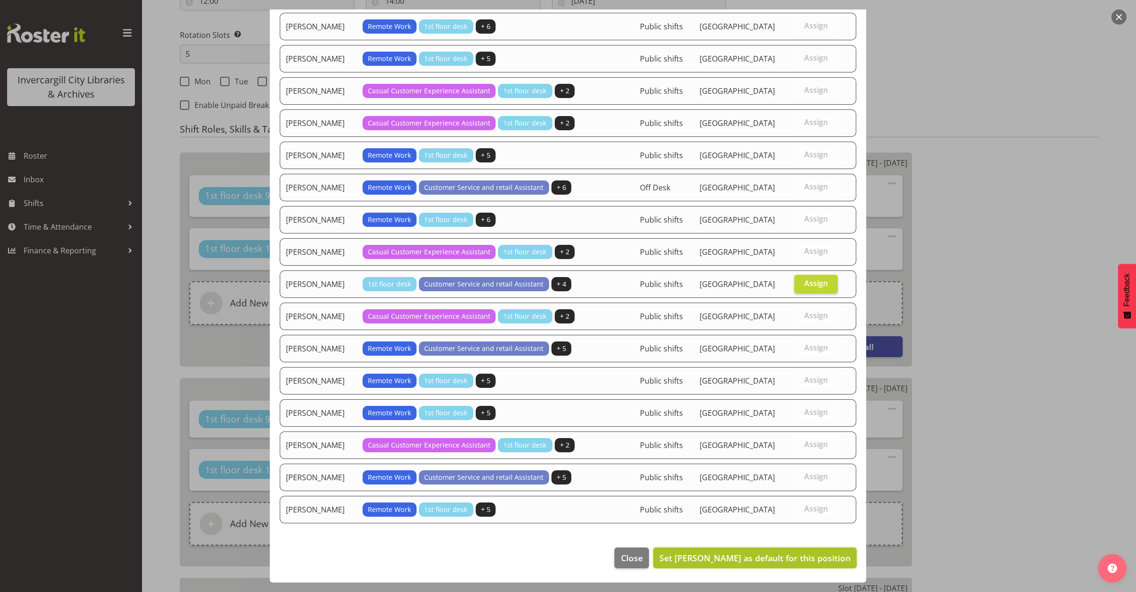
click at [761, 561] on span "Set Olivia Stanley as default for this position" at bounding box center [754, 557] width 191 height 11
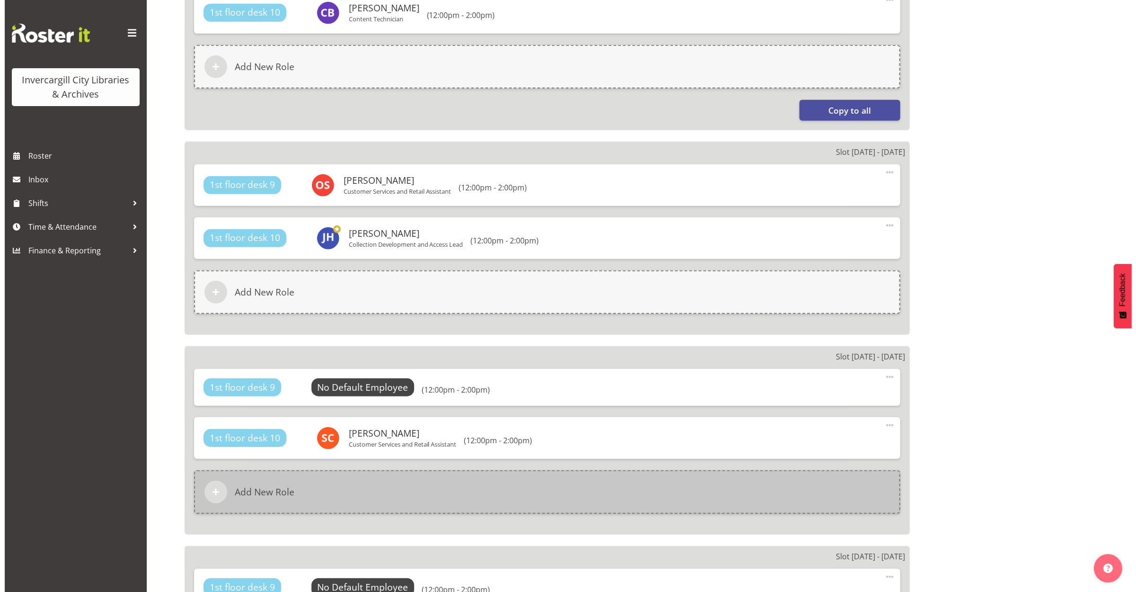
scroll to position [652, 0]
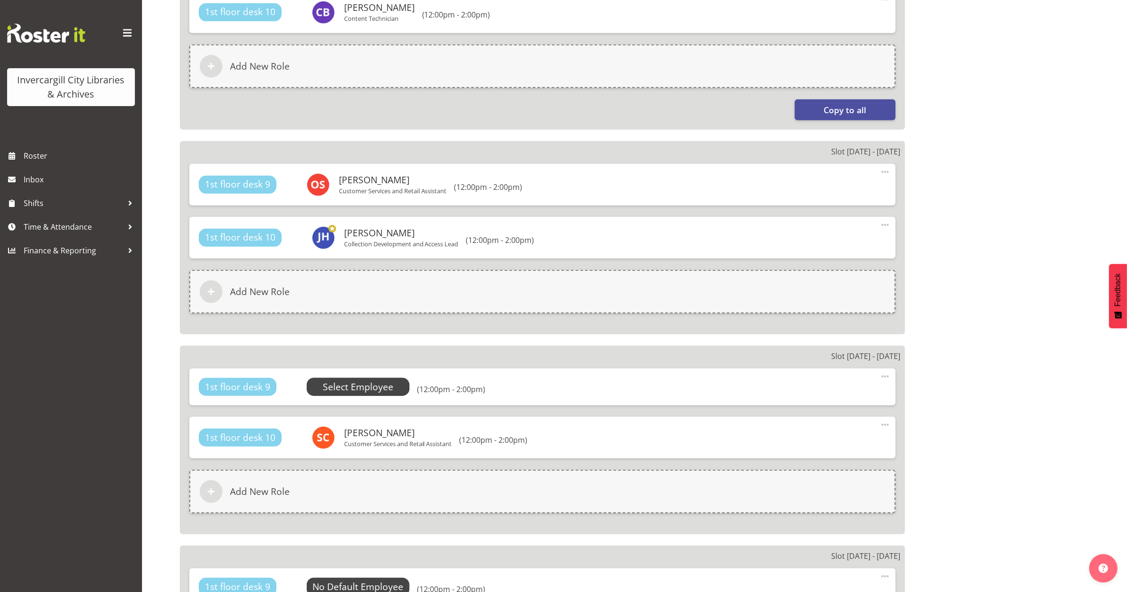
click at [358, 390] on span "Select Employee" at bounding box center [358, 387] width 71 height 14
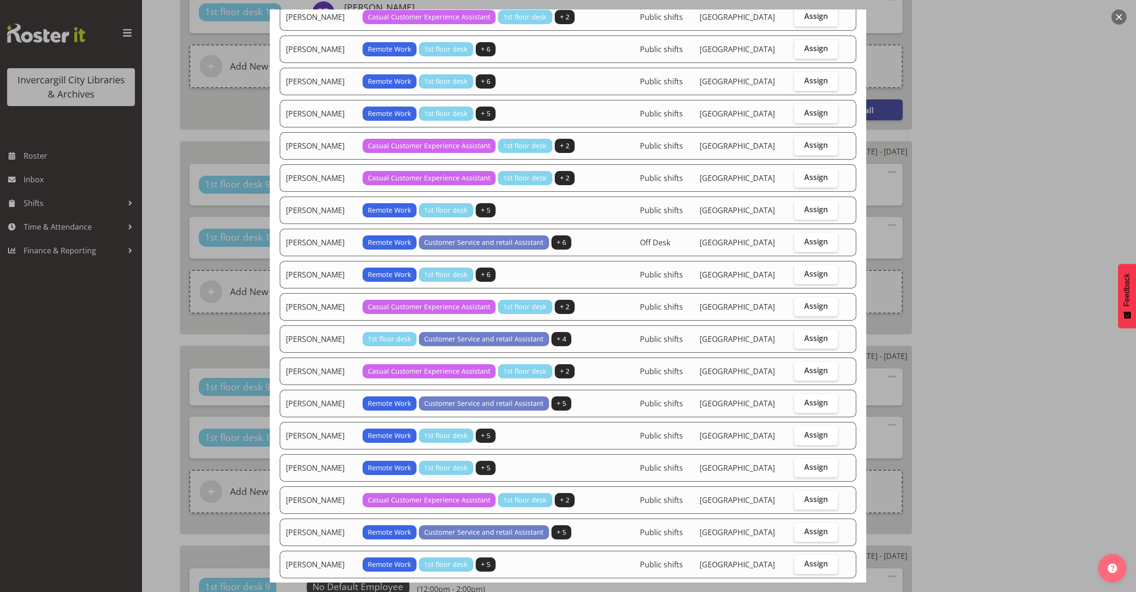
scroll to position [651, 0]
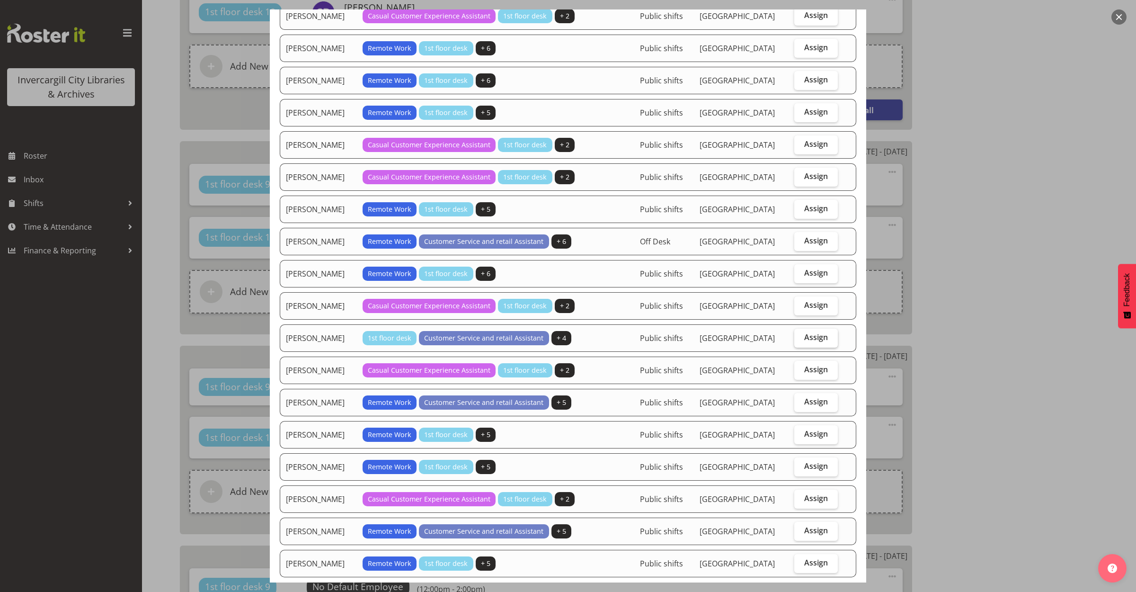
click at [794, 346] on label "Assign" at bounding box center [816, 338] width 44 height 19
click at [794, 340] on input "Assign" at bounding box center [797, 337] width 6 height 6
checkbox input "true"
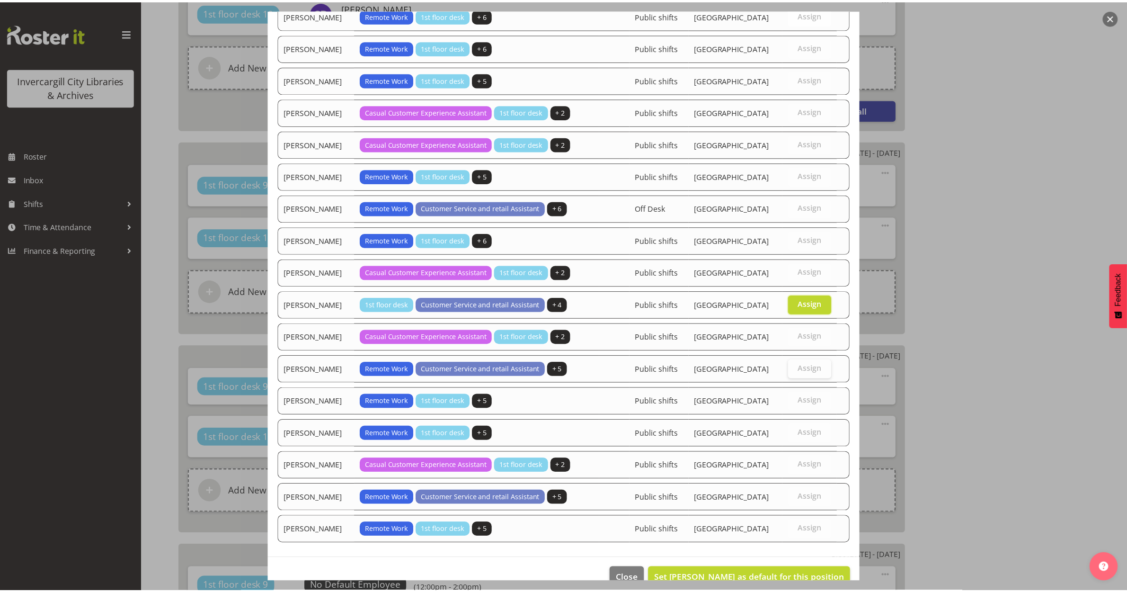
scroll to position [713, 0]
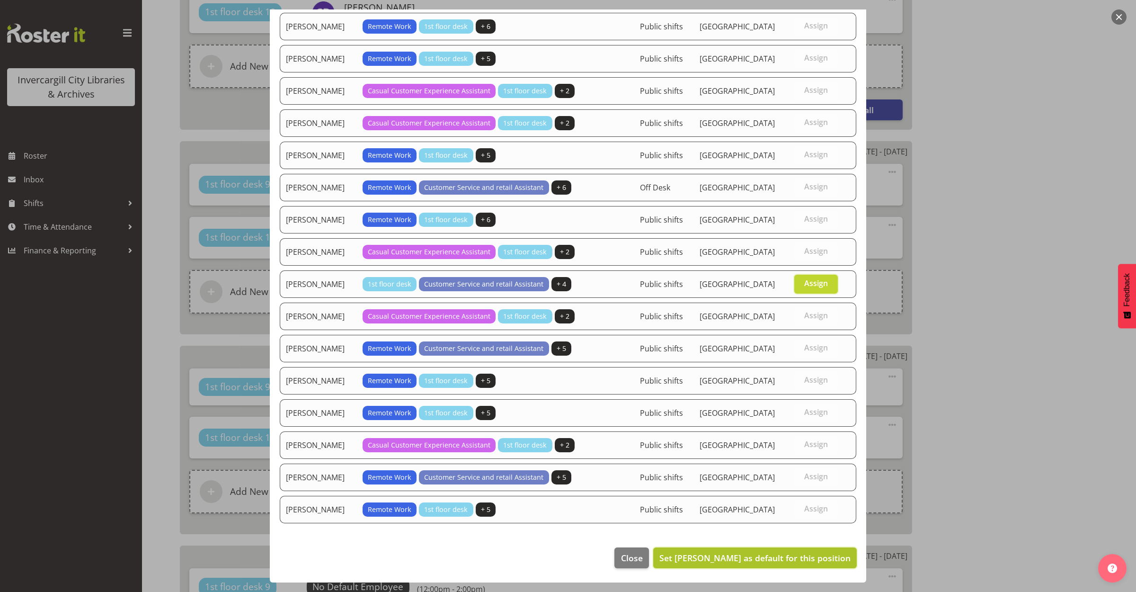
click at [685, 550] on button "Set Olivia Stanley as default for this position" at bounding box center [755, 557] width 204 height 21
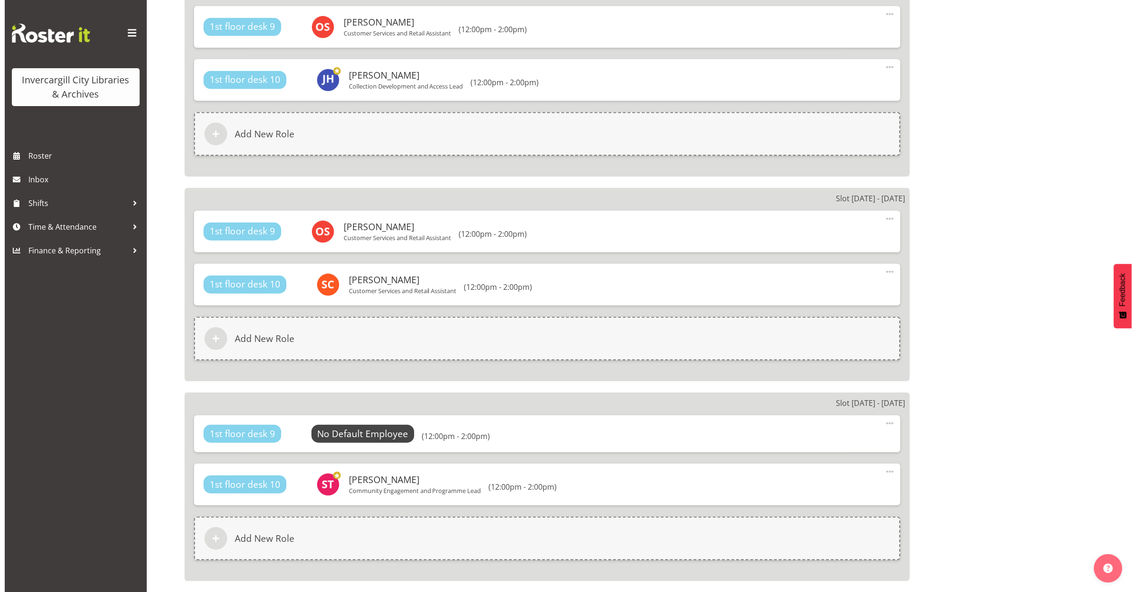
scroll to position [830, 0]
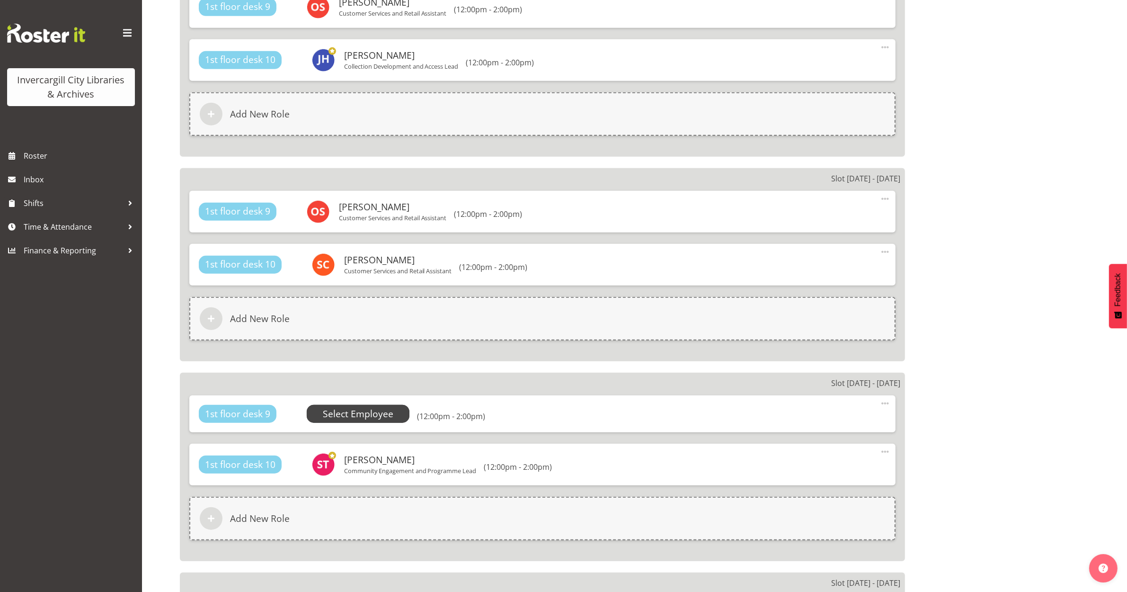
click at [386, 413] on span "Select Employee" at bounding box center [358, 414] width 71 height 14
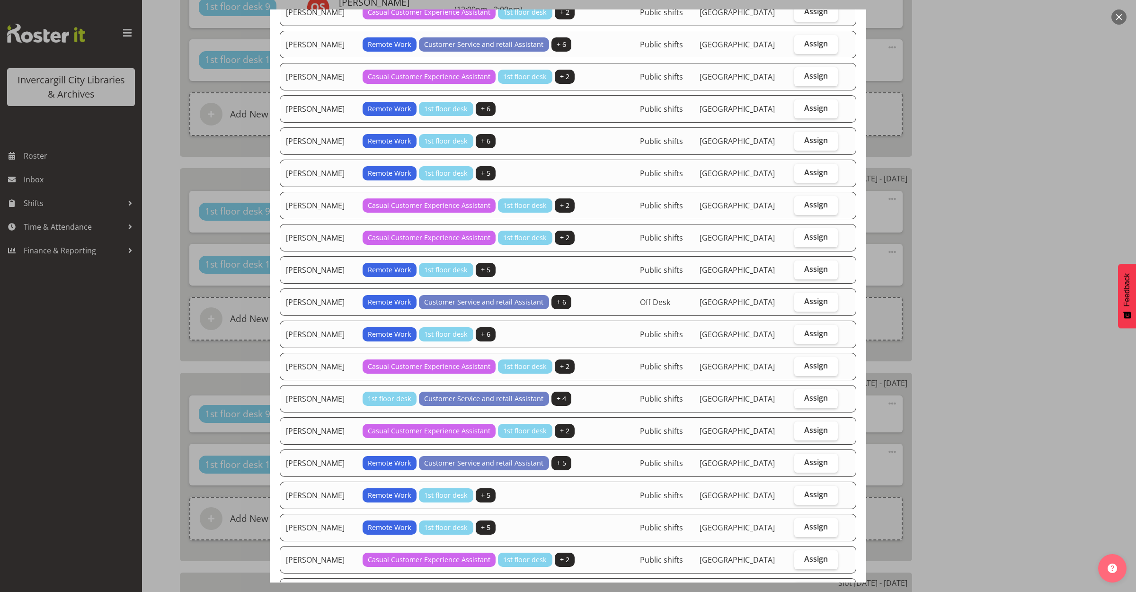
scroll to position [592, 0]
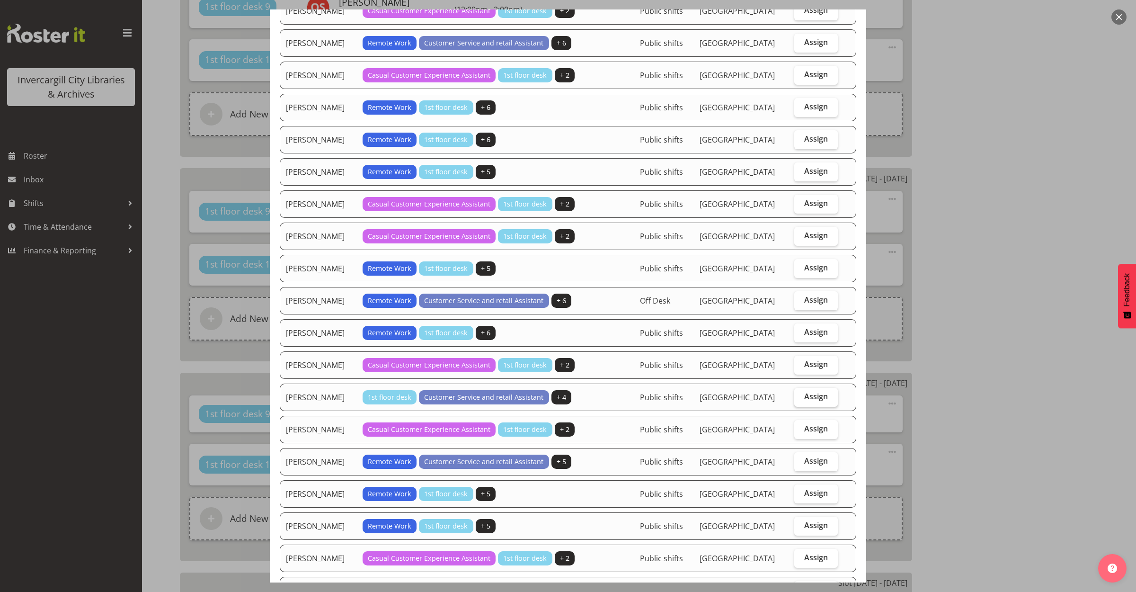
click at [794, 401] on label "Assign" at bounding box center [816, 397] width 44 height 19
click at [794, 400] on input "Assign" at bounding box center [797, 396] width 6 height 6
checkbox input "true"
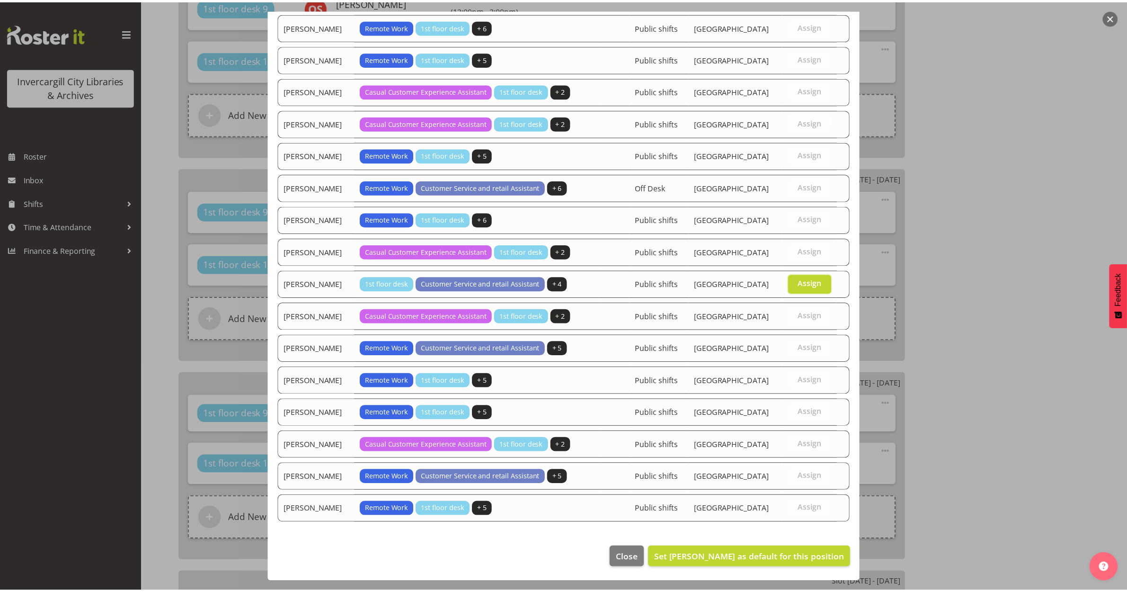
scroll to position [713, 0]
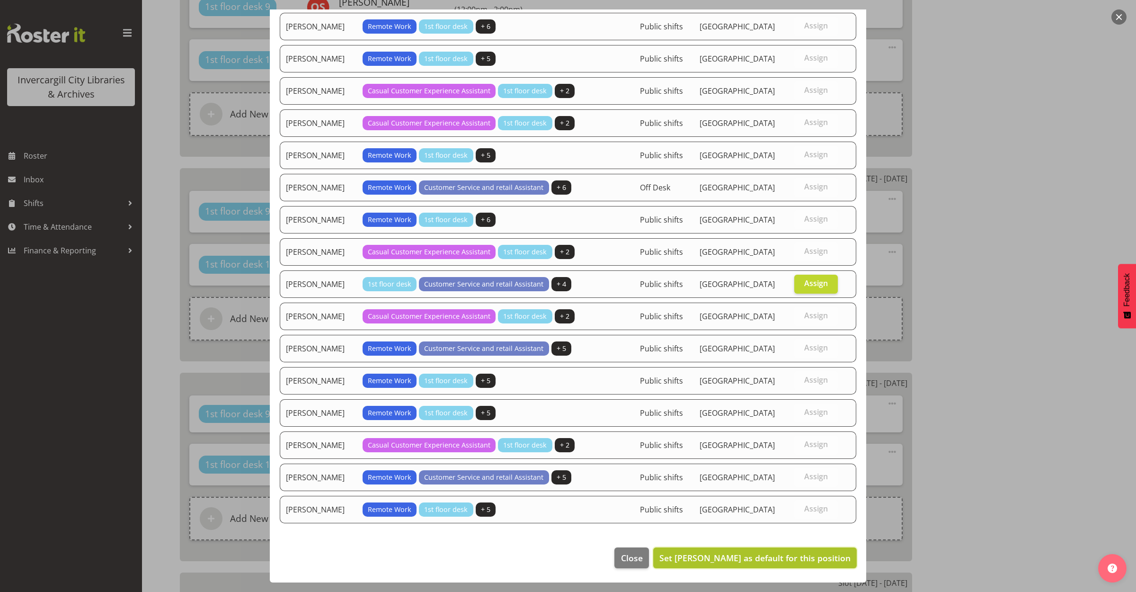
click at [739, 557] on span "Set Olivia Stanley as default for this position" at bounding box center [754, 557] width 191 height 11
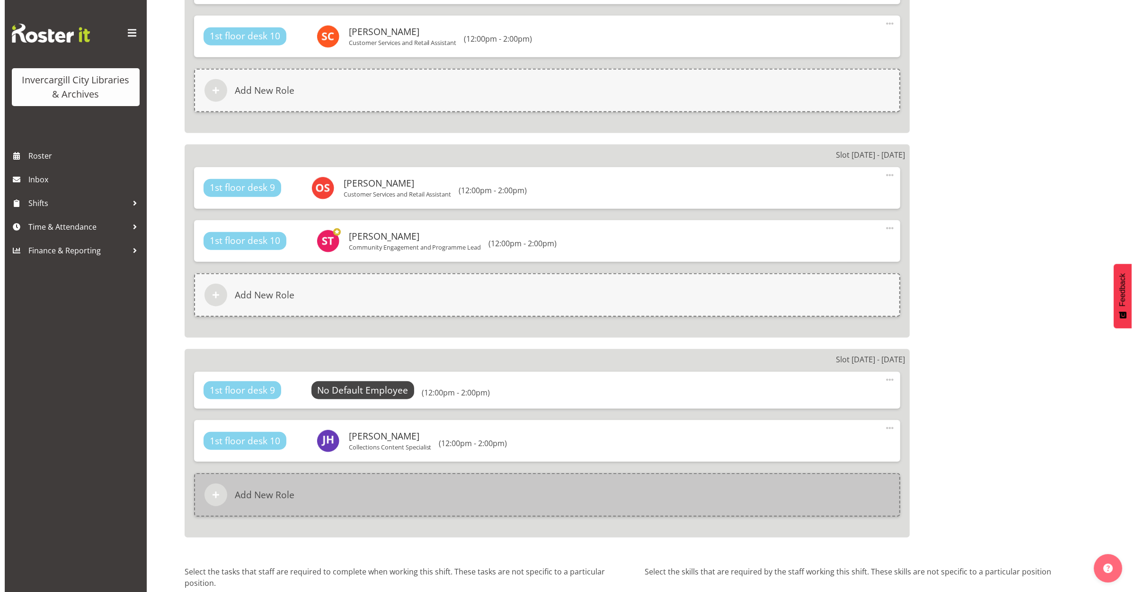
scroll to position [1144, 0]
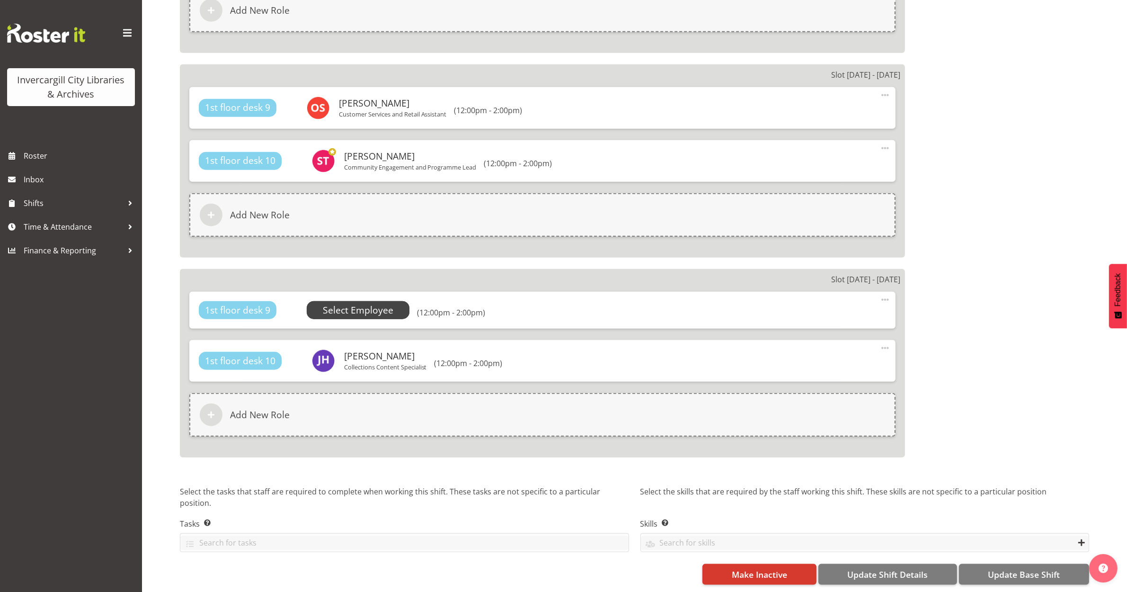
click at [356, 306] on span "Select Employee" at bounding box center [358, 310] width 71 height 14
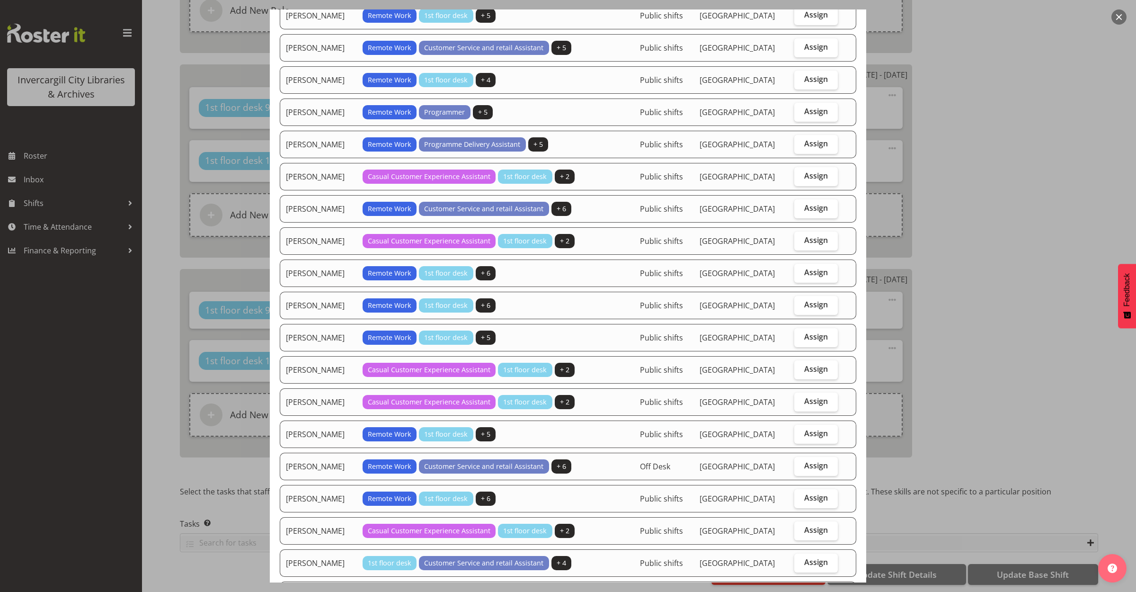
scroll to position [533, 0]
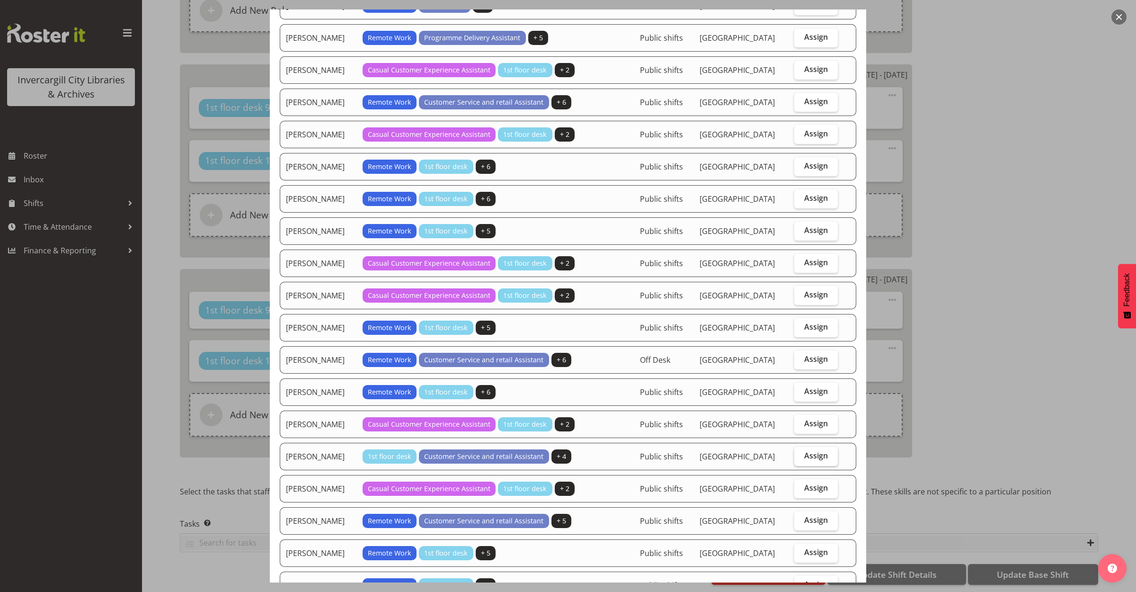
click at [804, 460] on span "Assign" at bounding box center [816, 455] width 24 height 9
click at [800, 459] on input "Assign" at bounding box center [797, 456] width 6 height 6
checkbox input "true"
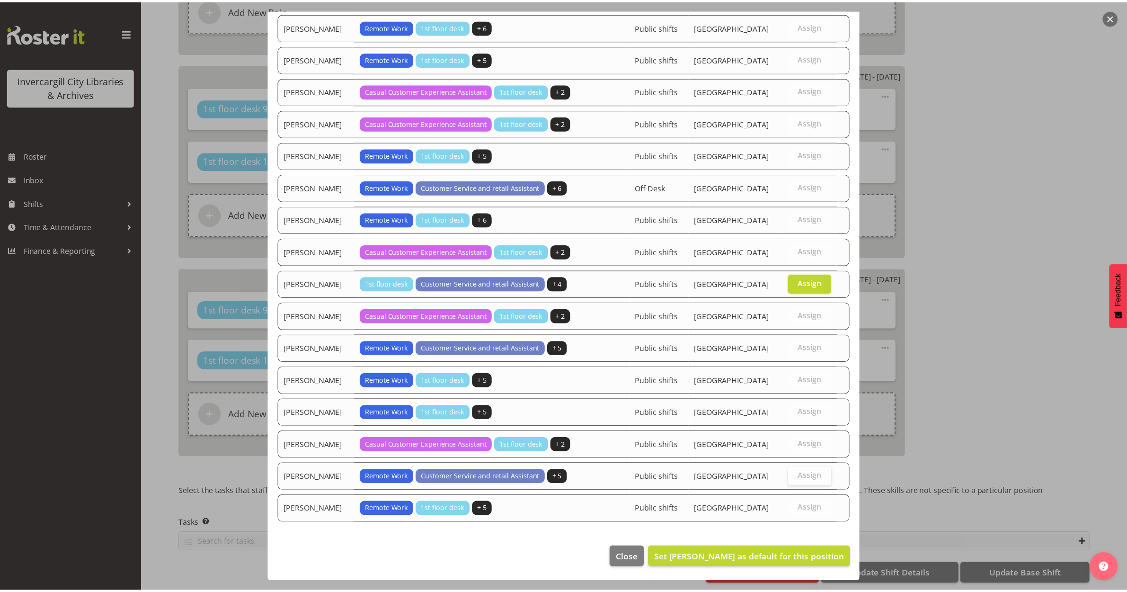
scroll to position [713, 0]
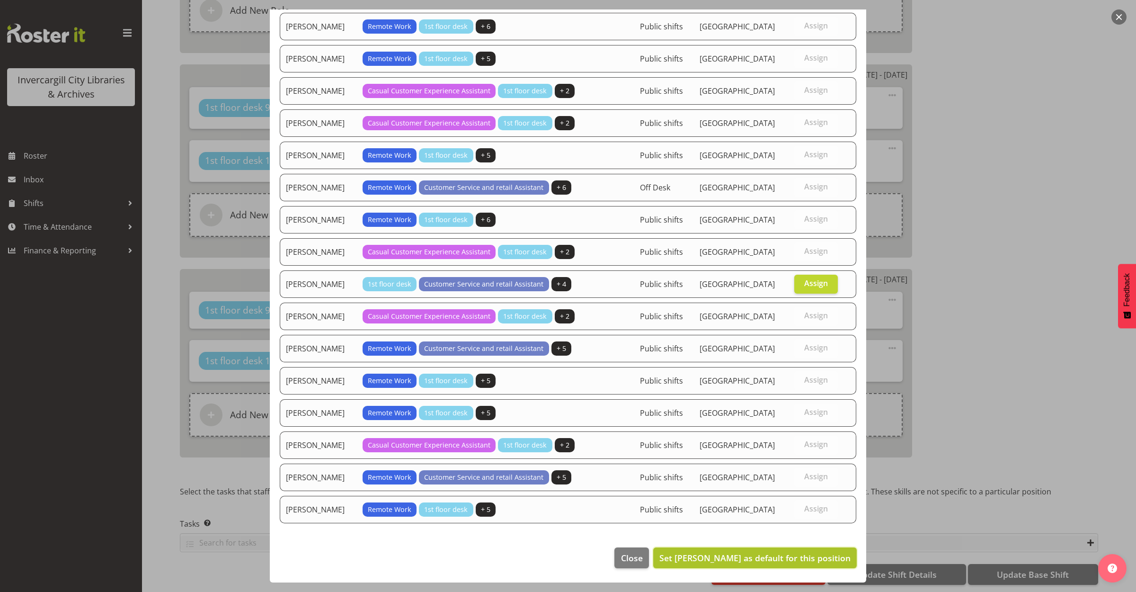
click at [791, 563] on span "Set Olivia Stanley as default for this position" at bounding box center [754, 557] width 191 height 12
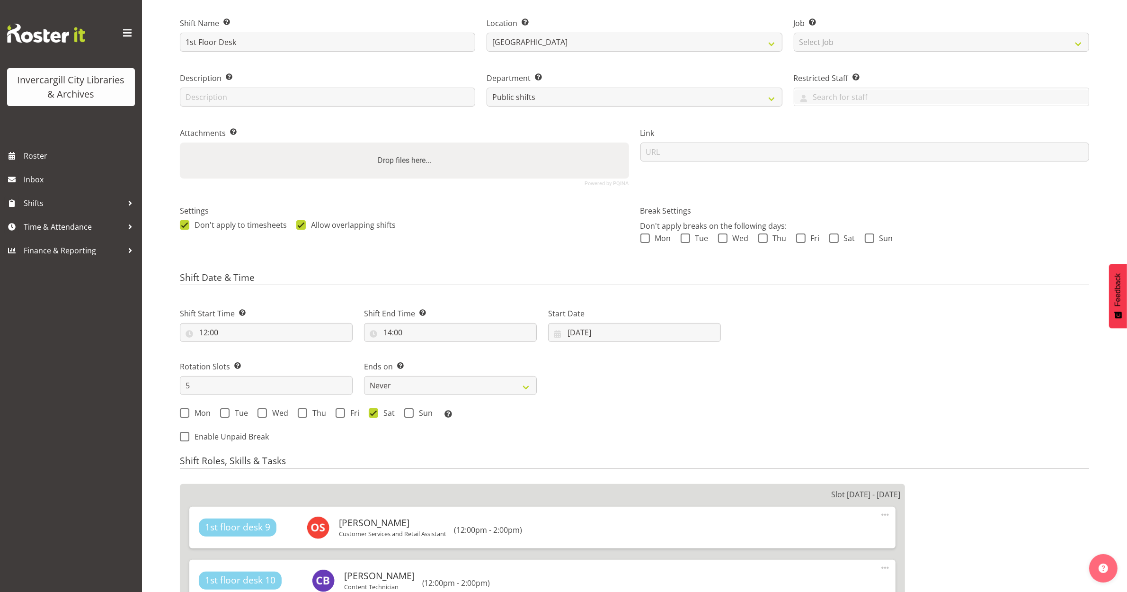
scroll to position [0, 0]
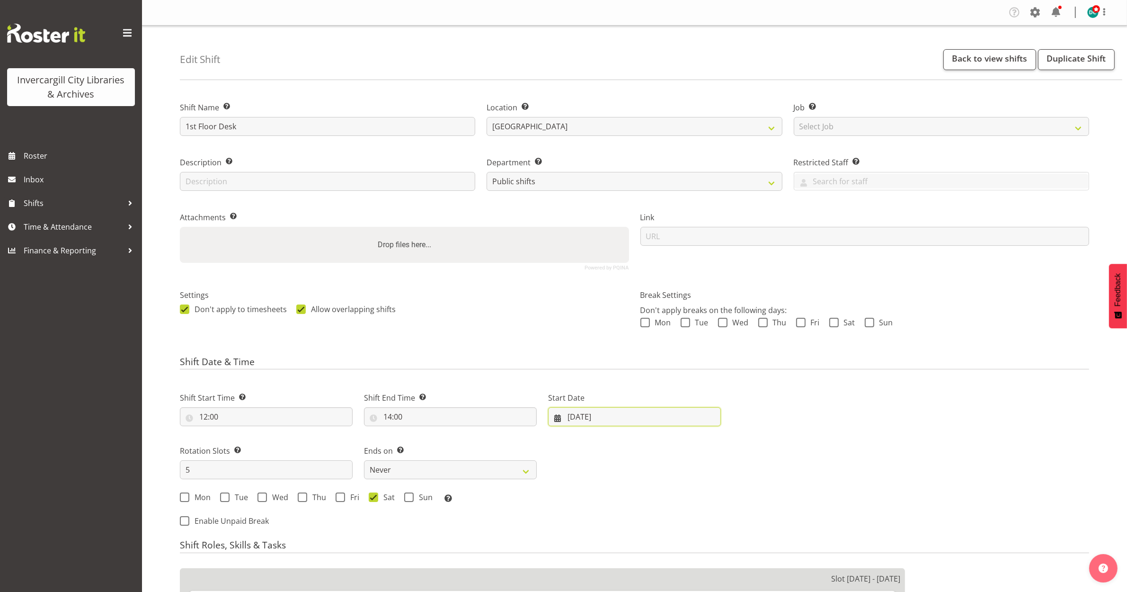
click at [630, 409] on input "02/08/2025" at bounding box center [634, 416] width 173 height 19
click at [694, 448] on link at bounding box center [702, 444] width 24 height 19
select select "9"
click at [570, 518] on link "5" at bounding box center [577, 512] width 19 height 18
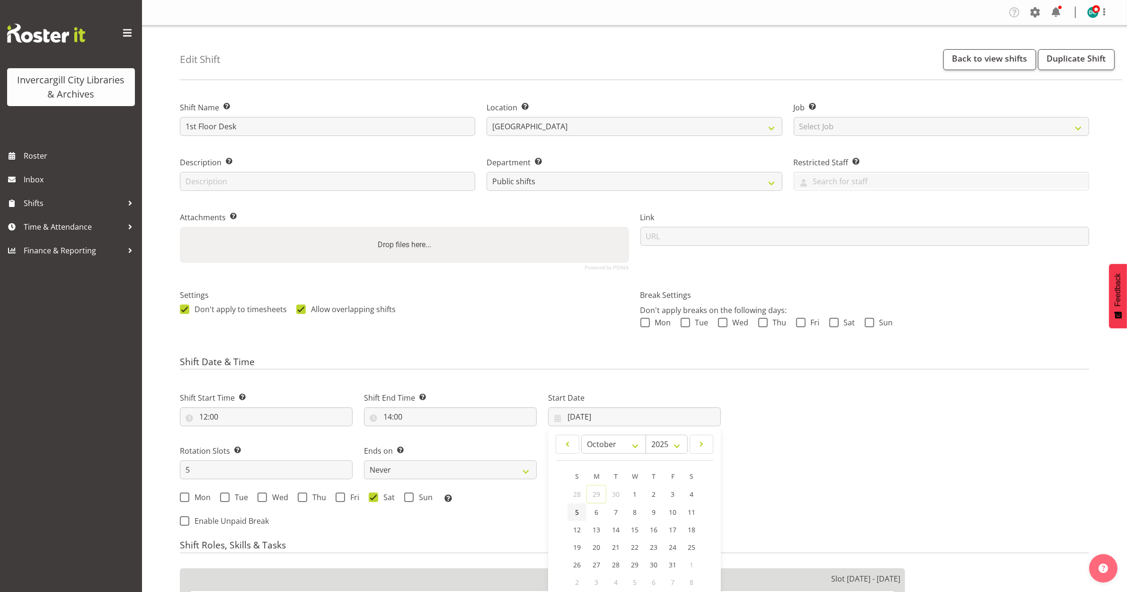
type input "05/10/2025"
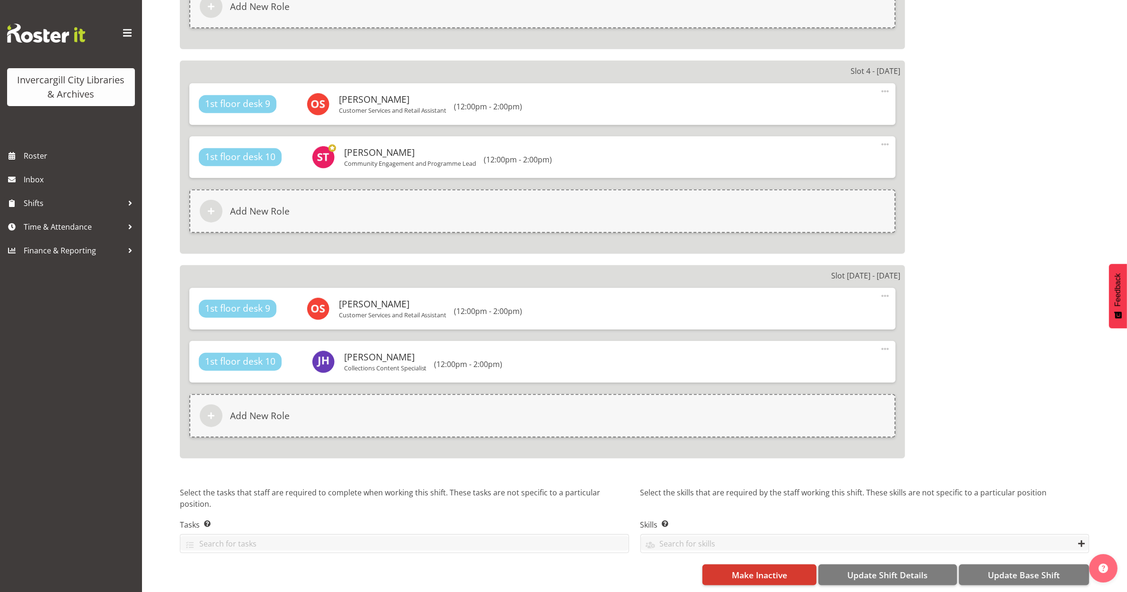
scroll to position [1149, 0]
click at [1009, 568] on span "Update Base Shift" at bounding box center [1024, 574] width 72 height 12
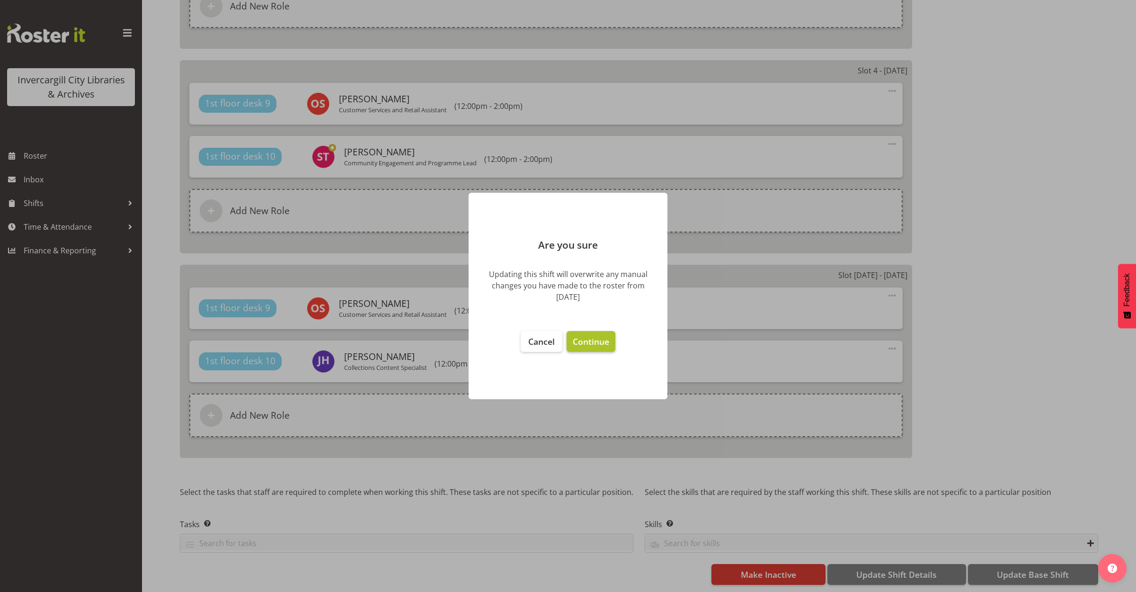
click at [595, 336] on span "Continue" at bounding box center [591, 341] width 36 height 11
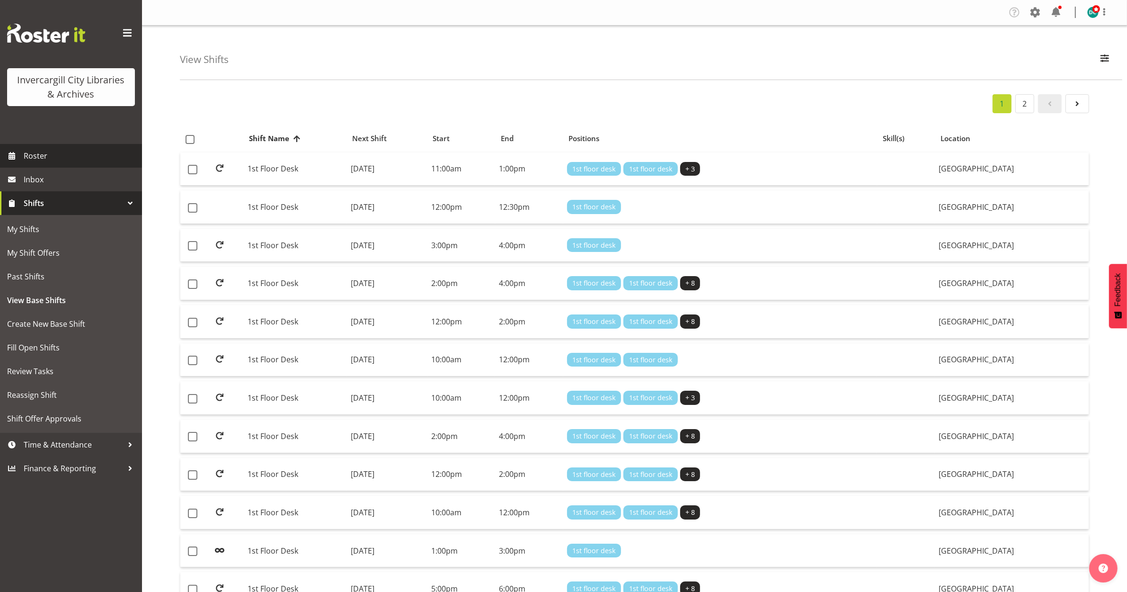
click at [33, 150] on span "Roster" at bounding box center [81, 156] width 114 height 14
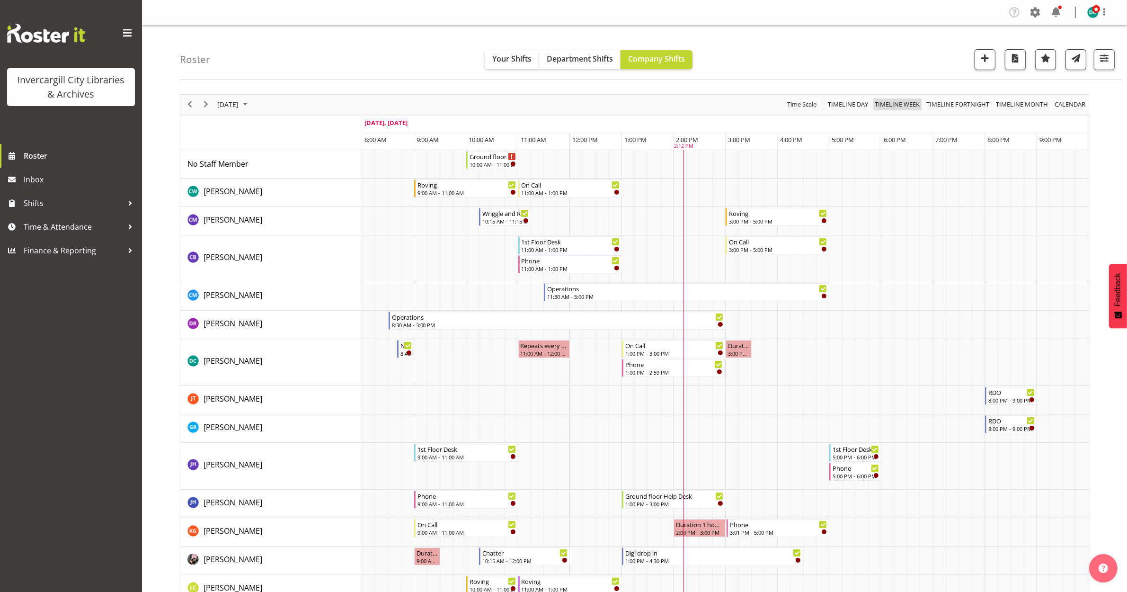
click at [911, 104] on span "Timeline Week" at bounding box center [897, 104] width 47 height 12
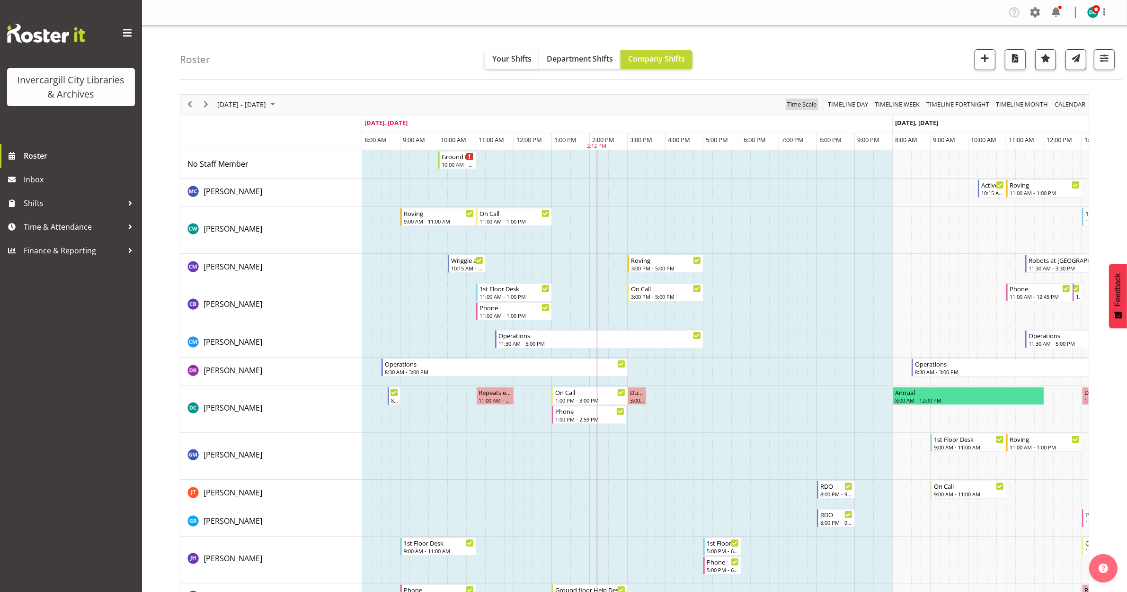
click at [793, 108] on span "Time Scale" at bounding box center [801, 104] width 31 height 12
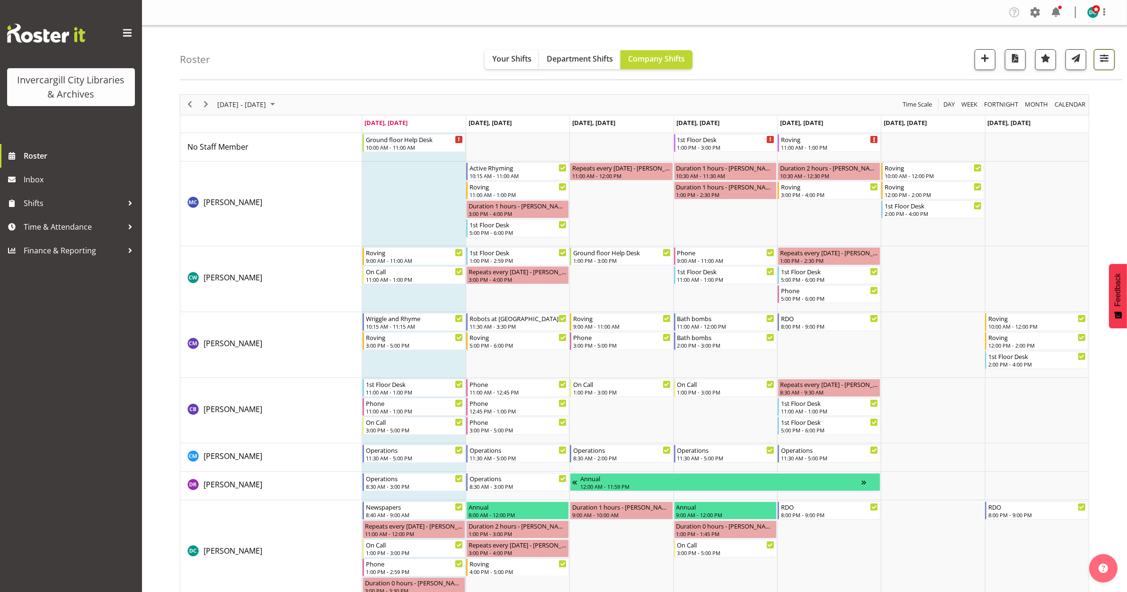
click at [1101, 62] on span "button" at bounding box center [1104, 58] width 12 height 12
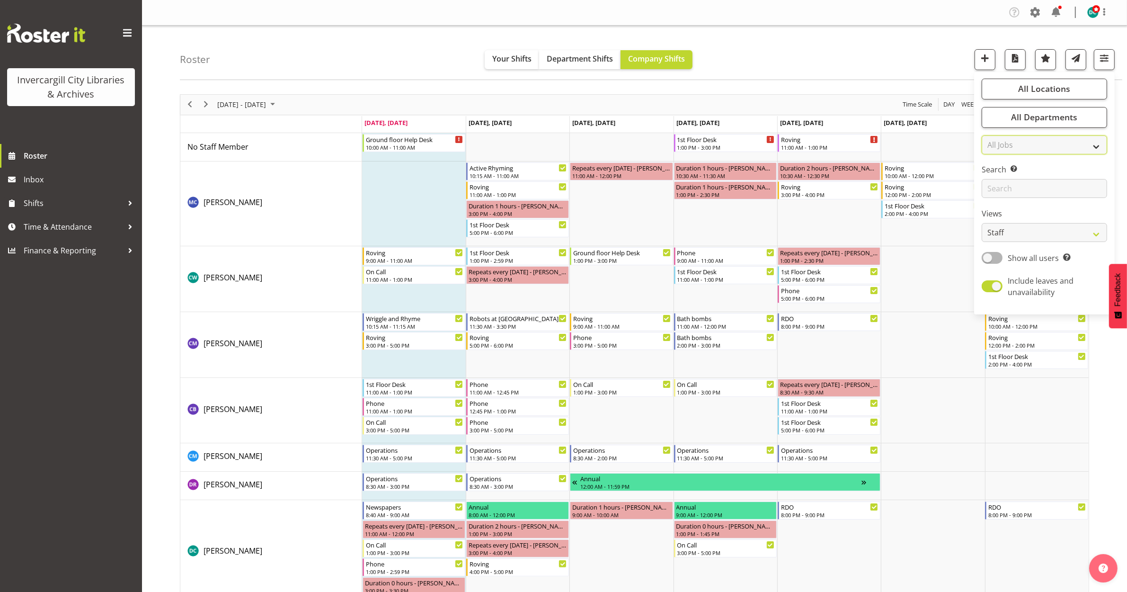
click at [1048, 145] on select "All Jobs All Jobs" at bounding box center [1044, 144] width 125 height 19
click at [1049, 146] on select "All Jobs All Jobs" at bounding box center [1044, 144] width 125 height 19
click at [1037, 191] on input "text" at bounding box center [1044, 188] width 125 height 19
click at [1040, 169] on label "Search Search for a particular employee" at bounding box center [1044, 169] width 125 height 11
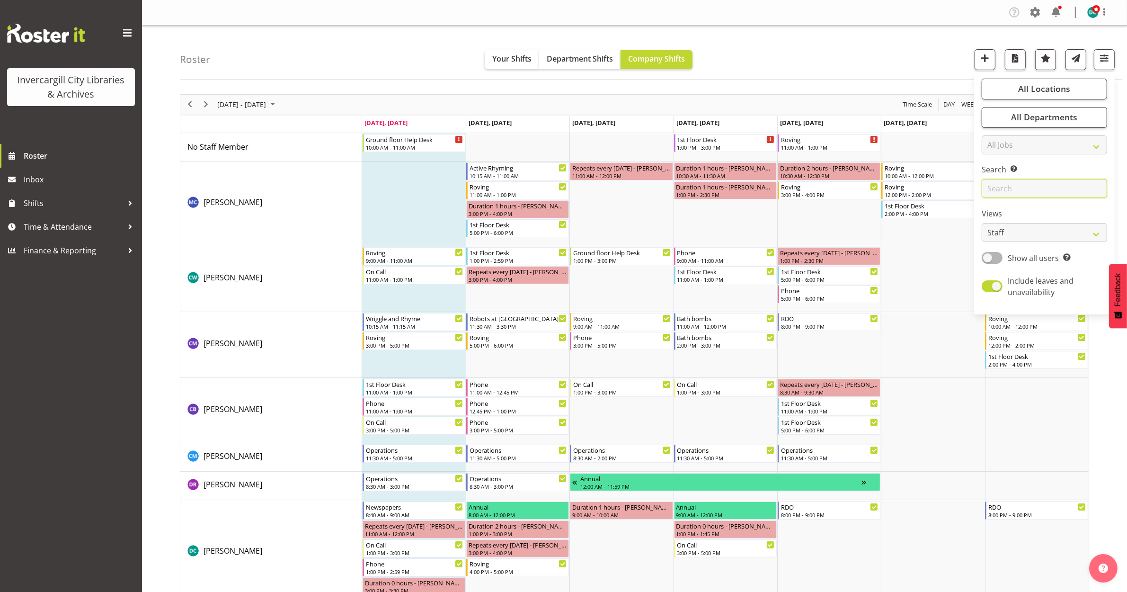
click at [1009, 183] on input "text" at bounding box center [1044, 188] width 125 height 19
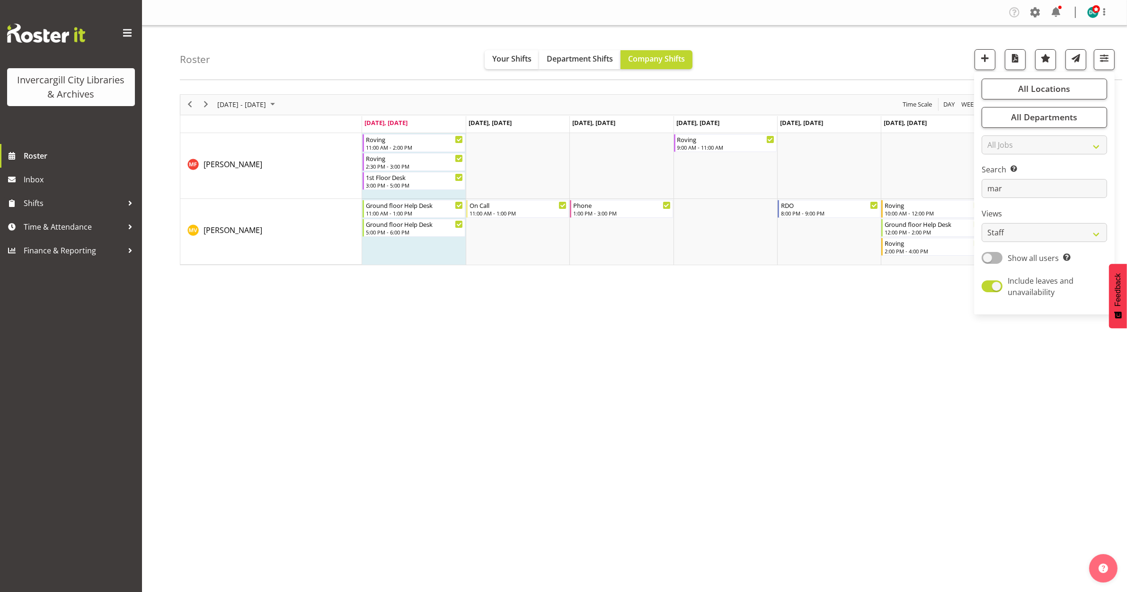
click at [732, 445] on div "[DATE] - [DATE] [DATE] Day Week Fortnight Month calendar Month Agenda Time Scal…" at bounding box center [653, 276] width 947 height 379
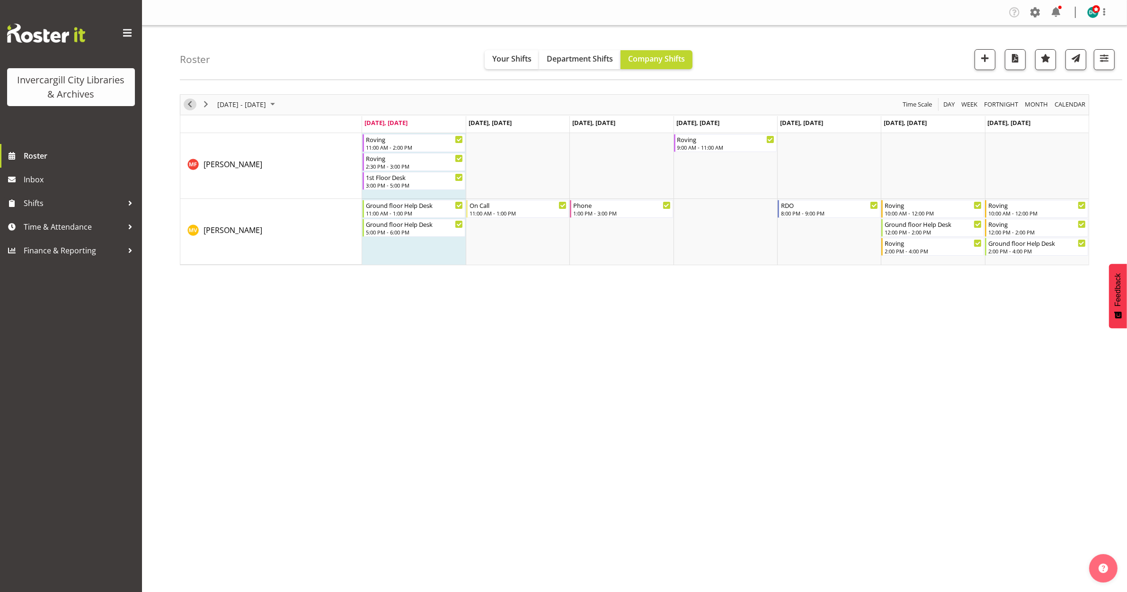
click at [190, 105] on span "Previous" at bounding box center [189, 104] width 11 height 12
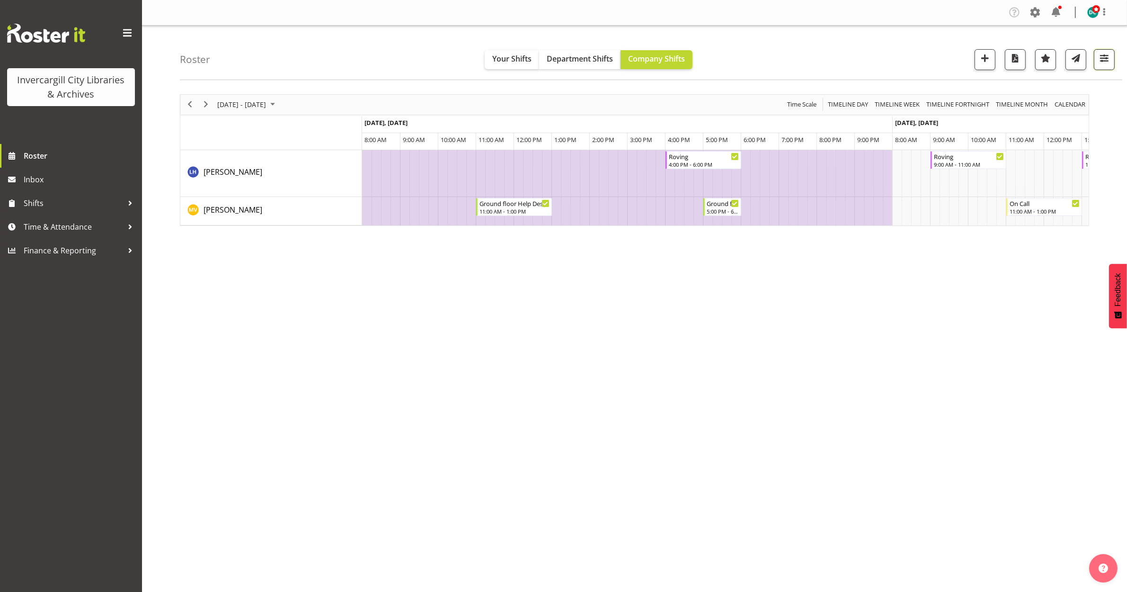
click at [1108, 53] on span "button" at bounding box center [1104, 58] width 12 height 12
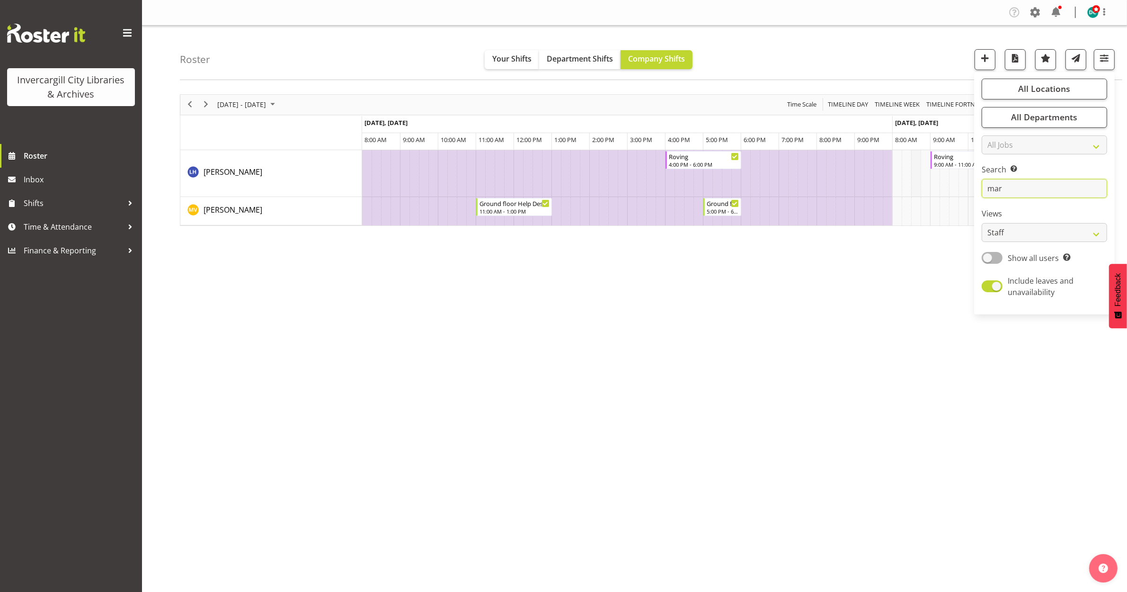
drag, startPoint x: 1023, startPoint y: 190, endPoint x: 917, endPoint y: 190, distance: 106.5
click at [917, 190] on div "Roster Your Shifts Department Shifts Company Shifts All Locations [GEOGRAPHIC_D…" at bounding box center [634, 246] width 985 height 440
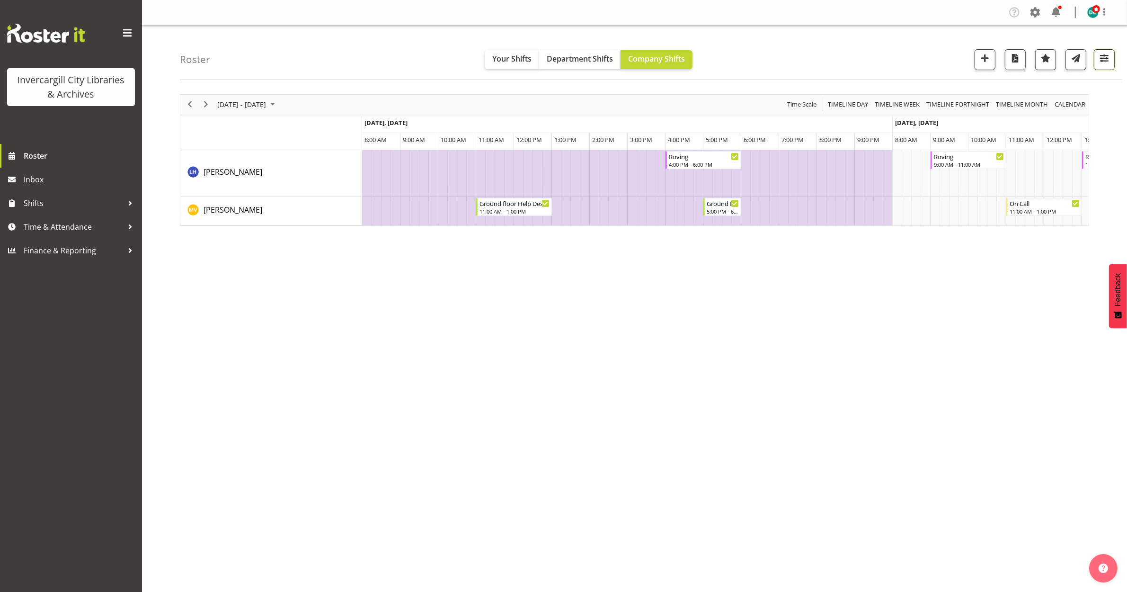
click at [1110, 62] on span "button" at bounding box center [1104, 58] width 12 height 12
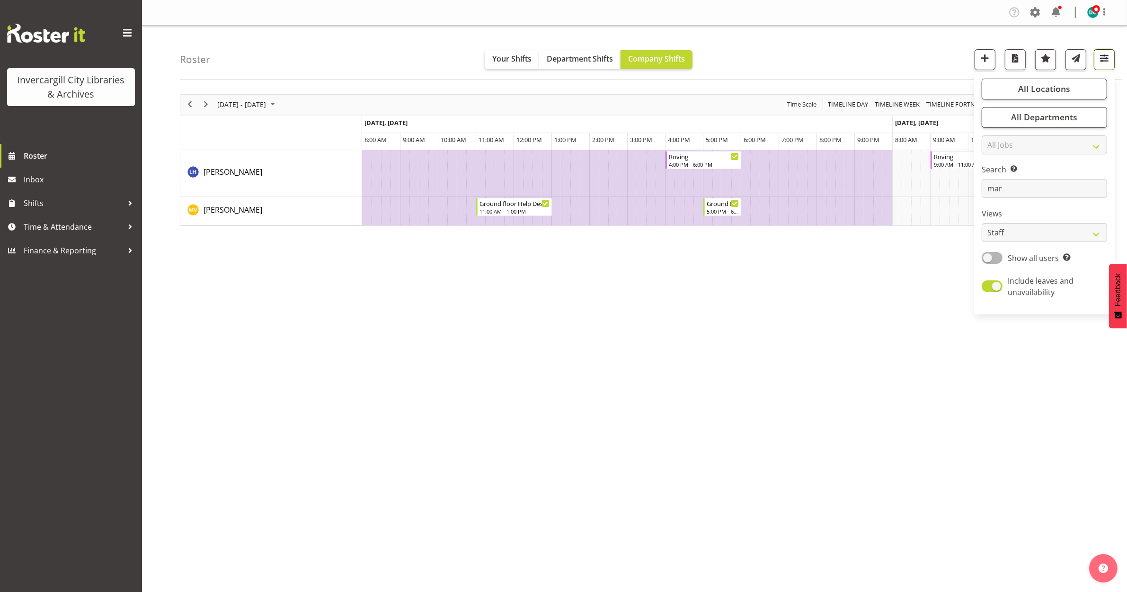
click at [1110, 62] on span "button" at bounding box center [1104, 58] width 12 height 12
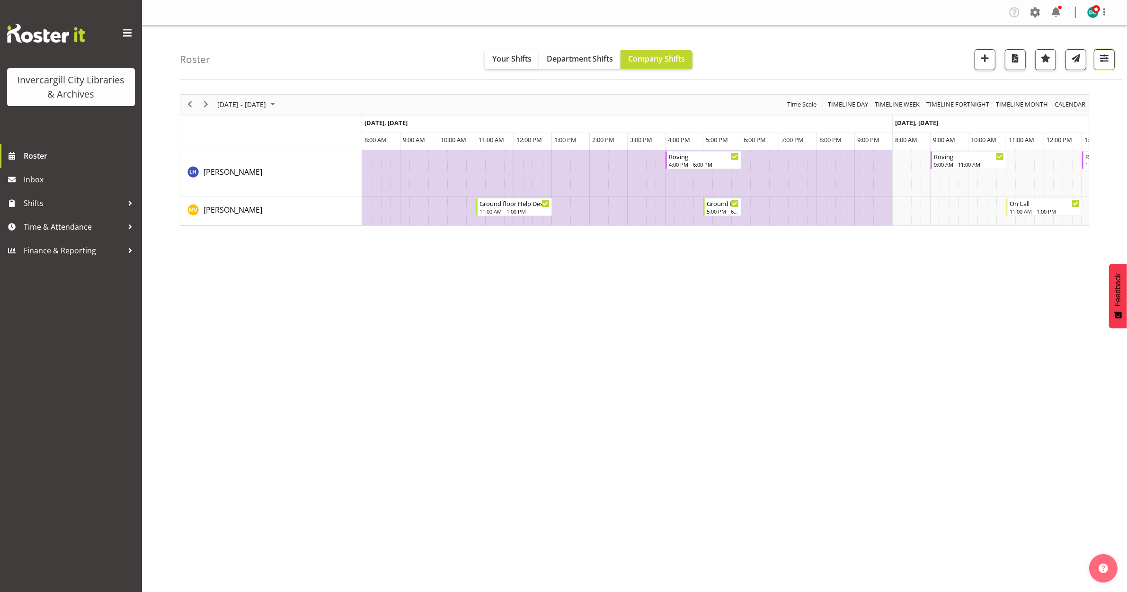
click at [1103, 56] on span "button" at bounding box center [1104, 58] width 12 height 12
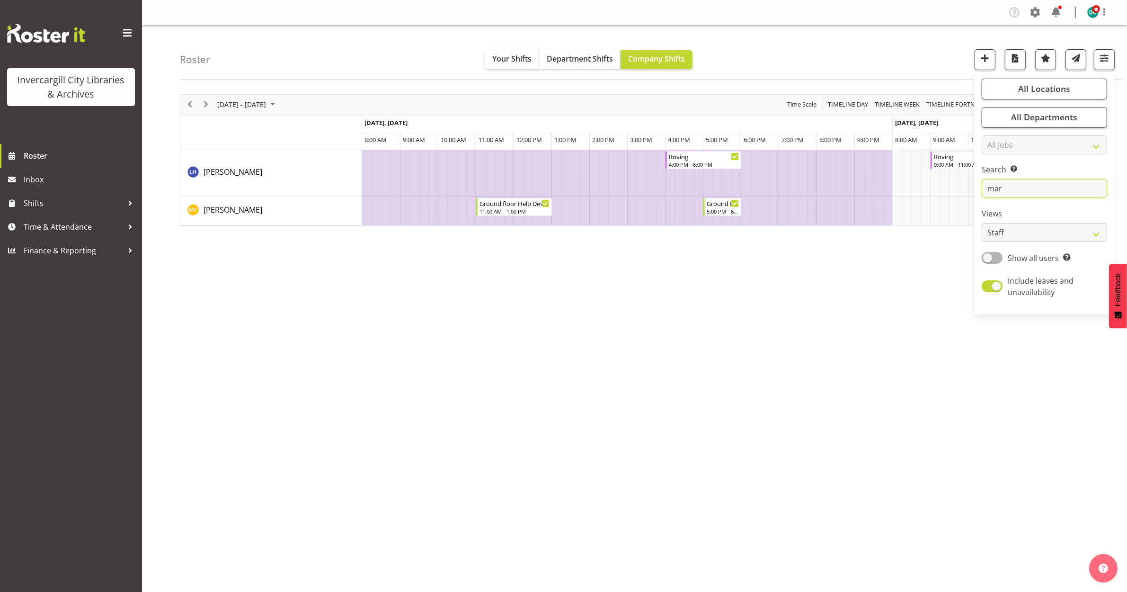
click at [1009, 187] on input "mar" at bounding box center [1044, 188] width 125 height 19
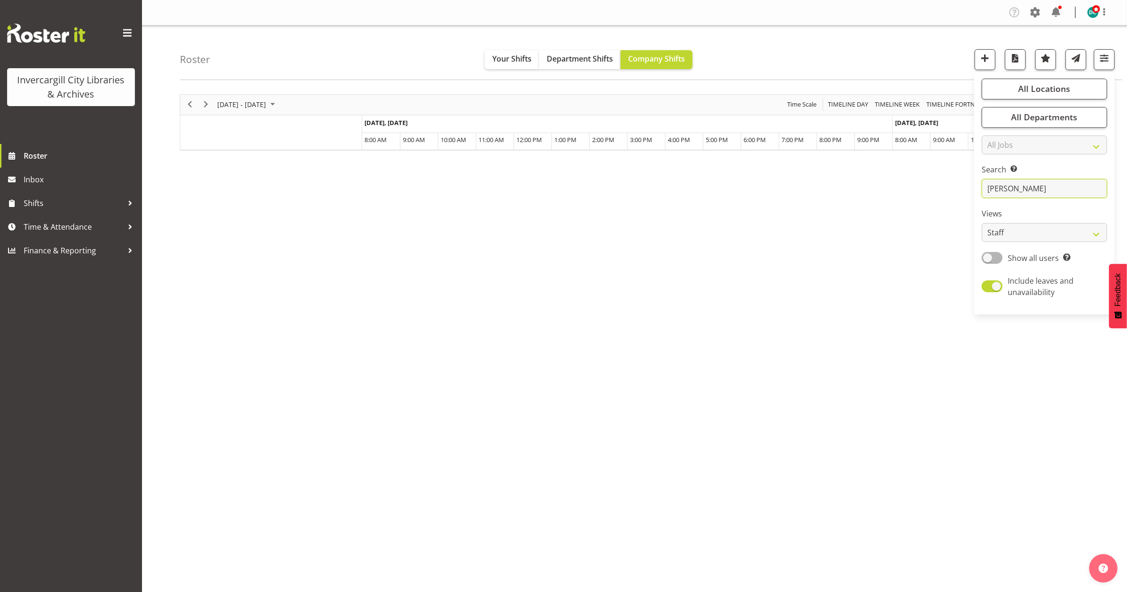
drag, startPoint x: 1016, startPoint y: 181, endPoint x: 929, endPoint y: 192, distance: 87.8
click at [930, 192] on div "Roster Your Shifts Department Shifts Company Shifts All Locations [GEOGRAPHIC_D…" at bounding box center [634, 246] width 985 height 440
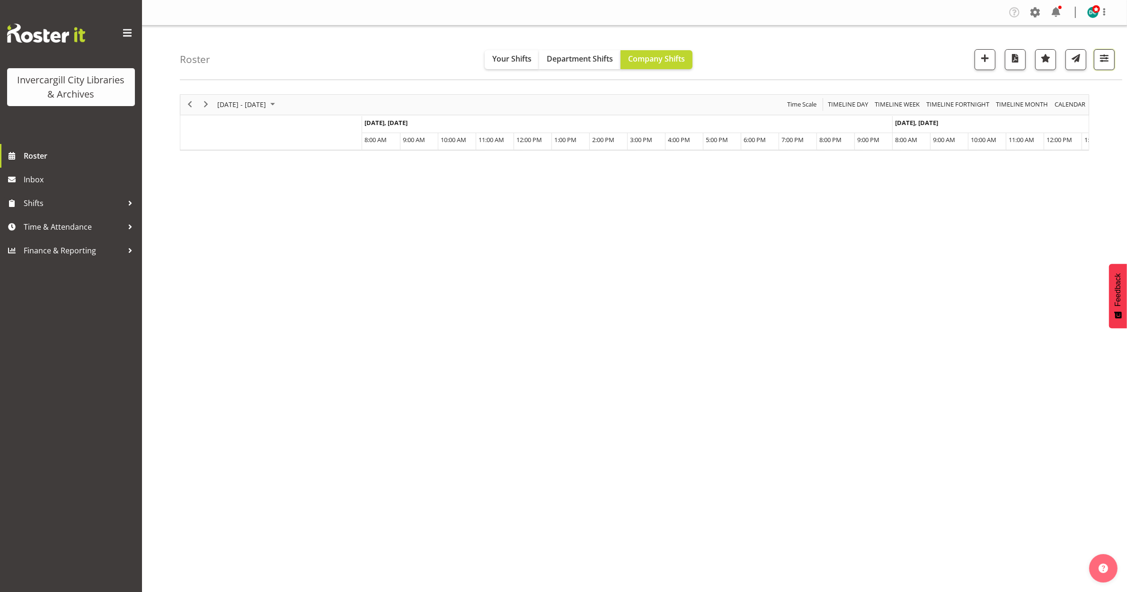
click at [1103, 63] on span "button" at bounding box center [1104, 58] width 12 height 12
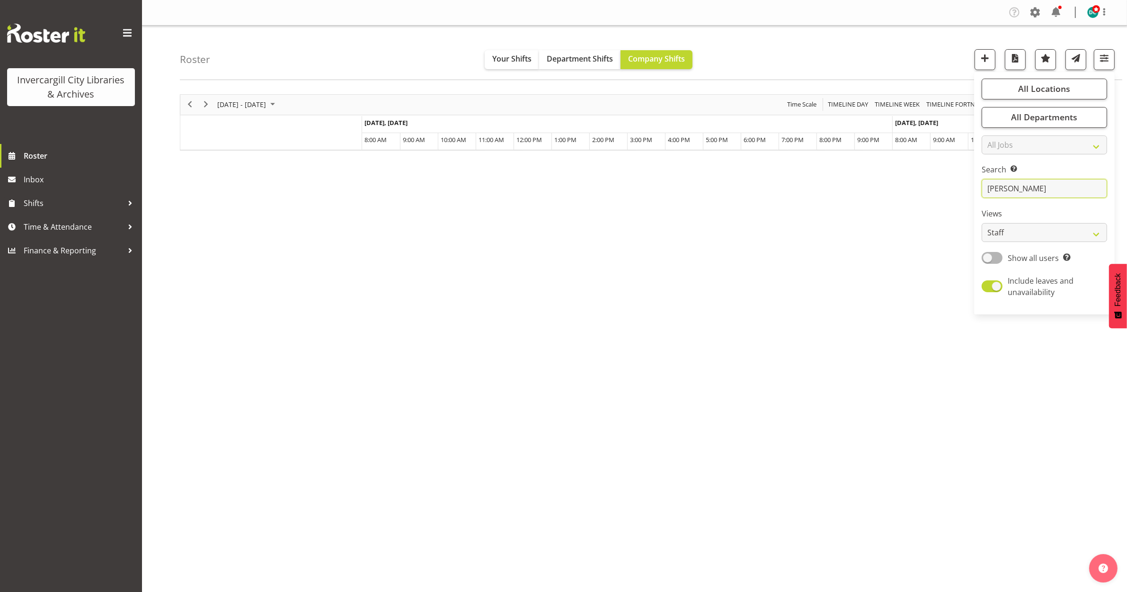
click at [1018, 195] on input "[PERSON_NAME]" at bounding box center [1044, 188] width 125 height 19
drag, startPoint x: 1018, startPoint y: 192, endPoint x: 971, endPoint y: 181, distance: 48.0
click at [971, 181] on div "Roster Your Shifts Department Shifts Company Shifts All Locations [GEOGRAPHIC_D…" at bounding box center [634, 246] width 985 height 440
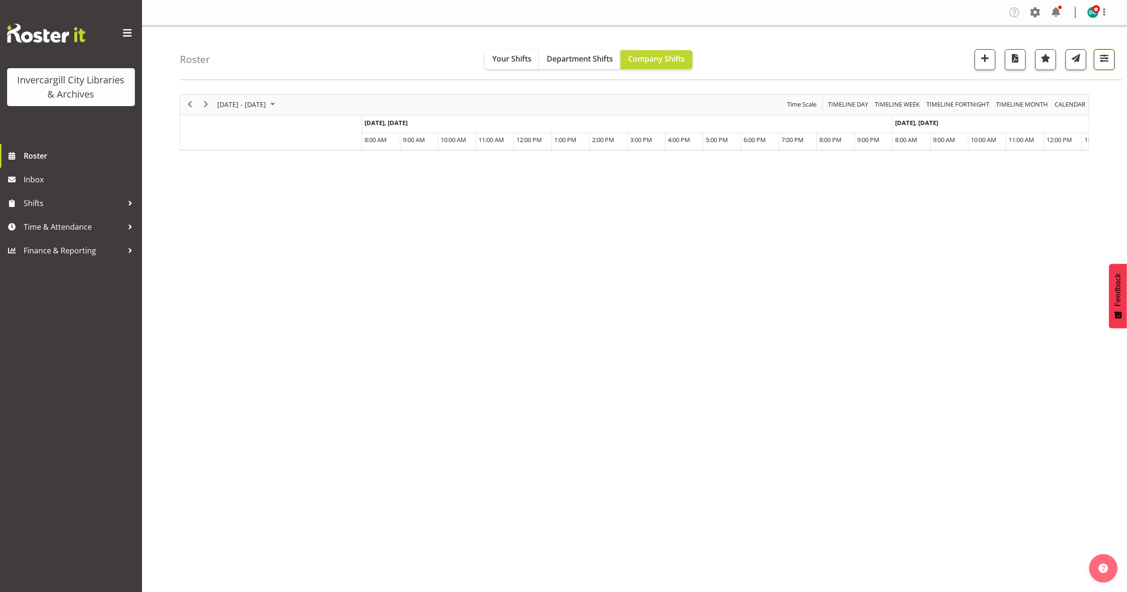
click at [1109, 66] on button "button" at bounding box center [1104, 59] width 21 height 21
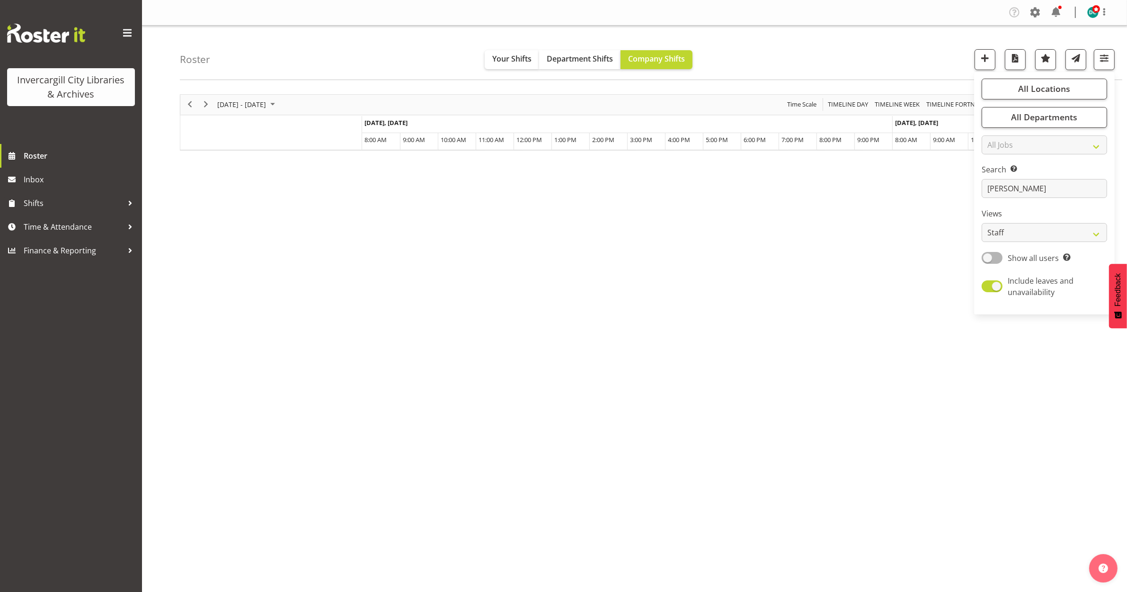
click at [873, 240] on div "[DATE] - [DATE] [DATE] Timeline Day Timeline Week Timeline Fortnight Timeline M…" at bounding box center [653, 276] width 947 height 379
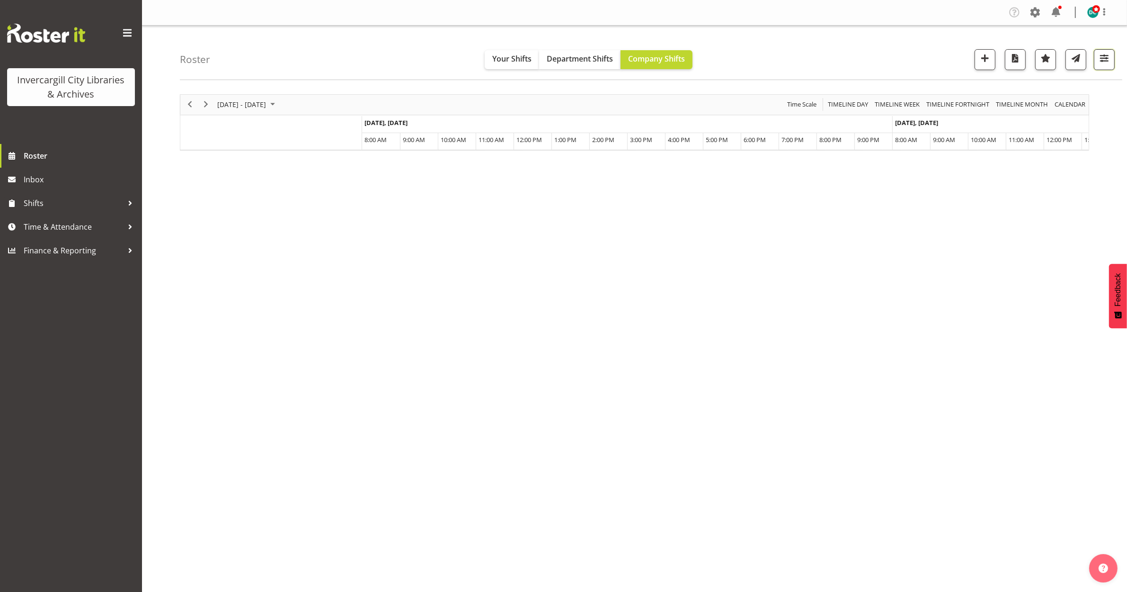
click at [1109, 60] on span "button" at bounding box center [1104, 58] width 12 height 12
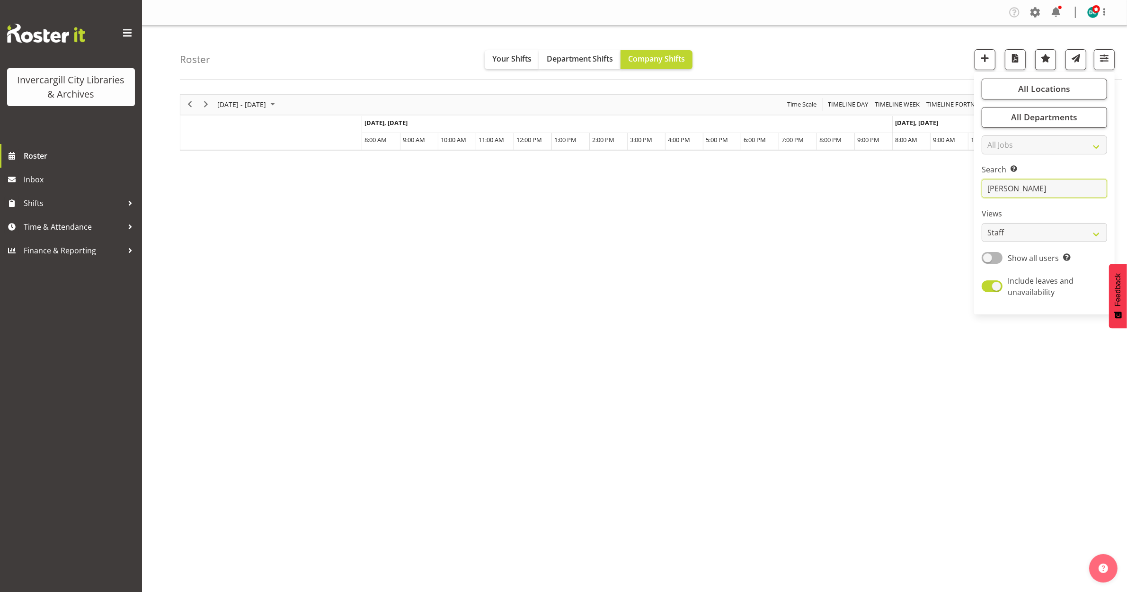
drag, startPoint x: 1019, startPoint y: 190, endPoint x: 936, endPoint y: 185, distance: 83.4
click at [936, 185] on div "Roster Your Shifts Department Shifts Company Shifts All Locations [GEOGRAPHIC_D…" at bounding box center [634, 246] width 985 height 440
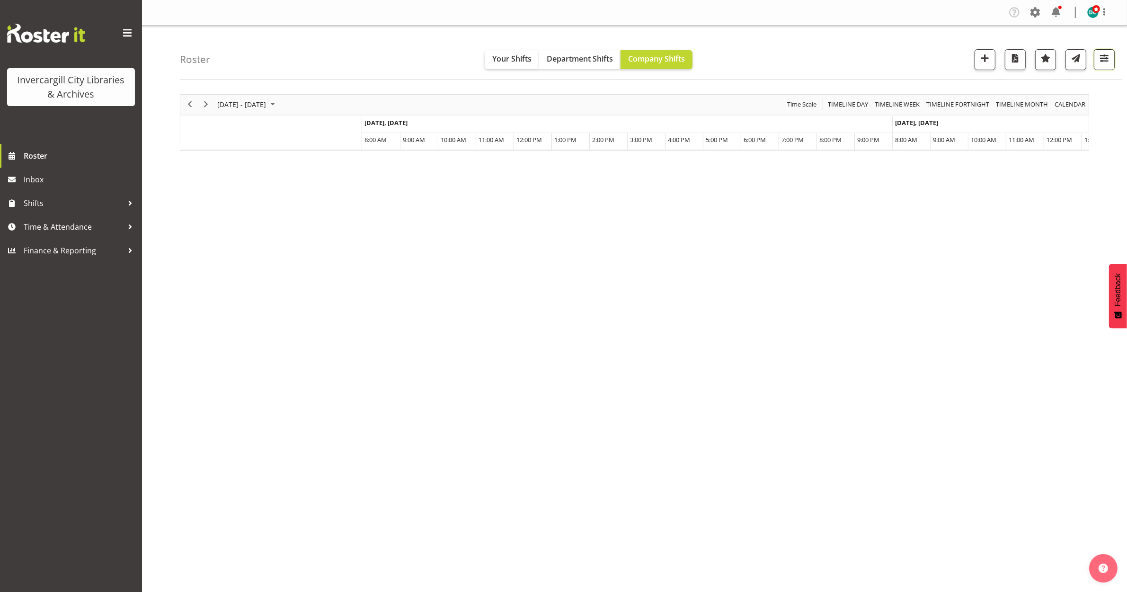
click at [1103, 59] on span "button" at bounding box center [1104, 58] width 12 height 12
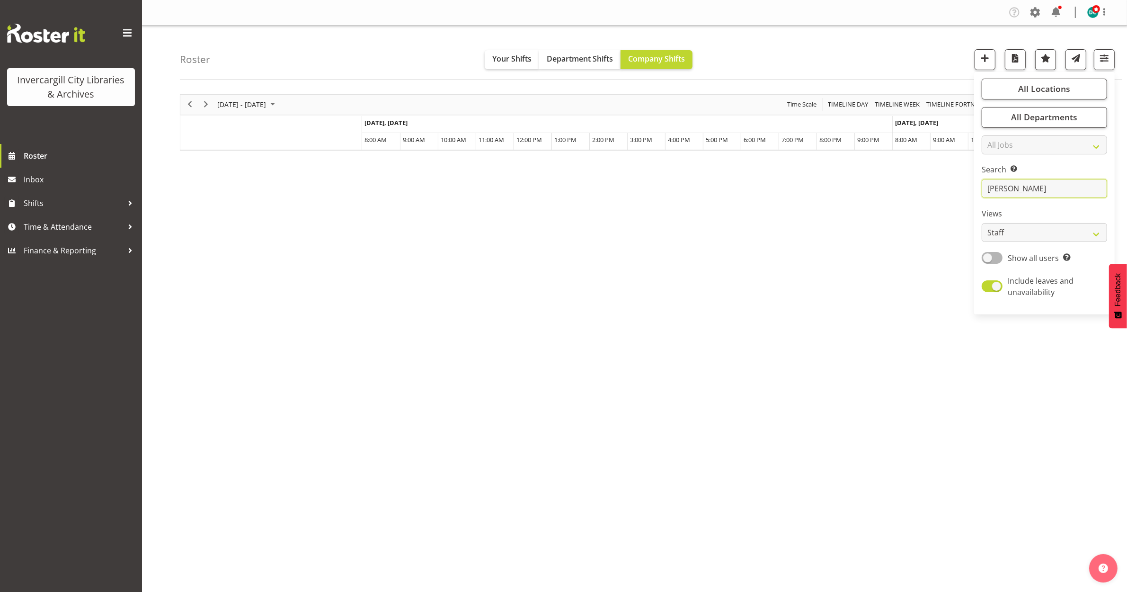
click at [1022, 183] on input "[PERSON_NAME]" at bounding box center [1044, 188] width 125 height 19
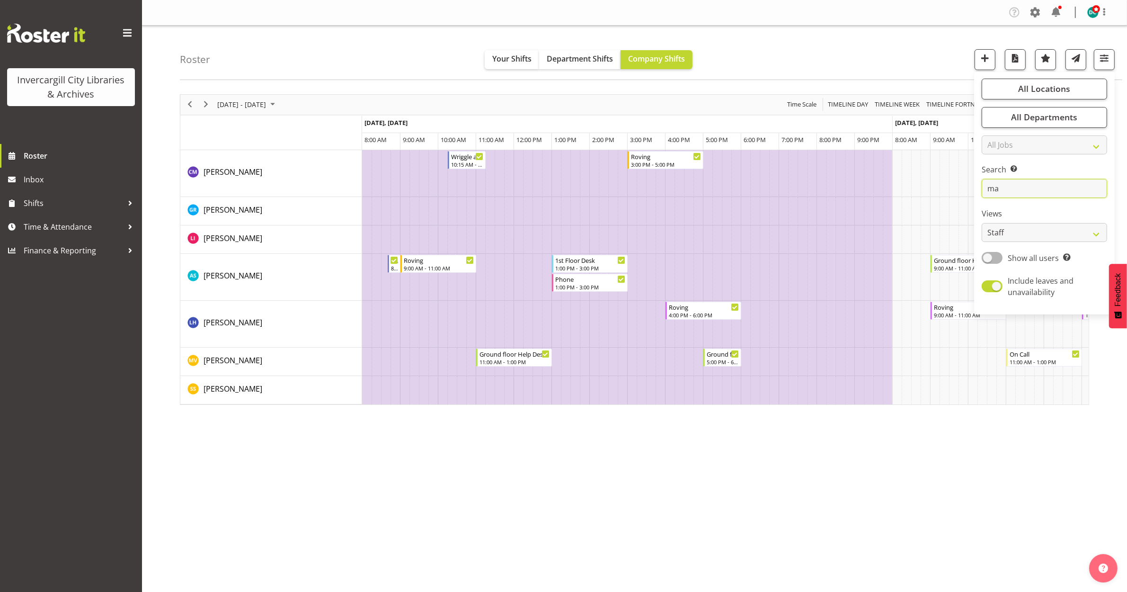
type input "m"
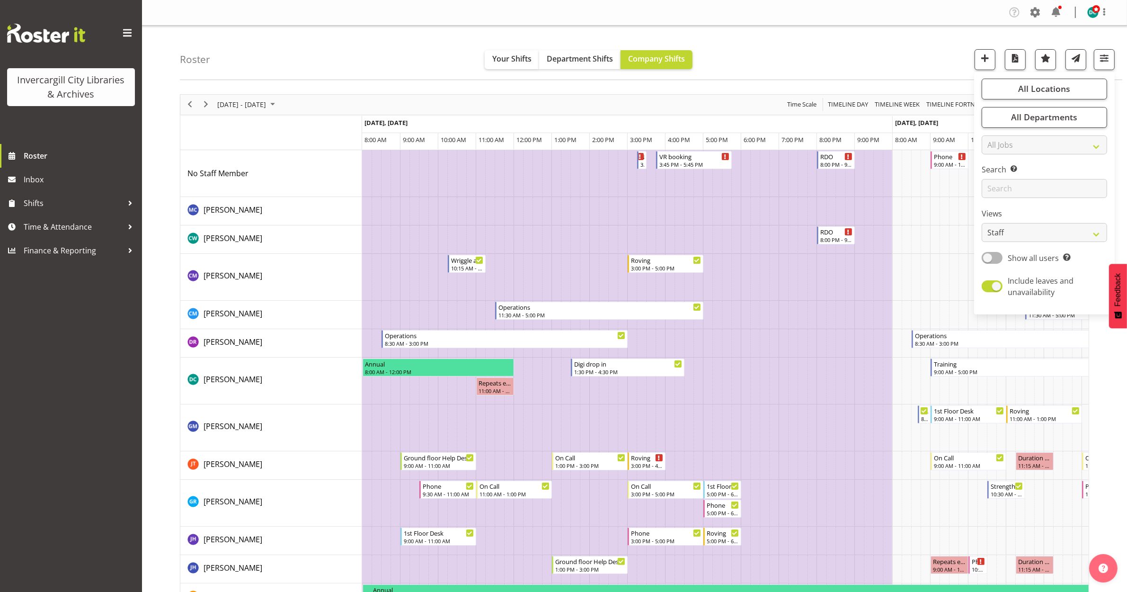
click at [796, 33] on div "Roster Your Shifts Department Shifts Company Shifts All Locations [GEOGRAPHIC_D…" at bounding box center [651, 53] width 942 height 54
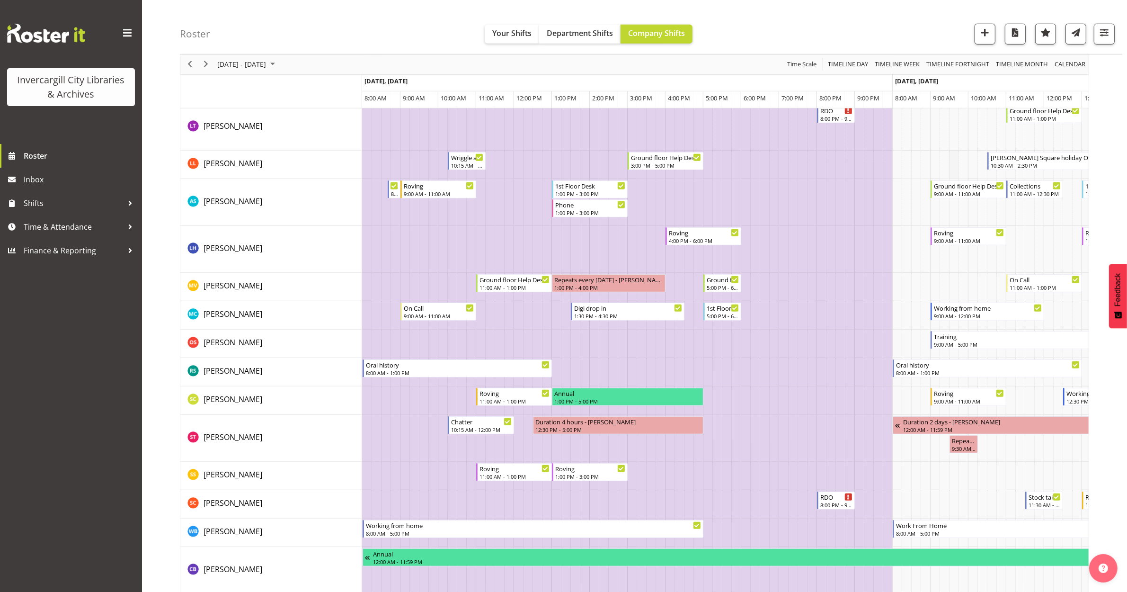
scroll to position [537, 0]
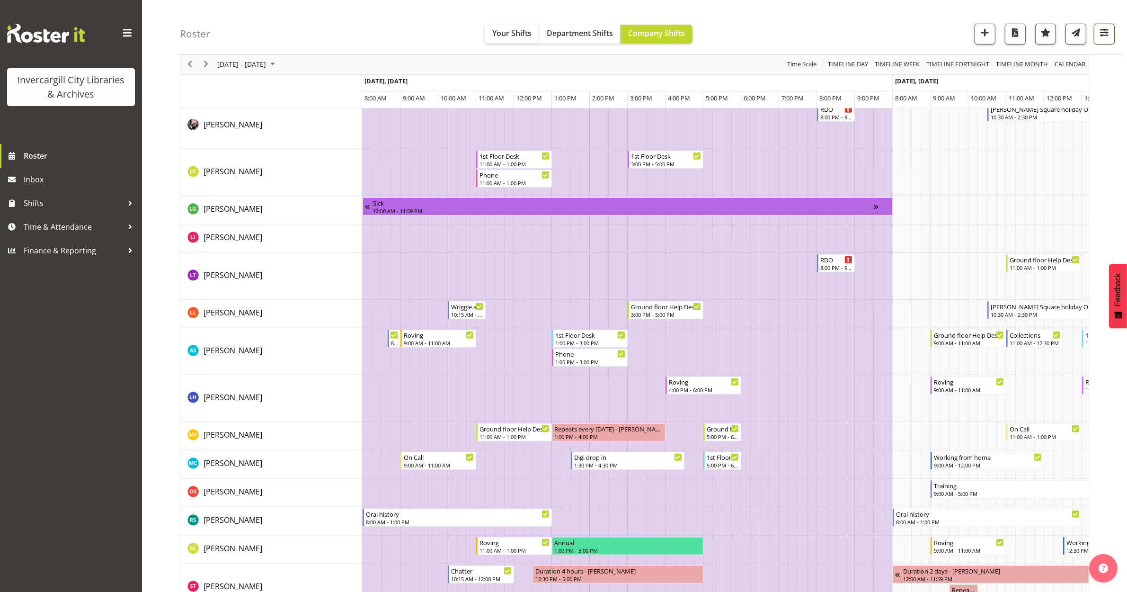
click at [1107, 34] on span "button" at bounding box center [1104, 33] width 12 height 12
click at [988, 232] on span at bounding box center [992, 232] width 21 height 12
click at [988, 232] on input "Show all users Show only rostered employees" at bounding box center [985, 232] width 6 height 6
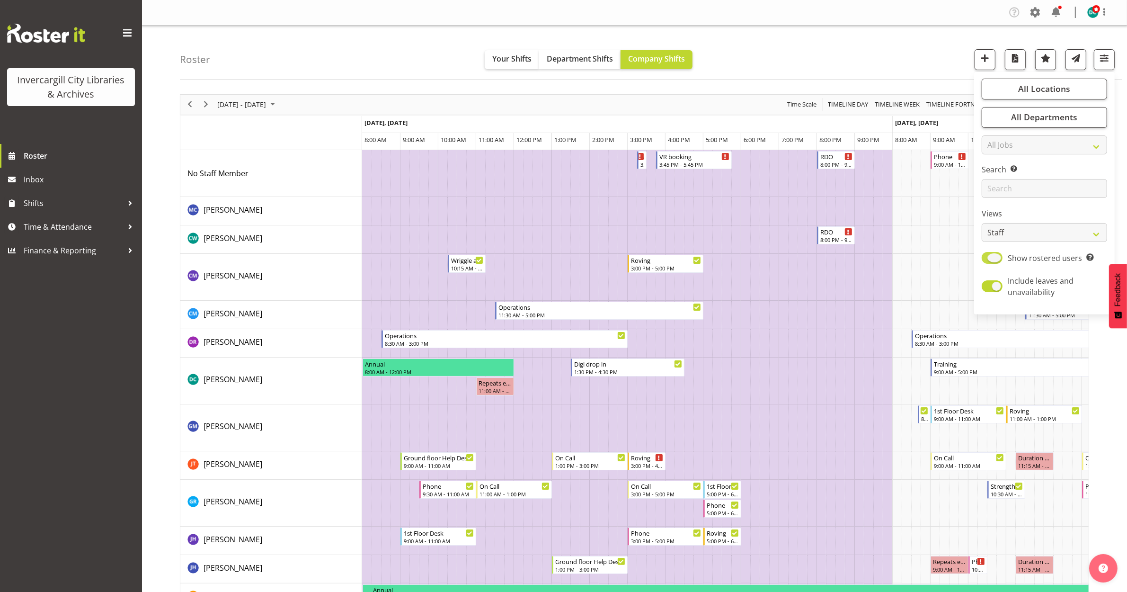
click at [1001, 257] on span at bounding box center [992, 258] width 21 height 12
click at [988, 257] on input "Show rostered users Show only rostered employees" at bounding box center [985, 258] width 6 height 6
checkbox input "false"
click at [906, 58] on div "Roster Your Shifts Department Shifts Company Shifts All Locations [GEOGRAPHIC_D…" at bounding box center [651, 53] width 942 height 54
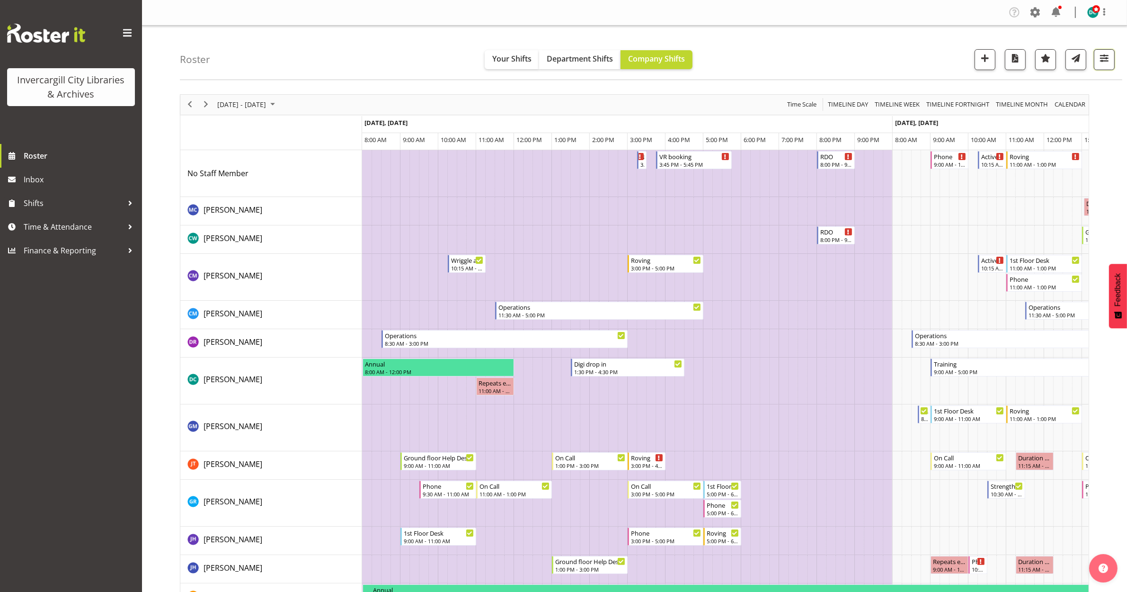
click at [1101, 55] on span "button" at bounding box center [1104, 58] width 12 height 12
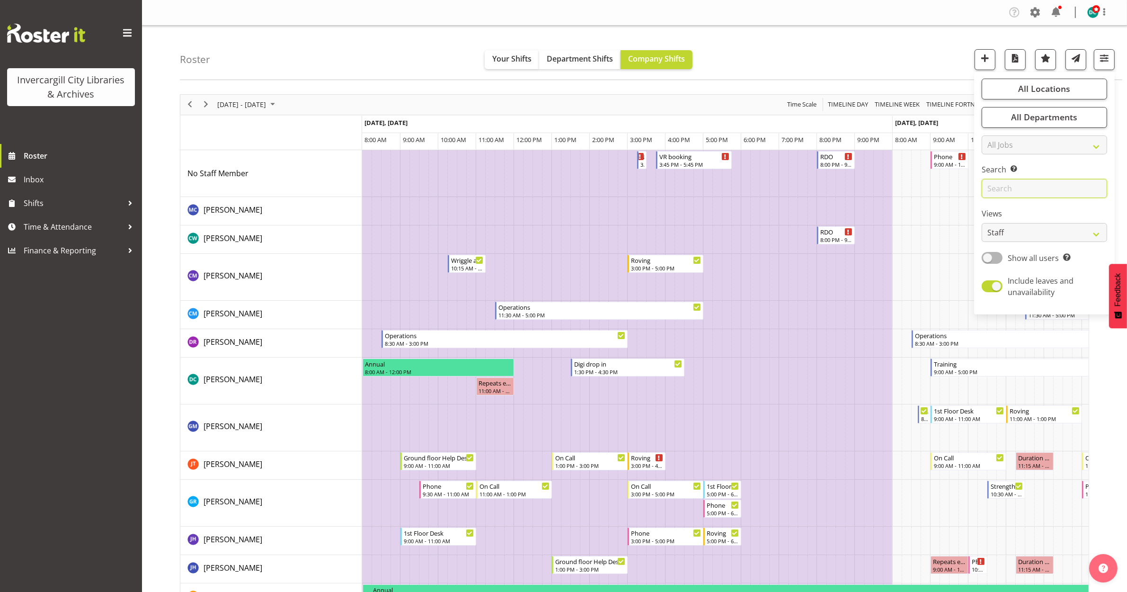
click at [1013, 187] on input "text" at bounding box center [1044, 188] width 125 height 19
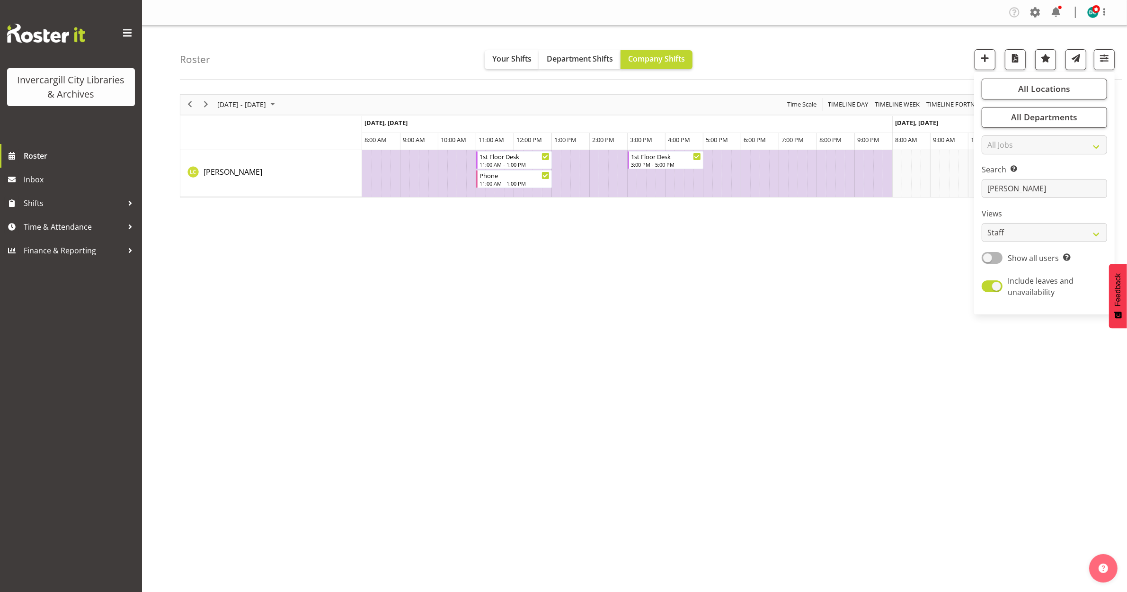
drag, startPoint x: 732, startPoint y: 259, endPoint x: 728, endPoint y: 262, distance: 5.3
click at [730, 261] on div "[DATE] - [DATE] [DATE] Timeline Day Timeline Week Timeline Fortnight Timeline M…" at bounding box center [653, 276] width 947 height 379
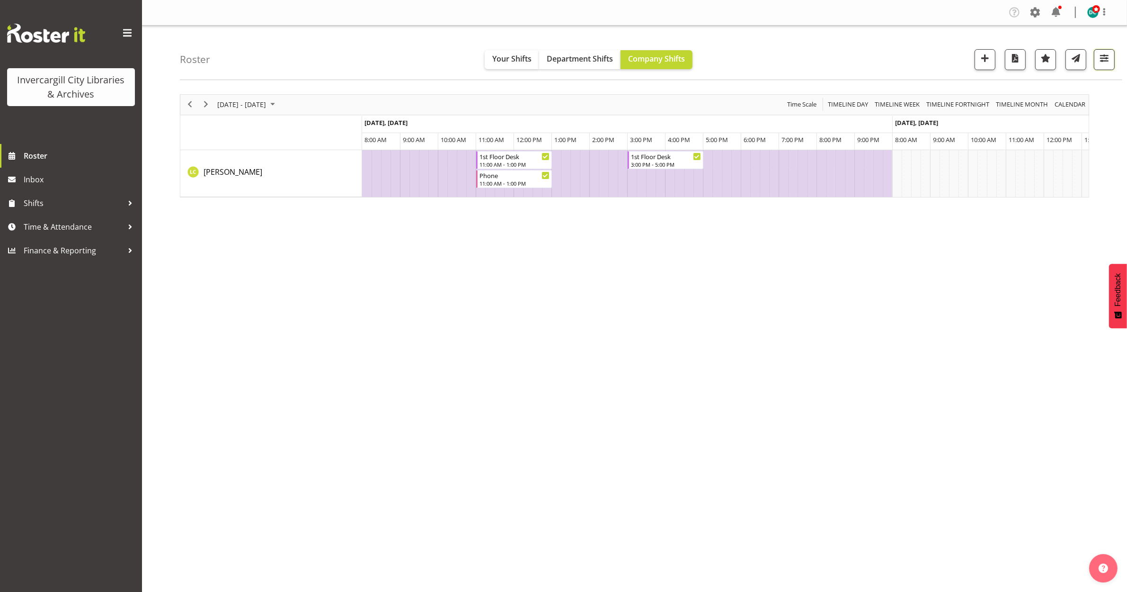
click at [1107, 62] on span "button" at bounding box center [1104, 58] width 12 height 12
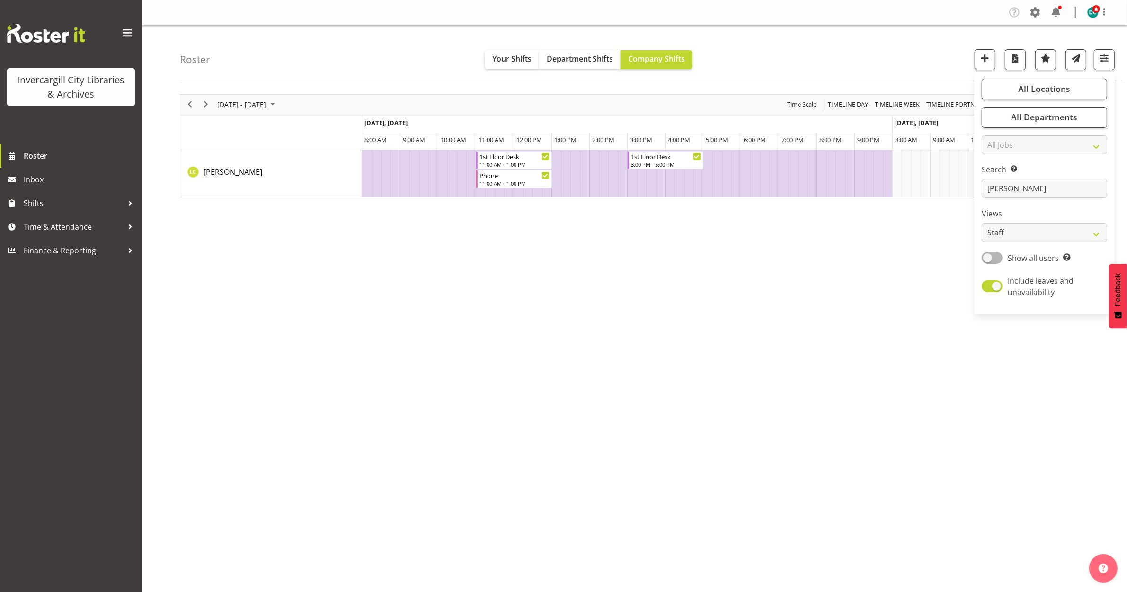
click at [860, 347] on div "[DATE] - [DATE] [DATE] Timeline Day Timeline Week Timeline Fortnight Timeline M…" at bounding box center [653, 276] width 947 height 379
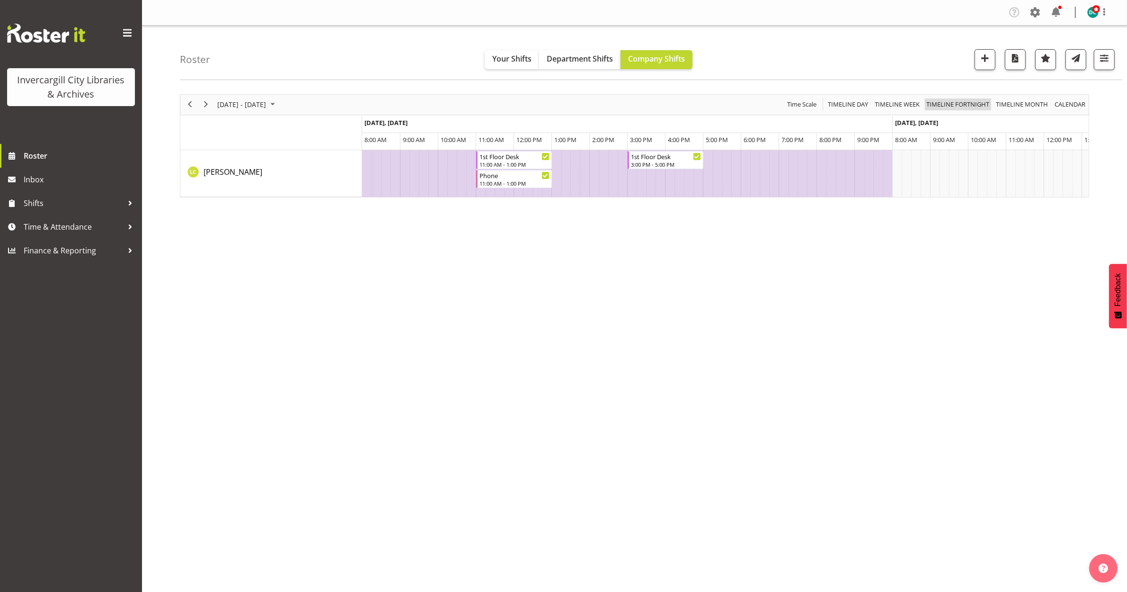
click at [957, 100] on span "Timeline Fortnight" at bounding box center [957, 104] width 65 height 12
click at [809, 103] on span "Time Scale" at bounding box center [801, 104] width 31 height 12
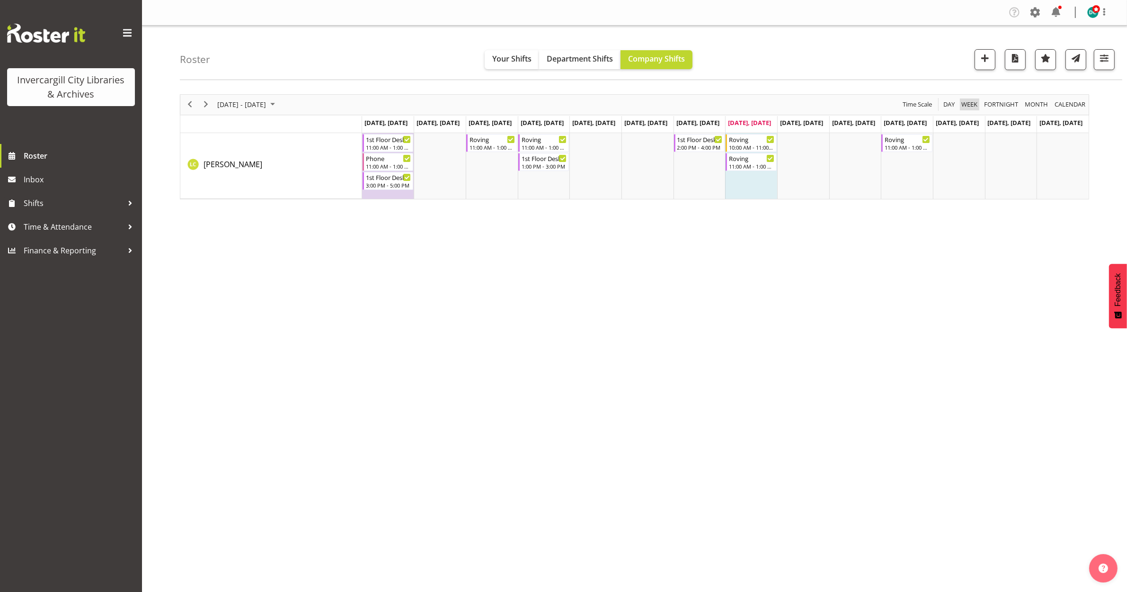
click at [969, 105] on span "Week" at bounding box center [969, 104] width 18 height 12
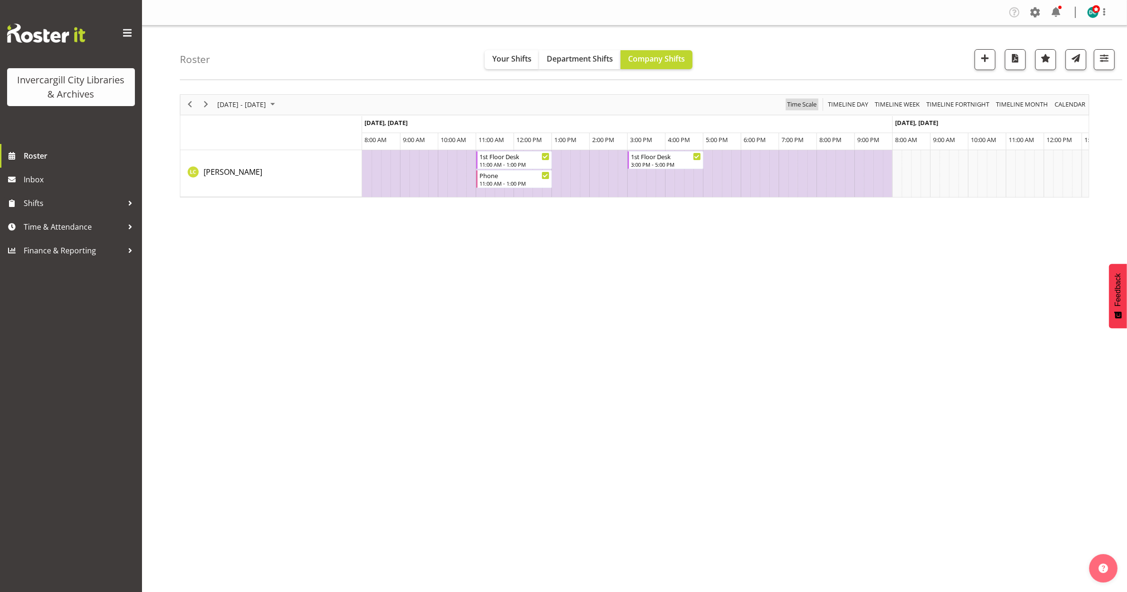
click at [802, 105] on span "Time Scale" at bounding box center [801, 104] width 31 height 12
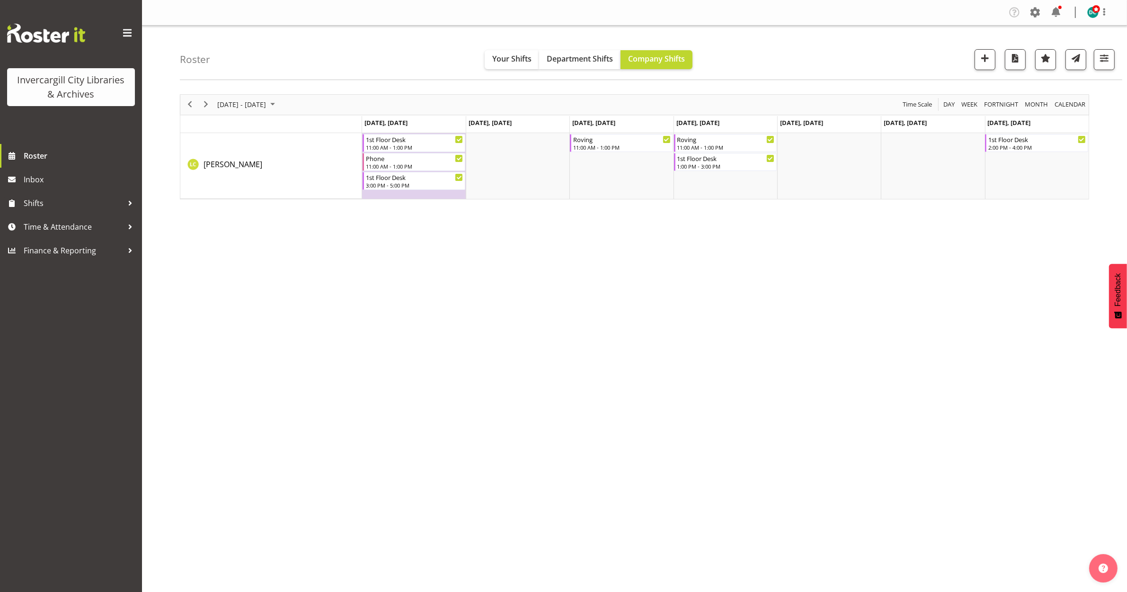
click at [772, 360] on div "[DATE] - [DATE] [DATE] Day Week Fortnight Month calendar Month Agenda Time Scal…" at bounding box center [653, 276] width 947 height 379
click at [1106, 62] on span "button" at bounding box center [1104, 58] width 12 height 12
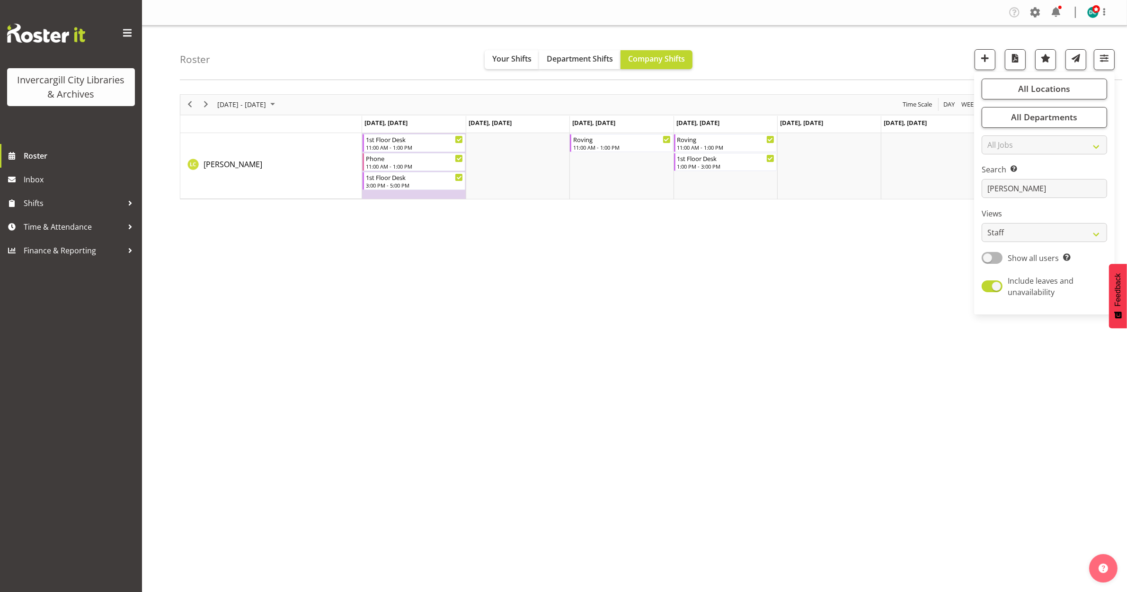
click at [1032, 176] on div "Search Search for a particular employee [PERSON_NAME]" at bounding box center [1044, 181] width 125 height 34
click at [1023, 184] on input "[PERSON_NAME]" at bounding box center [1044, 188] width 125 height 19
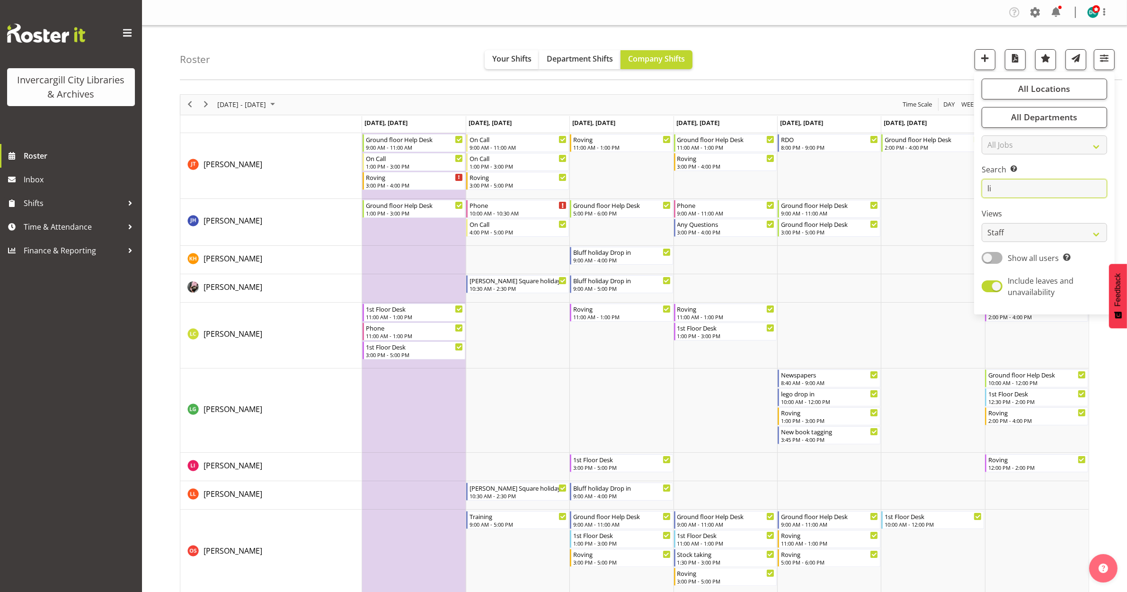
type input "l"
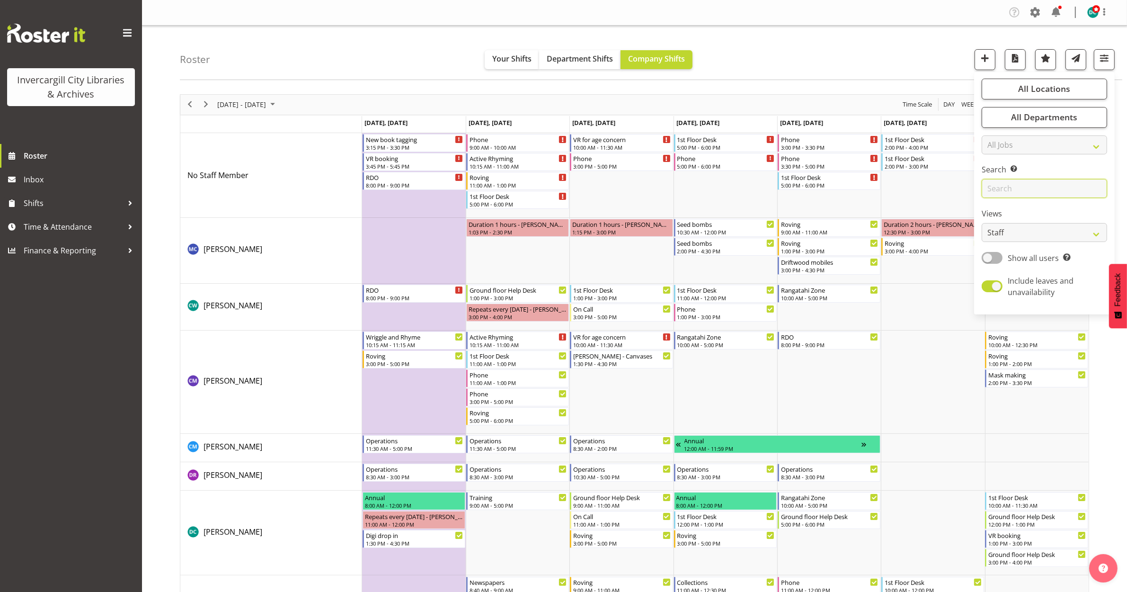
click at [1011, 190] on input "text" at bounding box center [1044, 188] width 125 height 19
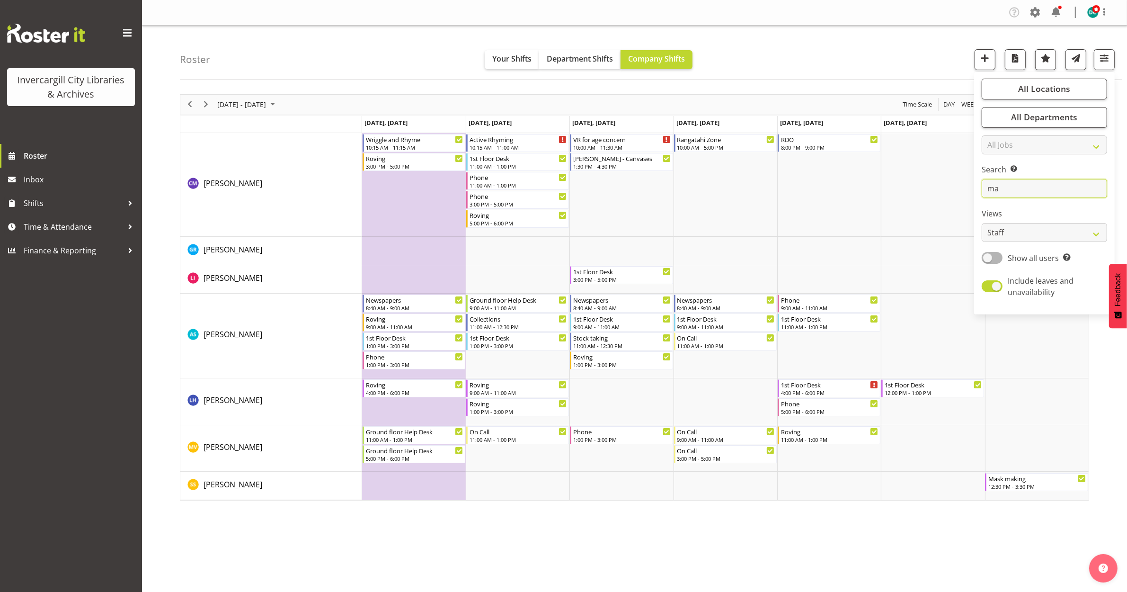
type input "m"
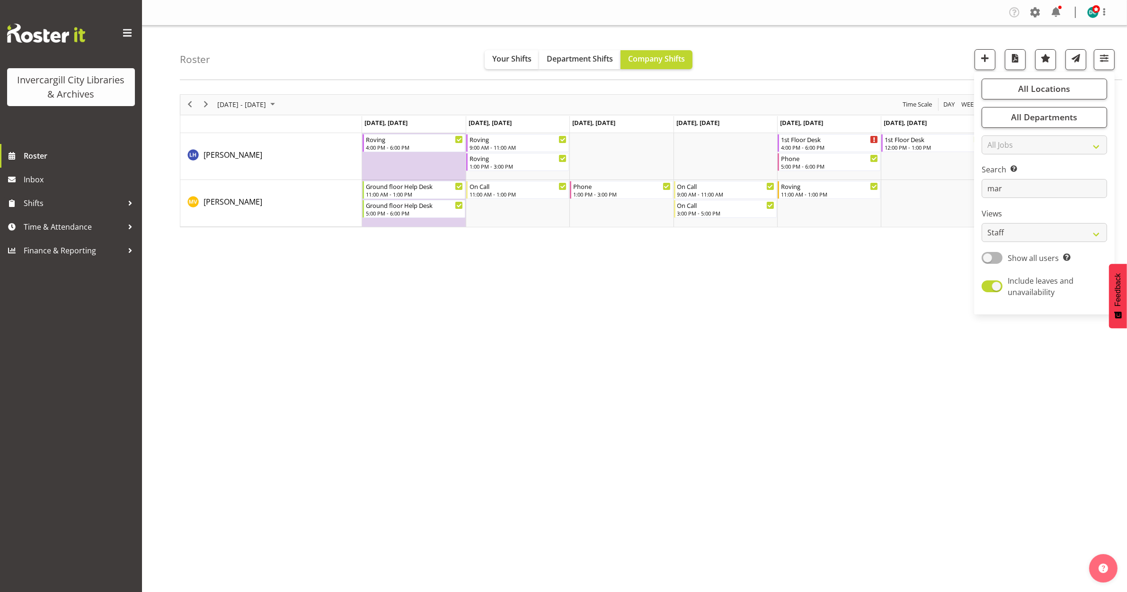
click at [648, 311] on div "[DATE] - [DATE] [DATE] Day Week Fortnight Month calendar Month Agenda Time Scal…" at bounding box center [653, 276] width 947 height 379
click at [430, 388] on div "[DATE] - [DATE] [DATE] Day Week Fortnight Month calendar Month Agenda Time Scal…" at bounding box center [653, 276] width 947 height 379
click at [1104, 64] on span "button" at bounding box center [1104, 58] width 12 height 12
click at [1033, 186] on input "mar" at bounding box center [1044, 188] width 125 height 19
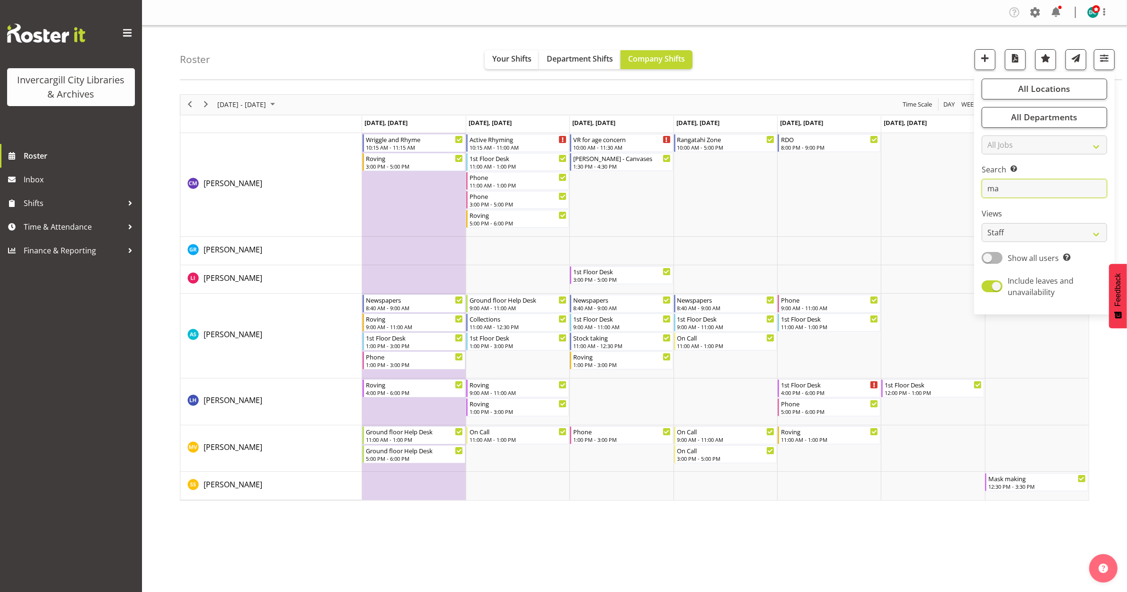
type input "m"
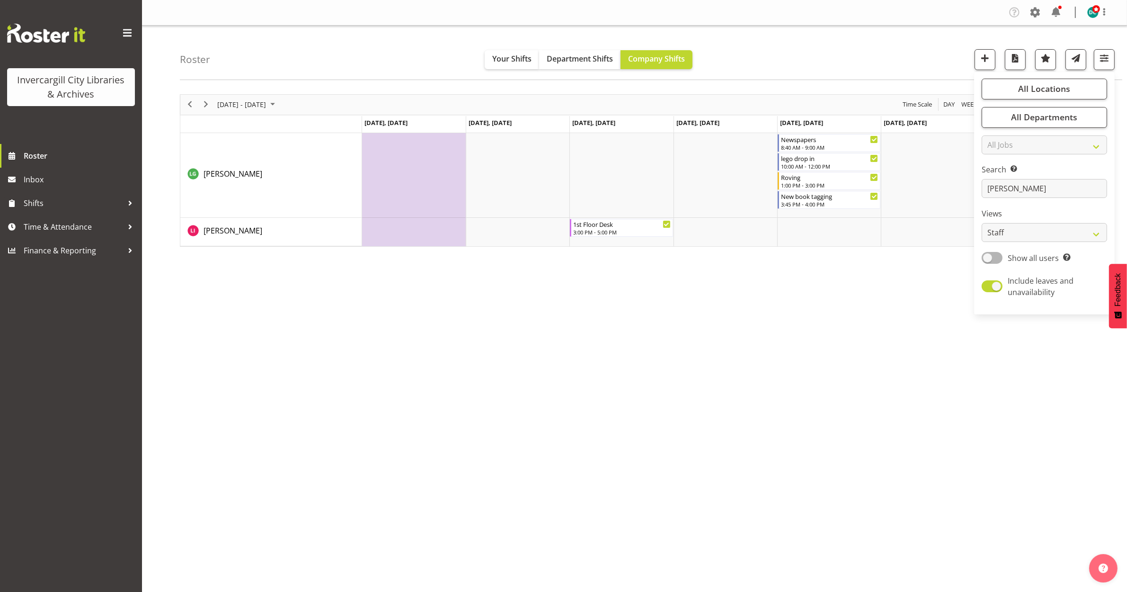
click at [699, 311] on div "[DATE] - [DATE] [DATE] Day Week Fortnight Month calendar Month Agenda Time Scal…" at bounding box center [653, 276] width 947 height 379
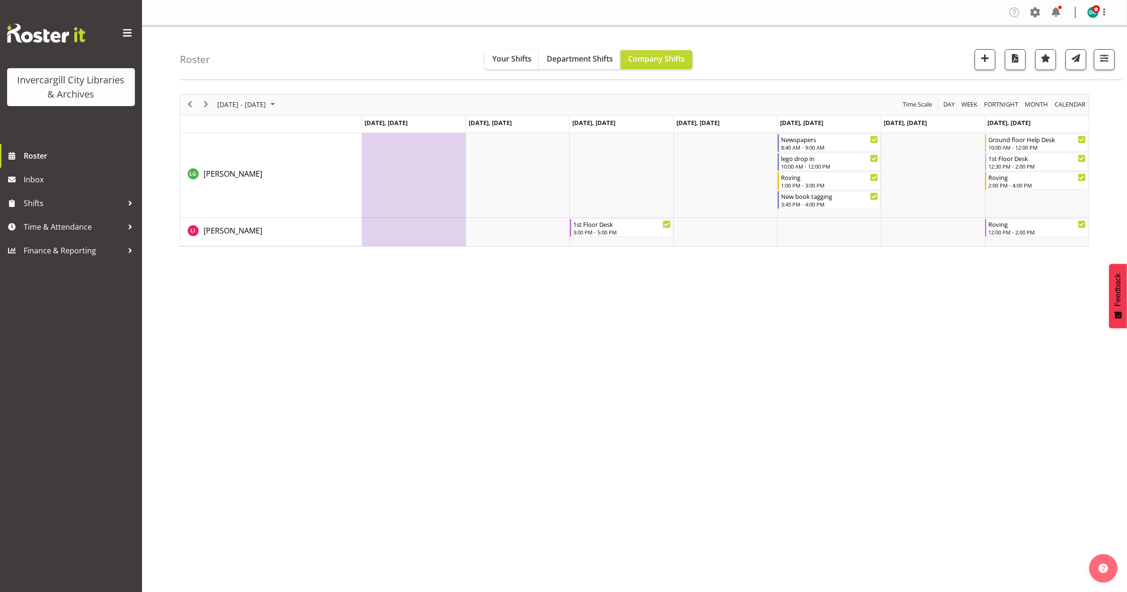
click at [531, 383] on div "[DATE] - [DATE] [DATE] Day Week Fortnight Month calendar Month Agenda Time Scal…" at bounding box center [653, 276] width 947 height 379
click at [1097, 58] on button "button" at bounding box center [1104, 59] width 21 height 21
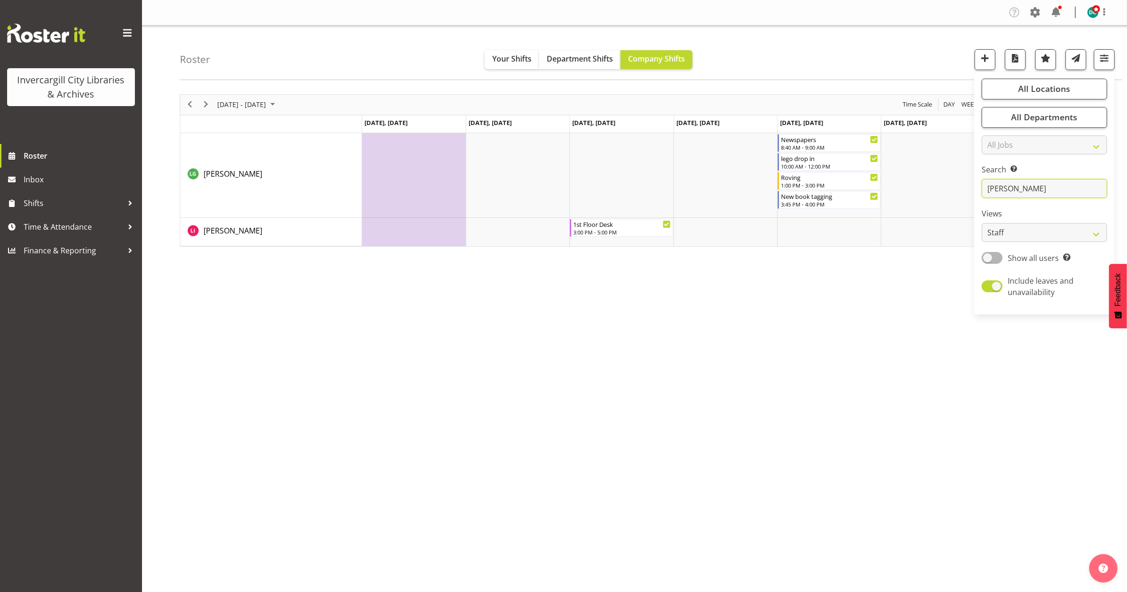
click at [1015, 193] on input "[PERSON_NAME]" at bounding box center [1044, 188] width 125 height 19
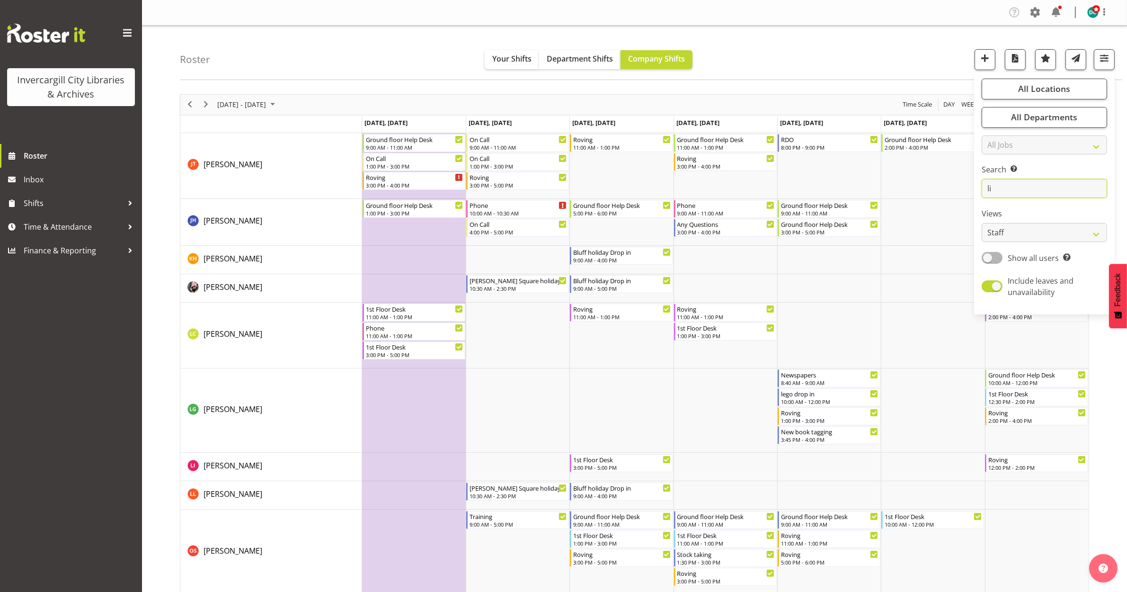
type input "l"
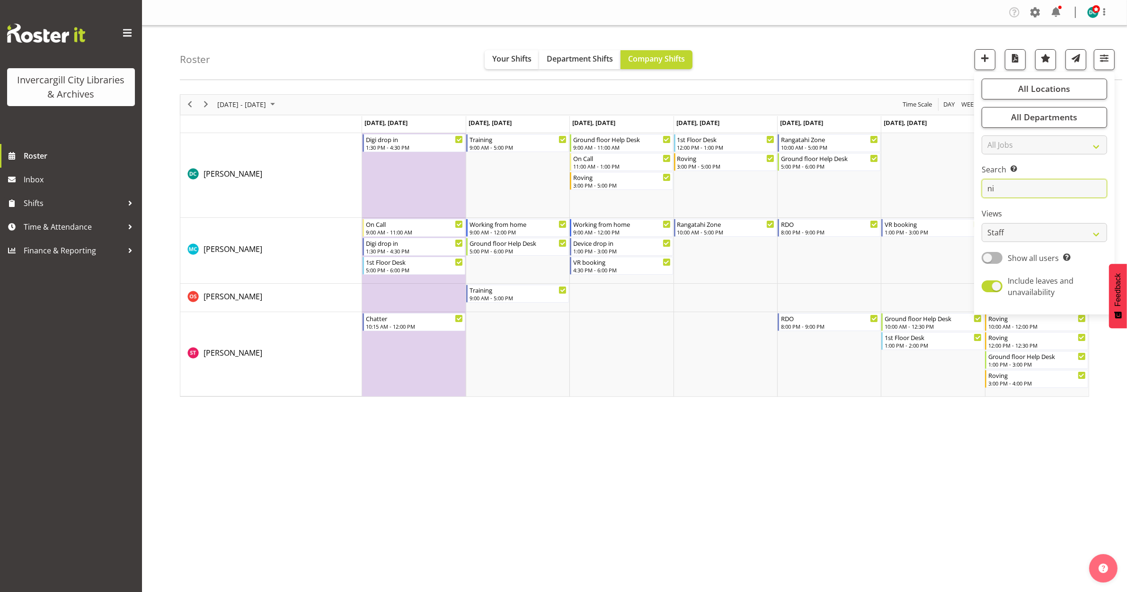
type input "n"
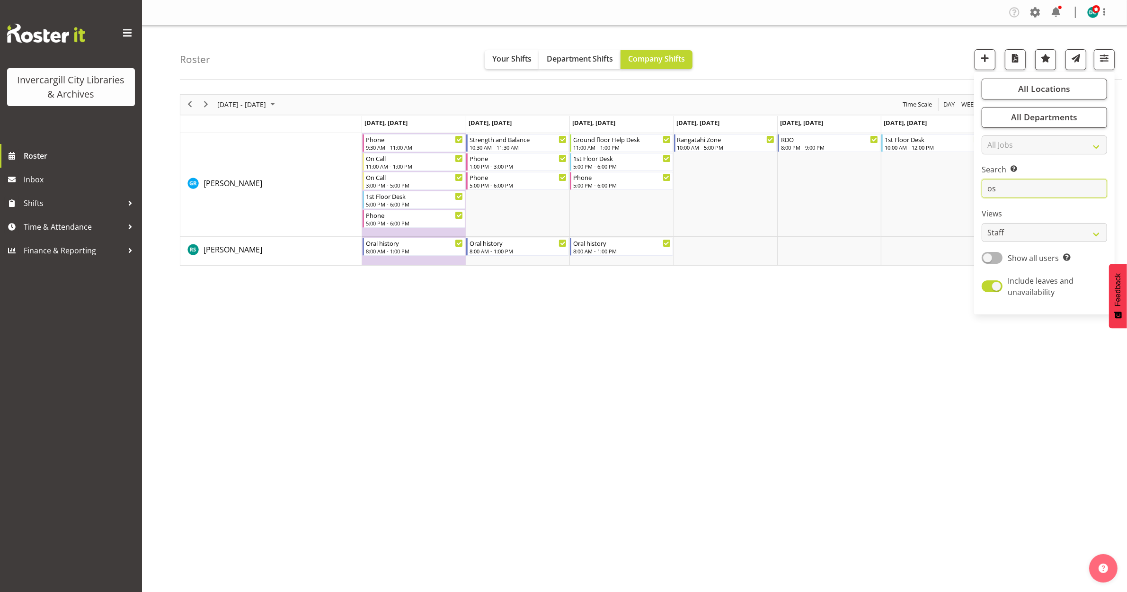
type input "o"
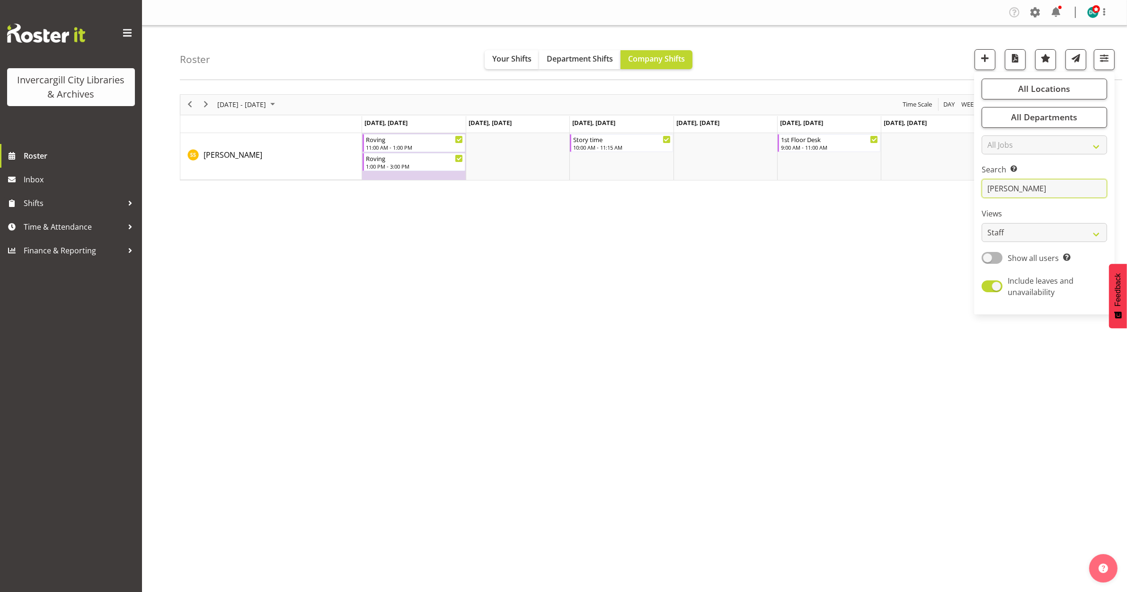
type input "[PERSON_NAME]"
click at [907, 293] on div "[DATE] - [DATE] [DATE] Day Week Fortnight Month calendar Month Agenda Time Scal…" at bounding box center [653, 276] width 947 height 379
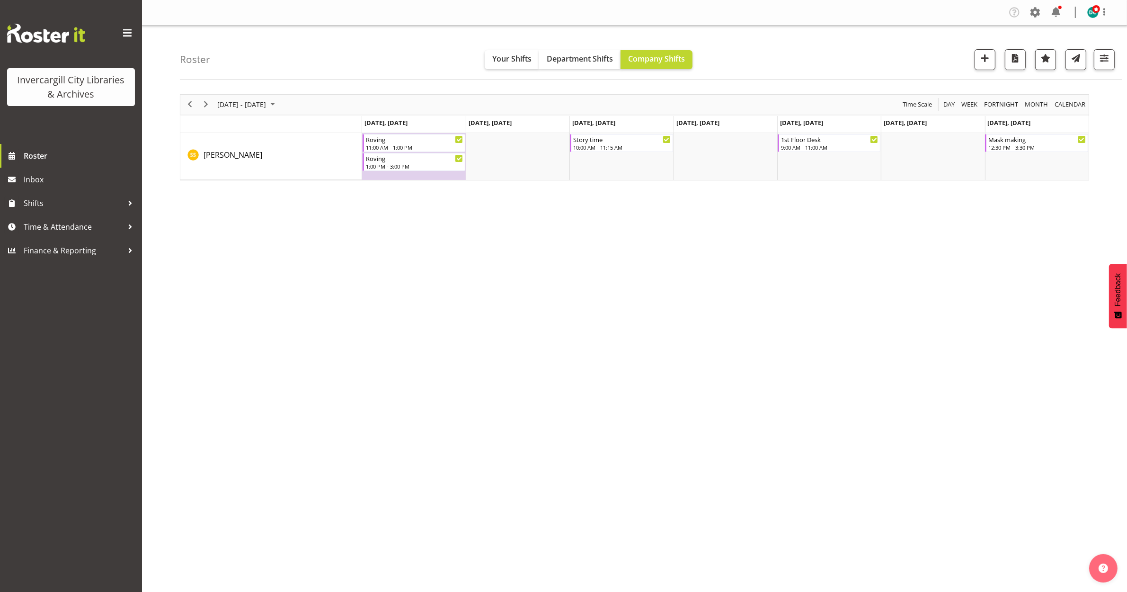
click at [507, 327] on div "[DATE] - [DATE] [DATE] Day Week Fortnight Month calendar Month Agenda Time Scal…" at bounding box center [653, 276] width 947 height 379
click at [204, 105] on span "Next" at bounding box center [205, 104] width 11 height 12
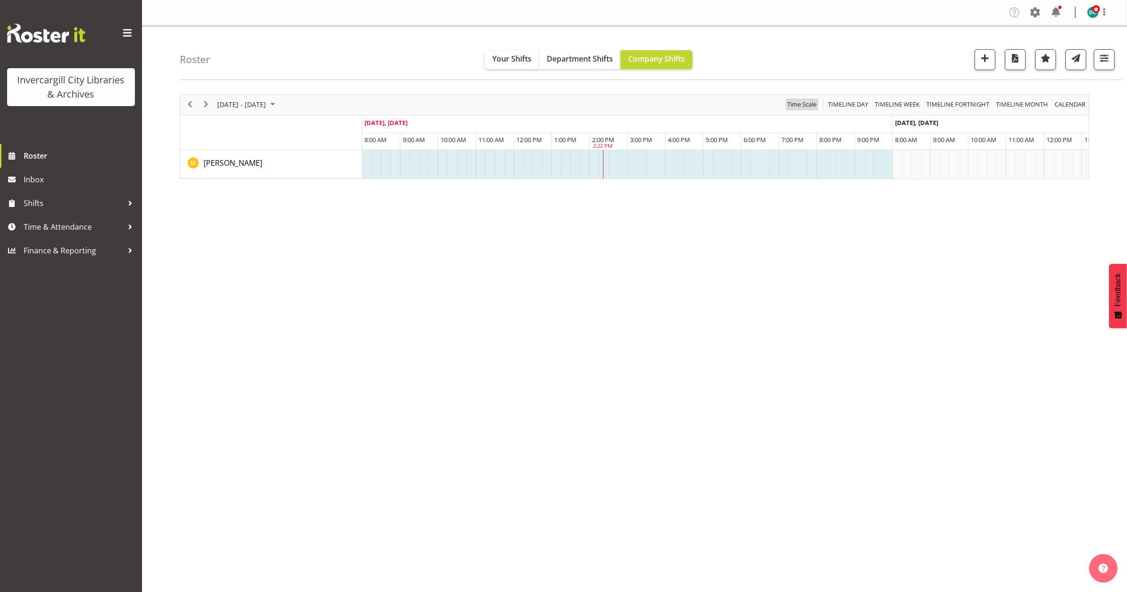
click at [790, 103] on span "Time Scale" at bounding box center [801, 104] width 31 height 12
